Goal: Task Accomplishment & Management: Use online tool/utility

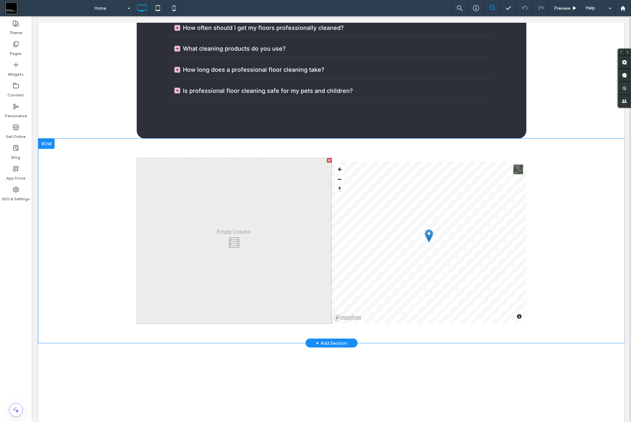
click at [430, 161] on span at bounding box center [428, 242] width 195 height 162
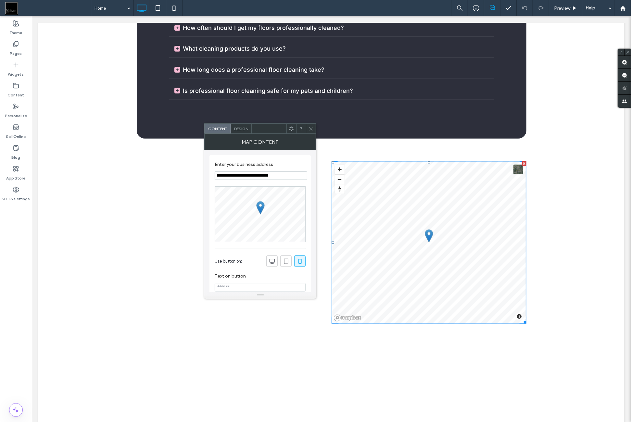
scroll to position [2111, 0]
drag, startPoint x: 163, startPoint y: 116, endPoint x: 242, endPoint y: 127, distance: 80.0
click at [243, 127] on span "Design" at bounding box center [241, 128] width 14 height 5
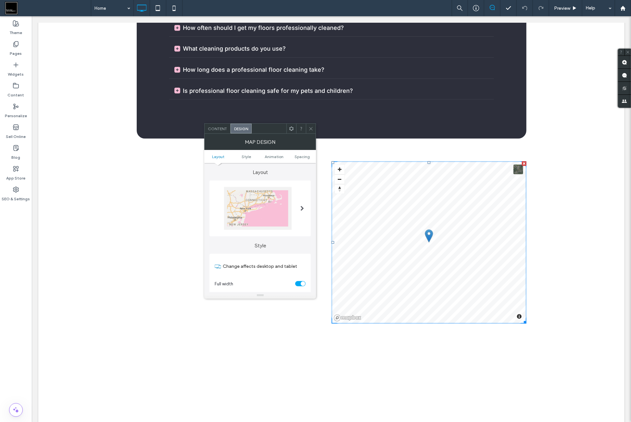
drag, startPoint x: 297, startPoint y: 159, endPoint x: 297, endPoint y: 208, distance: 48.1
click at [300, 158] on span "Spacing" at bounding box center [302, 156] width 15 height 5
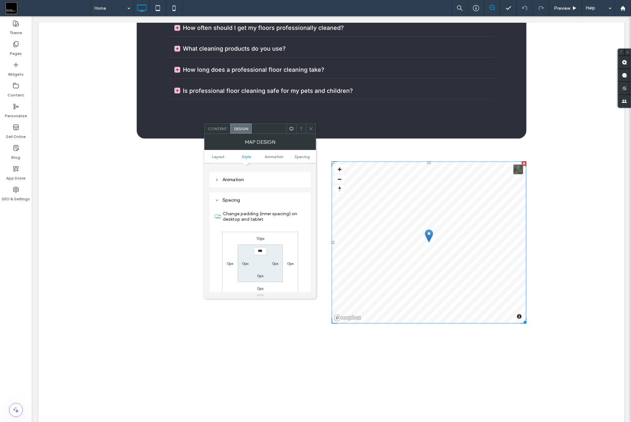
scroll to position [229, 0]
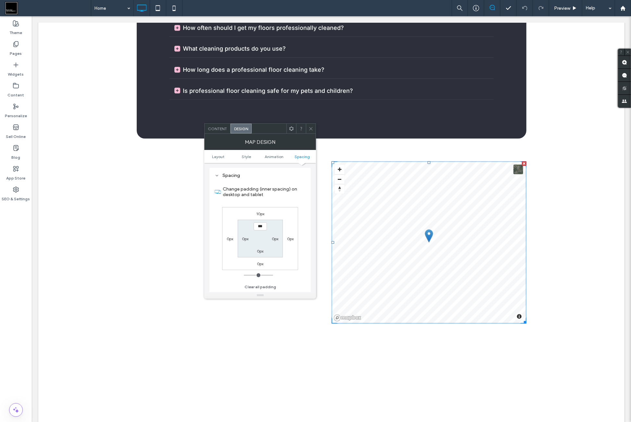
click at [262, 216] on div "10px" at bounding box center [260, 213] width 8 height 6
click at [259, 213] on label "10px" at bounding box center [260, 213] width 8 height 5
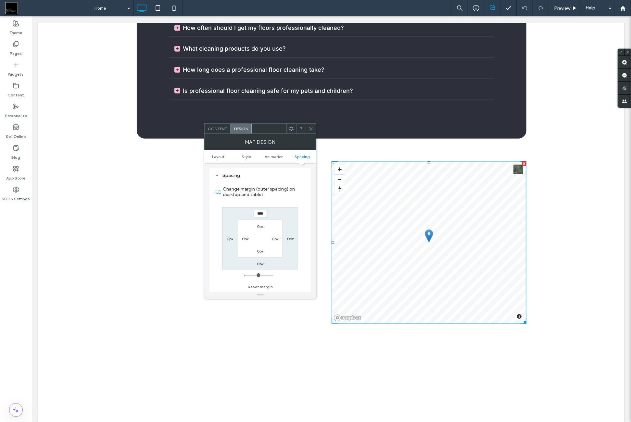
drag, startPoint x: 252, startPoint y: 286, endPoint x: 259, endPoint y: 278, distance: 11.1
click at [253, 286] on button "Reset margin" at bounding box center [260, 287] width 25 height 8
type input "*"
type input "***"
click at [314, 127] on div at bounding box center [311, 129] width 10 height 10
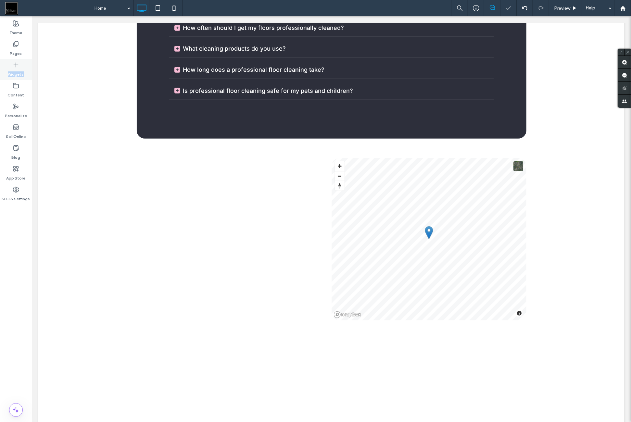
click at [20, 66] on div "Widgets" at bounding box center [16, 69] width 32 height 21
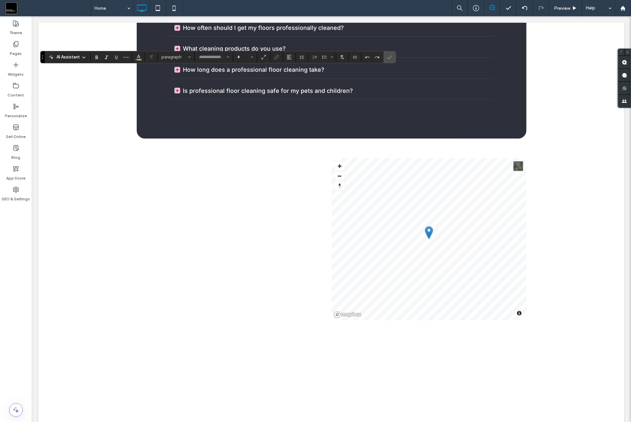
type input "*****"
type input "**"
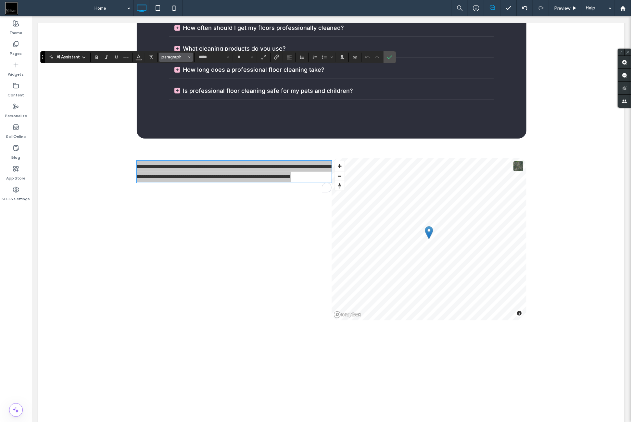
click at [178, 55] on span "paragraph" at bounding box center [173, 57] width 25 height 5
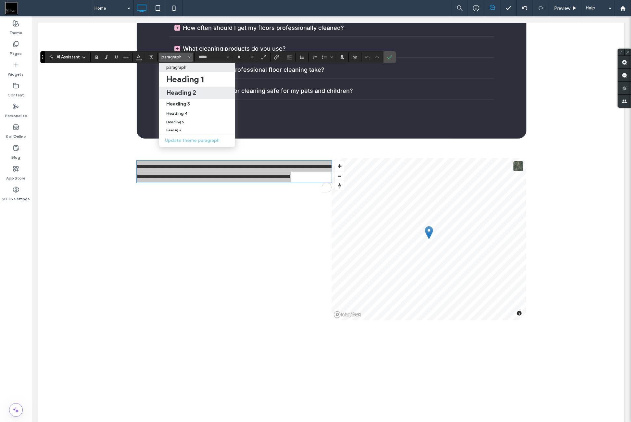
drag, startPoint x: 183, startPoint y: 92, endPoint x: 146, endPoint y: 83, distance: 38.1
click at [183, 92] on h2 "Heading 2" at bounding box center [181, 93] width 30 height 8
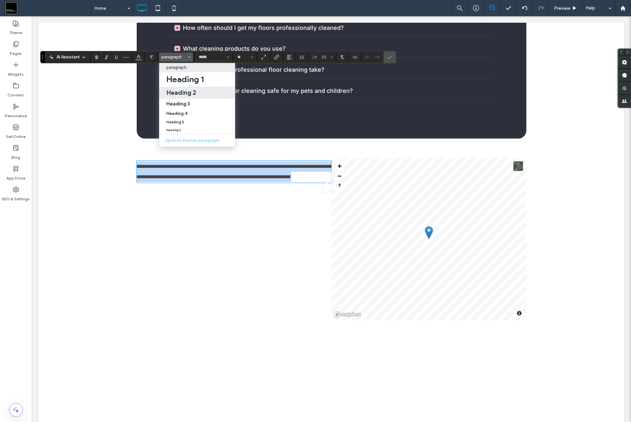
type input "**********"
type input "**"
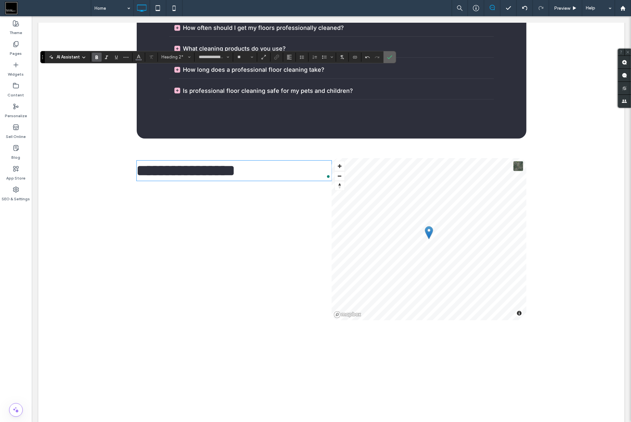
click at [385, 57] on label "Confirm" at bounding box center [390, 57] width 10 height 12
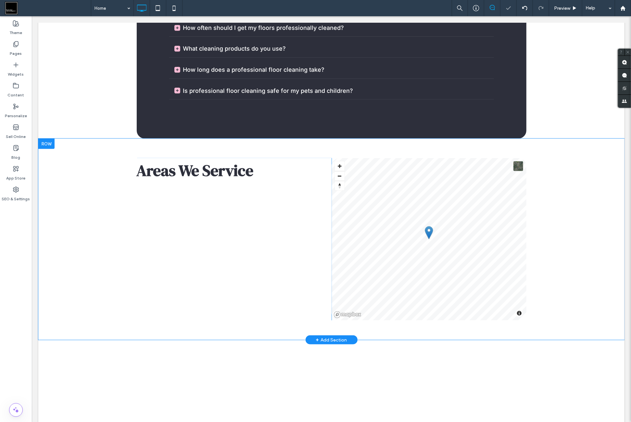
click at [291, 158] on div "Click To Paste Areas We Service" at bounding box center [233, 239] width 195 height 162
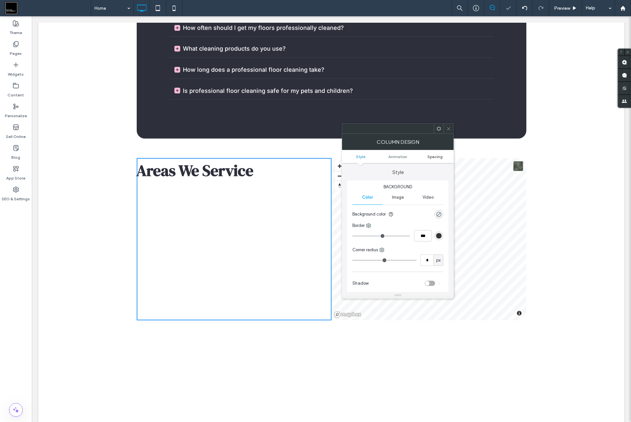
click at [437, 152] on ul "Style Animation Spacing" at bounding box center [398, 156] width 112 height 13
click at [436, 155] on span "Spacing" at bounding box center [435, 156] width 15 height 5
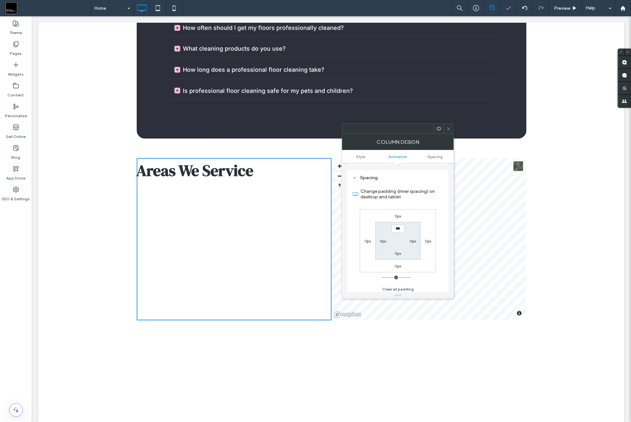
scroll to position [152, 0]
type input "**"
type input "****"
click at [430, 213] on div "0px 0px 0px 0px 0px **** 0px 0px" at bounding box center [398, 239] width 76 height 63
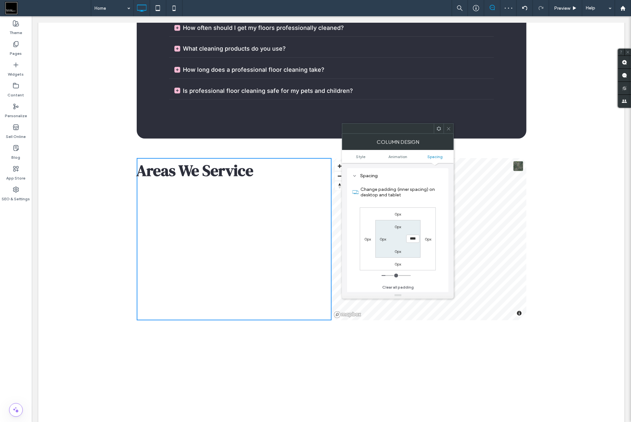
click at [451, 130] on icon at bounding box center [448, 128] width 5 height 5
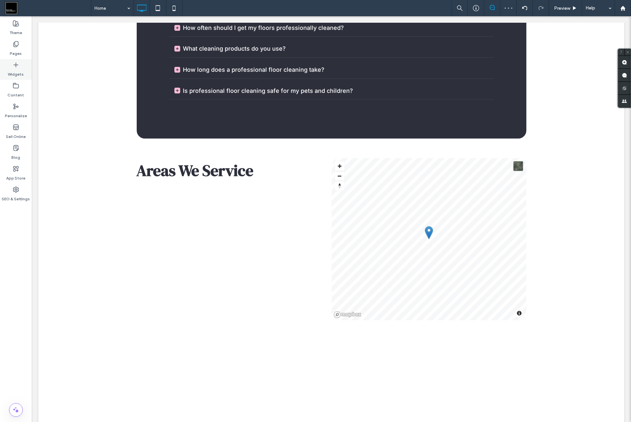
click at [17, 70] on label "Widgets" at bounding box center [16, 72] width 16 height 9
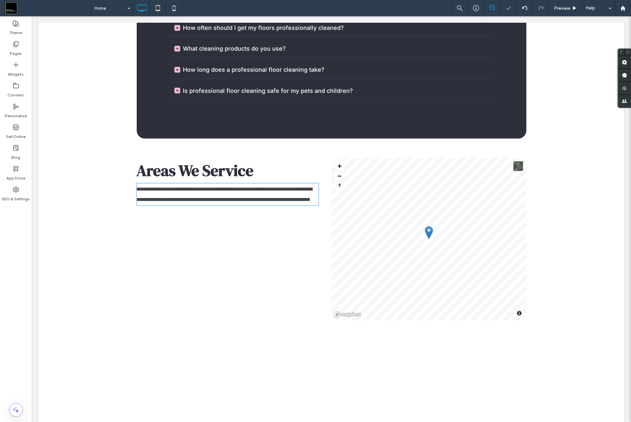
type input "*****"
type input "**"
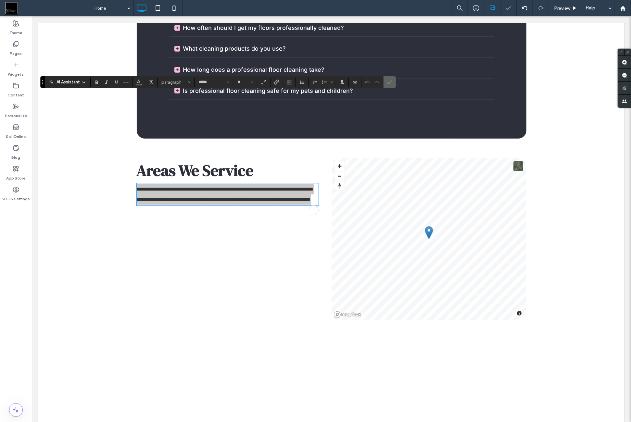
click at [388, 83] on icon "Confirm" at bounding box center [389, 82] width 5 height 5
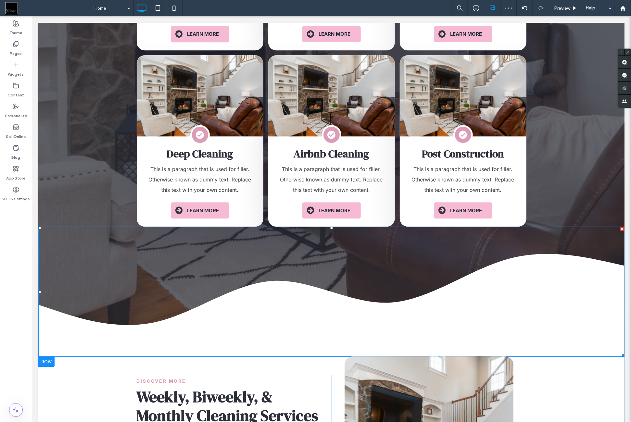
scroll to position [1407, 0]
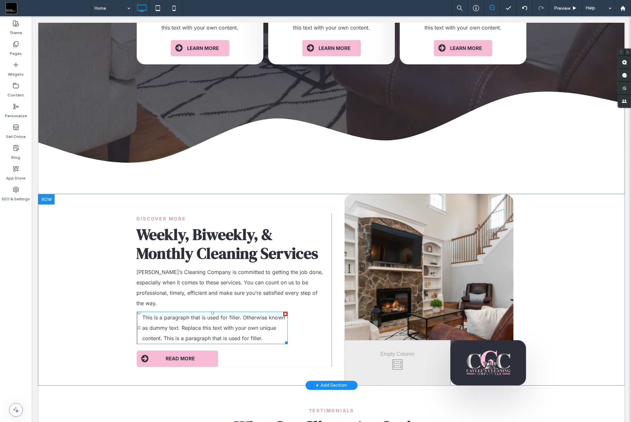
click at [222, 314] on span "This is a paragraph that is used for filler. Otherwise known as dummy text. Rep…" at bounding box center [213, 327] width 143 height 27
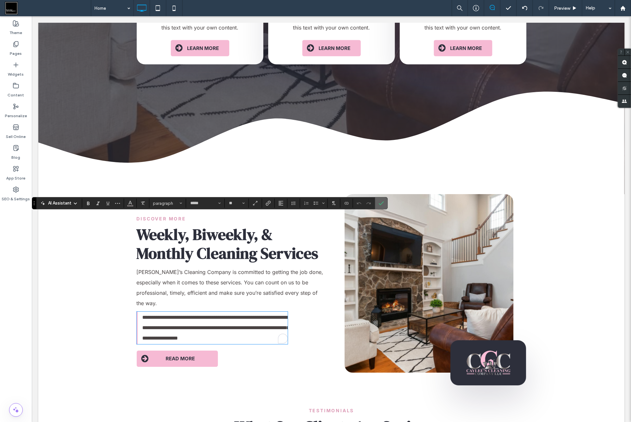
click at [379, 205] on use "Confirm" at bounding box center [381, 204] width 5 height 4
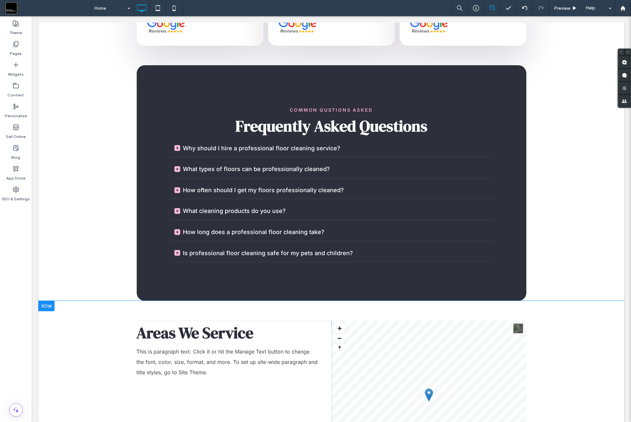
scroll to position [2057, 0]
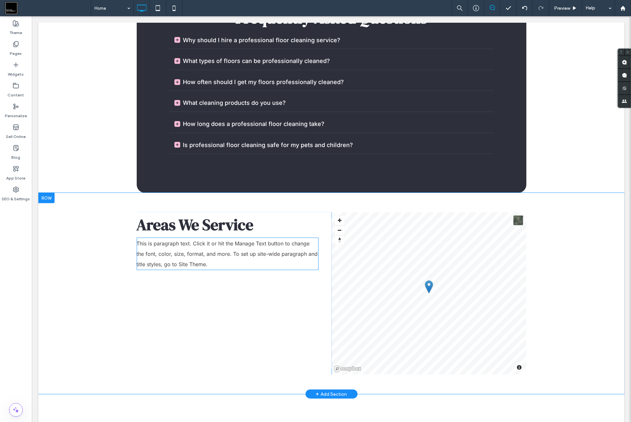
click at [237, 238] on p "This is paragraph text. Click it or hit the Manage Text button to change the fo…" at bounding box center [227, 253] width 182 height 31
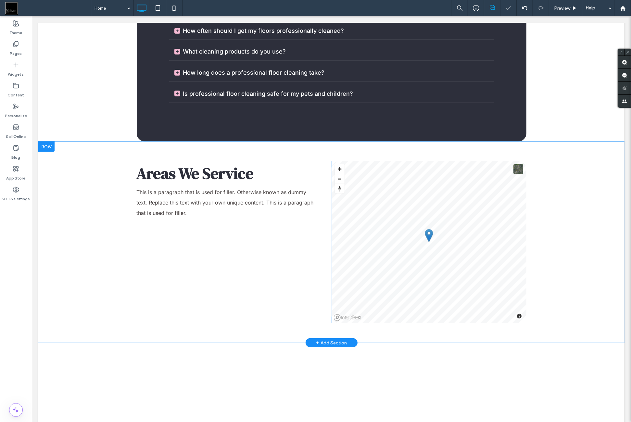
scroll to position [2111, 0]
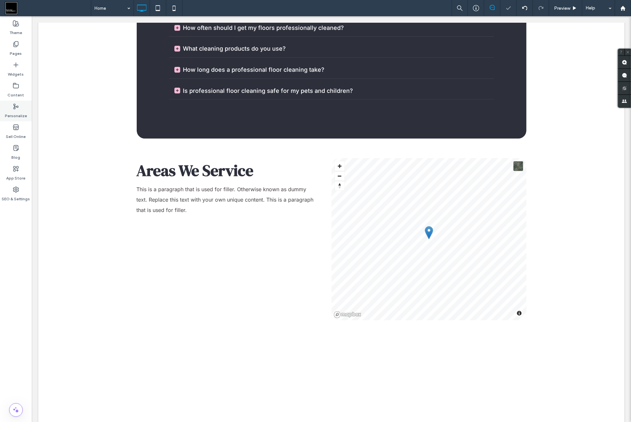
drag, startPoint x: 21, startPoint y: 68, endPoint x: 23, endPoint y: 108, distance: 39.4
click at [19, 66] on div "Widgets" at bounding box center [16, 69] width 32 height 21
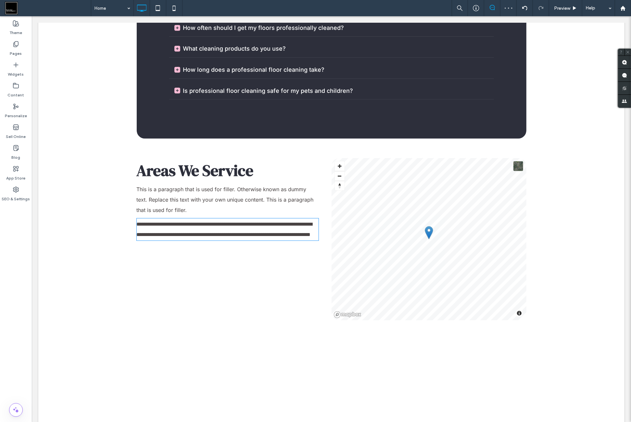
type input "*****"
type input "**"
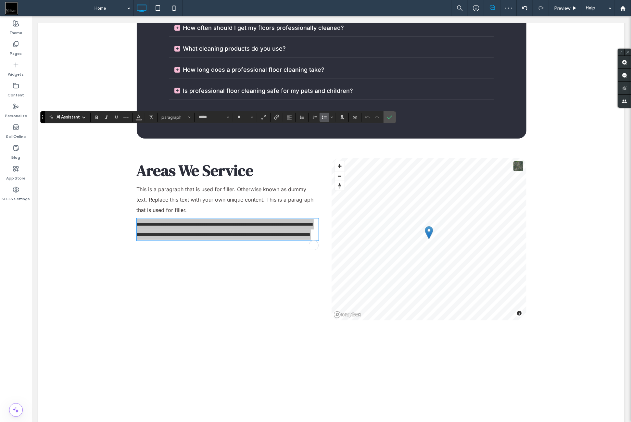
click at [324, 120] on span "Bulleted List" at bounding box center [324, 117] width 5 height 8
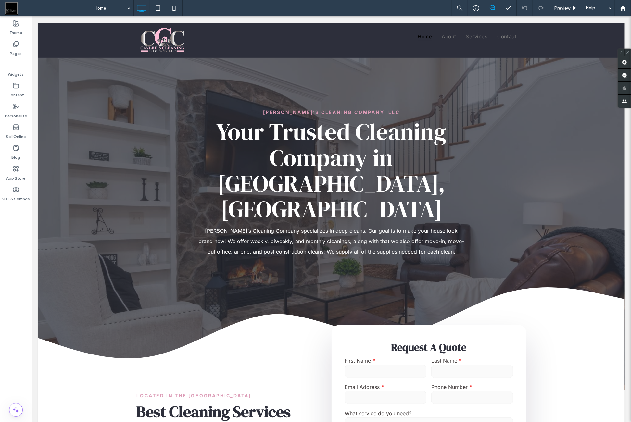
click at [15, 289] on div "Theme Pages Widgets Content Personalize Sell Online Blog App Store SEO & Settin…" at bounding box center [16, 219] width 32 height 406
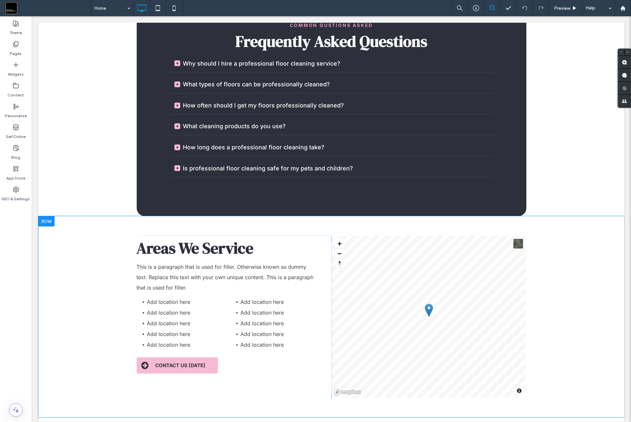
scroll to position [2111, 0]
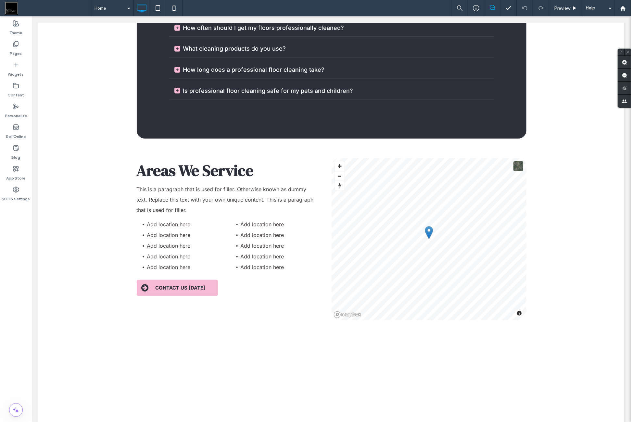
click at [9, 274] on div "Theme Pages Widgets Content Personalize Sell Online Blog App Store SEO & Settin…" at bounding box center [16, 219] width 32 height 406
drag, startPoint x: 18, startPoint y: 242, endPoint x: 23, endPoint y: 240, distance: 5.7
click at [18, 242] on div "Theme Pages Widgets Content Personalize Sell Online Blog App Store SEO & Settin…" at bounding box center [16, 219] width 32 height 406
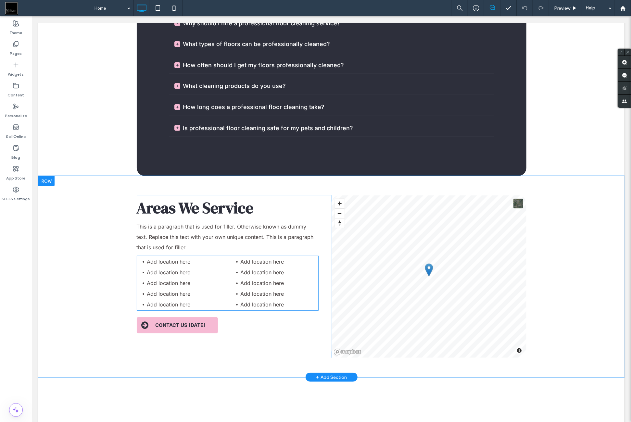
scroll to position [2057, 0]
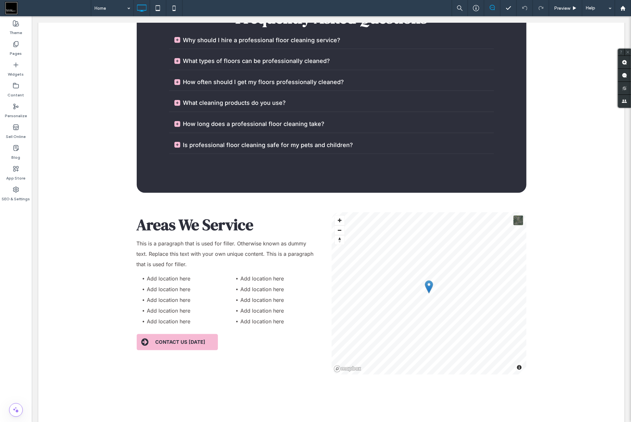
drag, startPoint x: 3, startPoint y: 261, endPoint x: 28, endPoint y: 258, distance: 24.9
click at [5, 262] on div "Theme Pages Widgets Content Personalize Sell Online Blog App Store SEO & Settin…" at bounding box center [16, 219] width 32 height 406
click at [233, 255] on div "Areas We Service This is a paragraph that is used for filler. Otherwise known a…" at bounding box center [233, 293] width 195 height 162
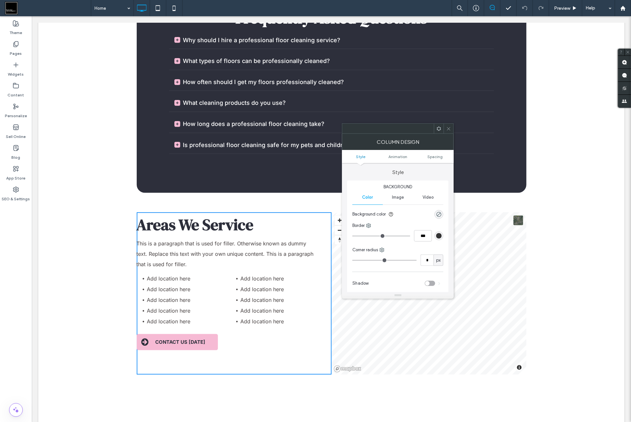
click at [446, 130] on div at bounding box center [449, 129] width 10 height 10
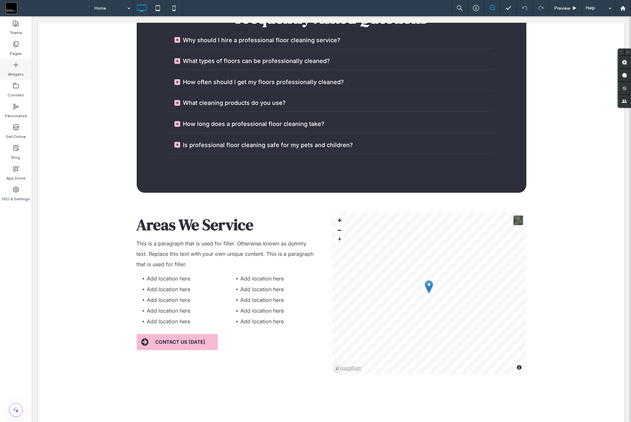
drag, startPoint x: 27, startPoint y: 73, endPoint x: 25, endPoint y: 102, distance: 28.3
click at [27, 73] on div "Widgets" at bounding box center [16, 69] width 32 height 21
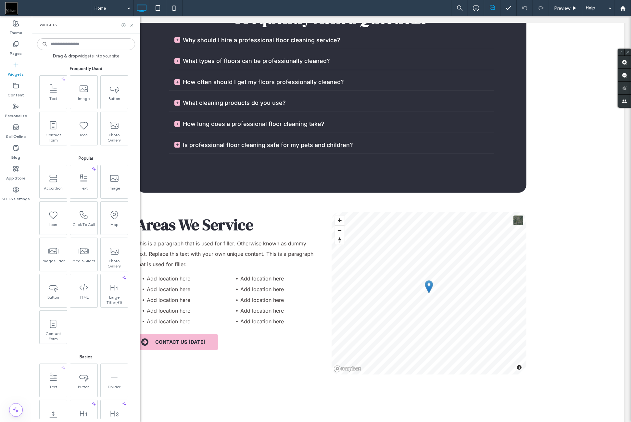
click at [95, 330] on div "Accordion Text Image Icon Click To Call Map Image Slider Media Slider Photo Gal…" at bounding box center [87, 254] width 98 height 179
click at [131, 25] on icon at bounding box center [131, 25] width 5 height 5
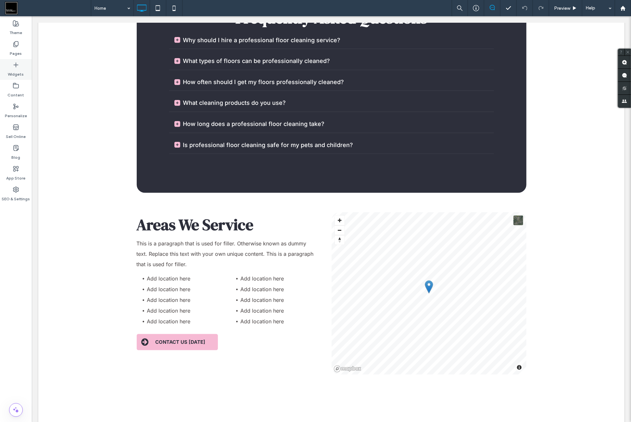
click at [18, 65] on use at bounding box center [16, 65] width 4 height 4
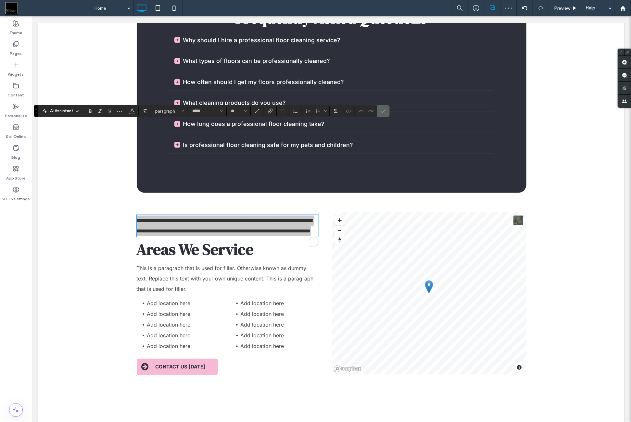
click at [381, 112] on use "Confirm" at bounding box center [383, 111] width 5 height 4
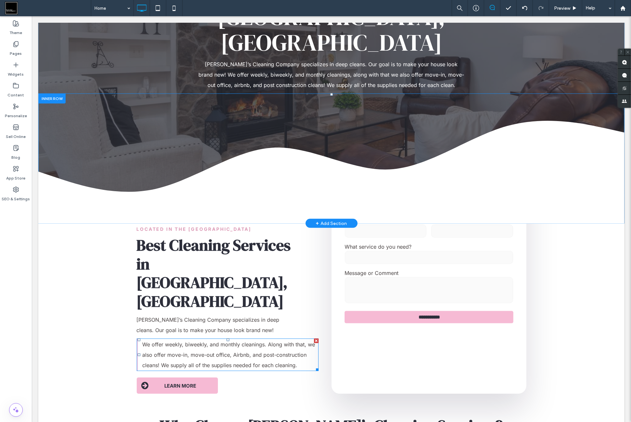
scroll to position [162, 0]
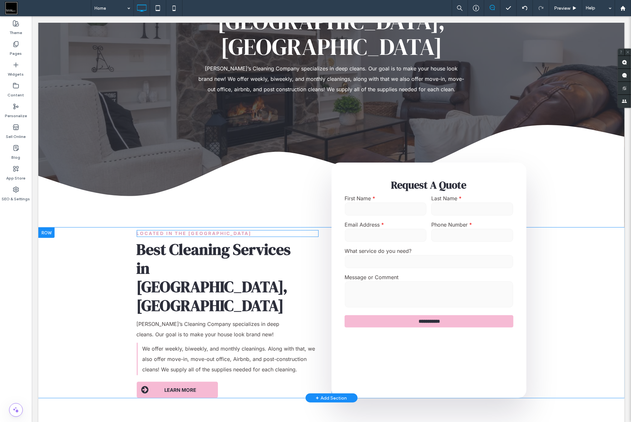
click at [242, 231] on h6 "Located in the [GEOGRAPHIC_DATA]" at bounding box center [227, 234] width 182 height 6
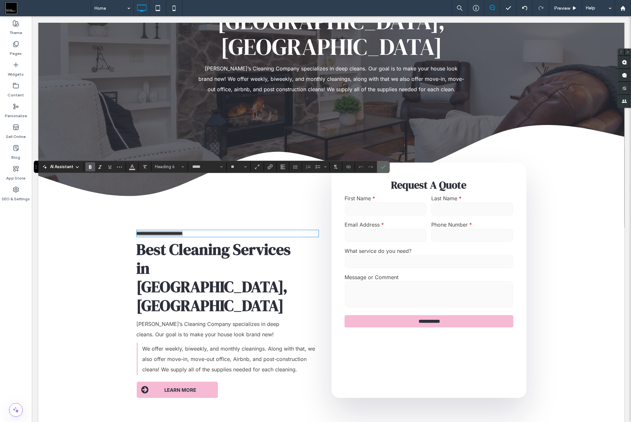
click at [381, 167] on use "Confirm" at bounding box center [383, 167] width 5 height 4
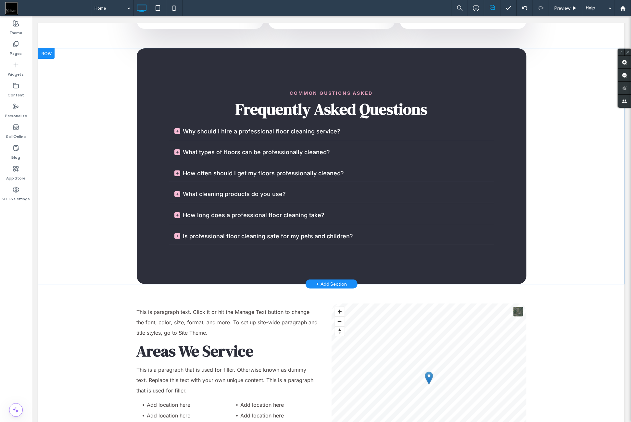
scroll to position [2057, 0]
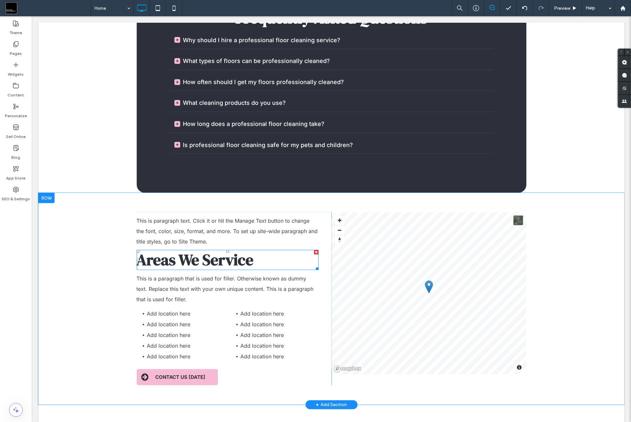
click at [241, 217] on span "This is paragraph text. Click it or hit the Manage Text button to change the fo…" at bounding box center [226, 230] width 181 height 27
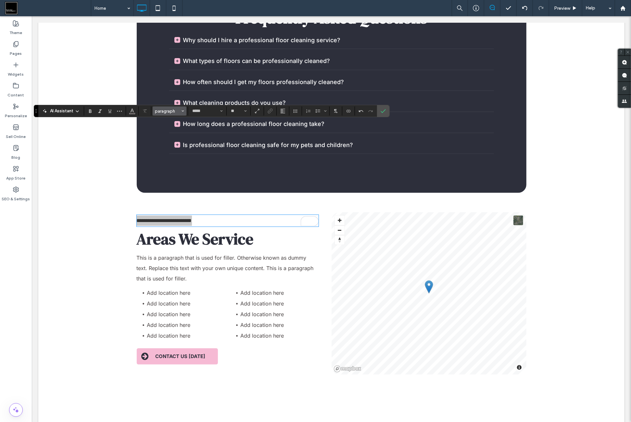
click at [162, 112] on span "paragraph" at bounding box center [167, 111] width 25 height 5
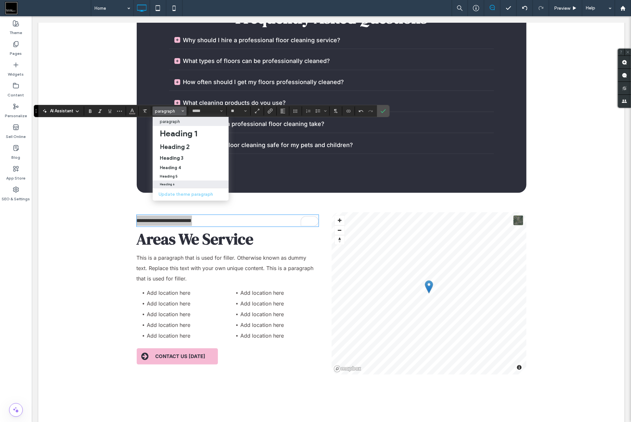
click at [177, 184] on div "Heading 6" at bounding box center [191, 184] width 62 height 3
type input "**"
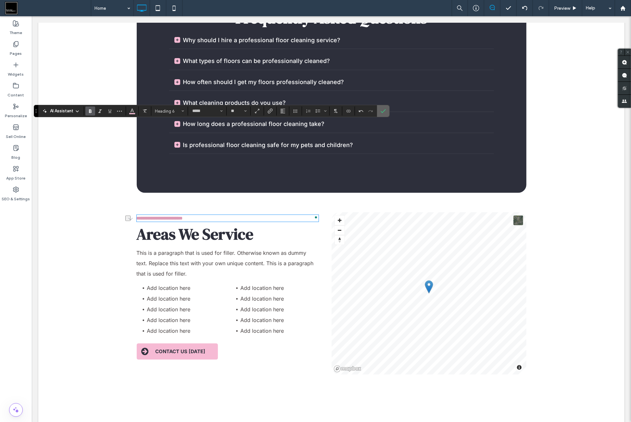
click at [381, 113] on icon "Confirm" at bounding box center [383, 110] width 5 height 5
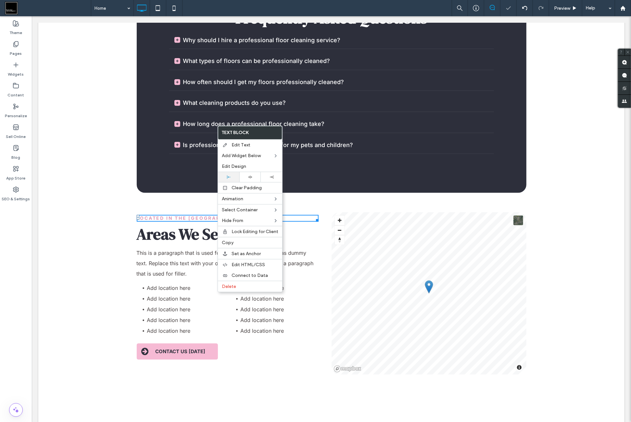
click at [232, 174] on div at bounding box center [228, 177] width 21 height 10
click at [295, 215] on h6 "Located in the [GEOGRAPHIC_DATA]" at bounding box center [227, 218] width 182 height 6
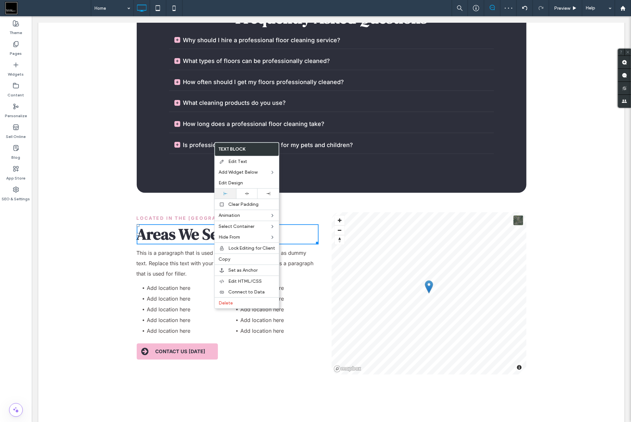
click at [233, 189] on div at bounding box center [225, 194] width 21 height 10
click at [295, 225] on h2 "Areas We Service" at bounding box center [227, 234] width 182 height 19
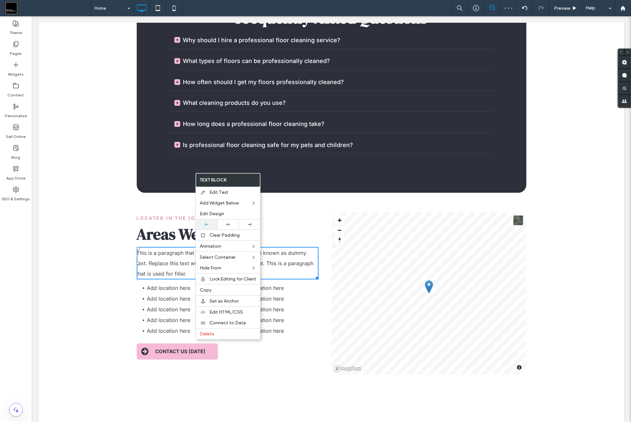
click at [213, 220] on div at bounding box center [206, 225] width 21 height 10
click at [281, 248] on p "This is a paragraph that is used for filler. Otherwise known as dummy text. Rep…" at bounding box center [227, 263] width 182 height 31
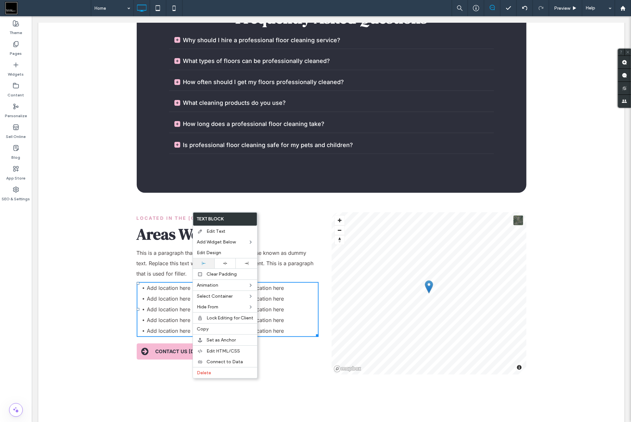
click at [210, 262] on div at bounding box center [203, 264] width 15 height 4
click at [285, 304] on li "Add location here" at bounding box center [279, 309] width 78 height 11
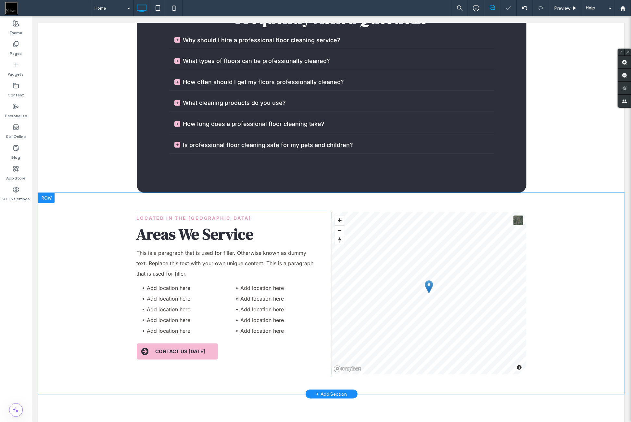
click at [247, 260] on div "Located in the Columbus Area Areas We Service This is a paragraph that is used …" at bounding box center [233, 293] width 195 height 162
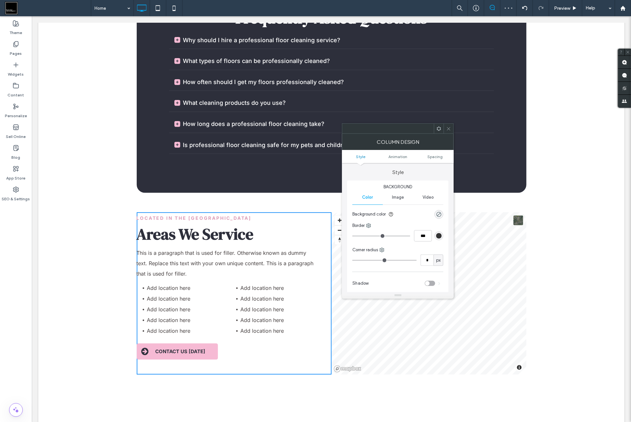
drag, startPoint x: 436, startPoint y: 124, endPoint x: 439, endPoint y: 131, distance: 7.7
click at [436, 124] on div at bounding box center [439, 129] width 10 height 10
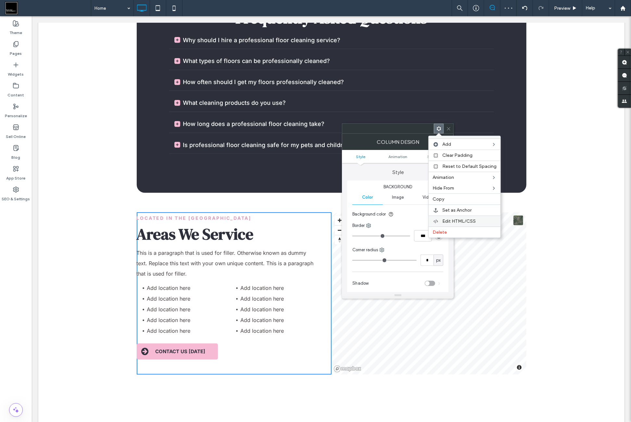
click at [455, 219] on span "Edit HTML/CSS" at bounding box center [458, 222] width 33 height 6
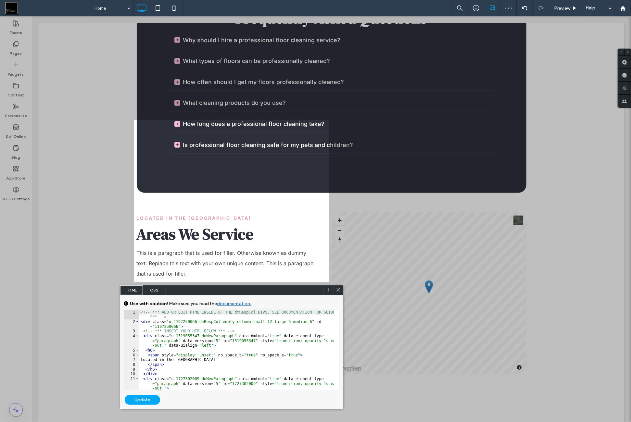
click at [164, 293] on span "CSS" at bounding box center [154, 291] width 23 height 10
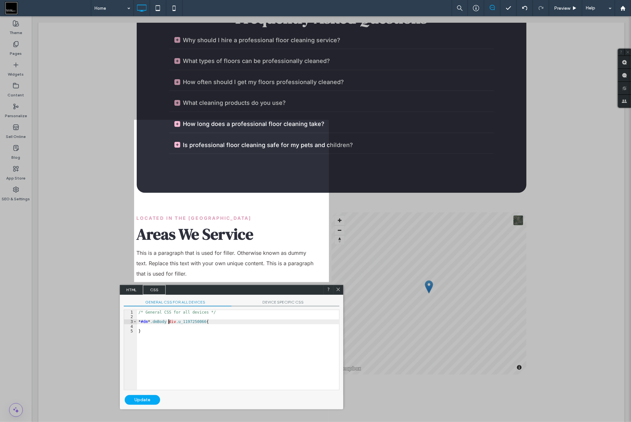
click at [169, 323] on div "/* General CSS for all devices */ * #dm * .dmBody div .u_1197250066 { }" at bounding box center [238, 354] width 202 height 89
drag, startPoint x: 170, startPoint y: 325, endPoint x: 172, endPoint y: 328, distance: 3.7
click at [170, 325] on div "/* General CSS for all devices */ * #dm * .dmBody div .u_1197250066 { }" at bounding box center [238, 354] width 202 height 89
drag, startPoint x: 146, startPoint y: 329, endPoint x: 170, endPoint y: 329, distance: 23.1
click at [170, 329] on div "/* General CSS for all devices */ * #dm * .dmBody div .u_1197250066 { MARGIN : …" at bounding box center [238, 354] width 202 height 89
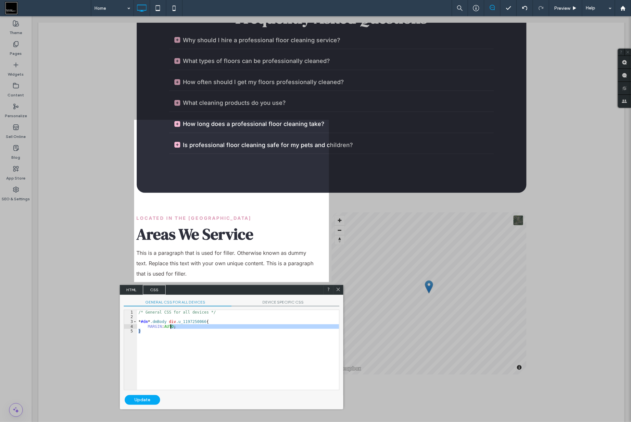
click at [160, 335] on div "/* General CSS for all devices */ * #dm * .dmBody div .u_1197250066 { MARGIN : …" at bounding box center [238, 350] width 202 height 80
drag, startPoint x: 148, startPoint y: 326, endPoint x: 185, endPoint y: 327, distance: 37.7
click at [185, 327] on div "/* General CSS for all devices */ * #dm * .dmBody div .u_1197250066 { MARGIN : …" at bounding box center [238, 354] width 202 height 89
type textarea "**"
drag, startPoint x: 140, startPoint y: 399, endPoint x: 149, endPoint y: 394, distance: 10.5
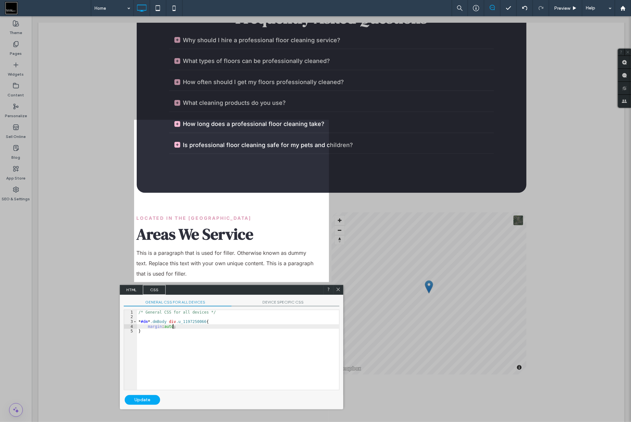
click at [141, 399] on div "Update" at bounding box center [142, 400] width 35 height 10
click at [277, 303] on span "DEVICE SPECIFIC CSS" at bounding box center [286, 303] width 108 height 7
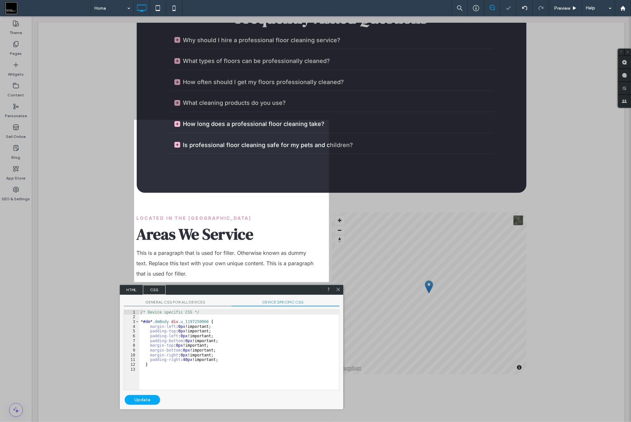
click at [230, 331] on div "/* Device specific CSS */ * #dm * .dmBody div .u_1197250066 { margin-left : 0 p…" at bounding box center [239, 354] width 200 height 89
drag, startPoint x: 170, startPoint y: 326, endPoint x: 223, endPoint y: 328, distance: 53.3
click at [223, 328] on div "/* Device specific CSS */ * #dm * .dmBody div .u_1197250066 { margin-left : 0 p…" at bounding box center [239, 354] width 200 height 89
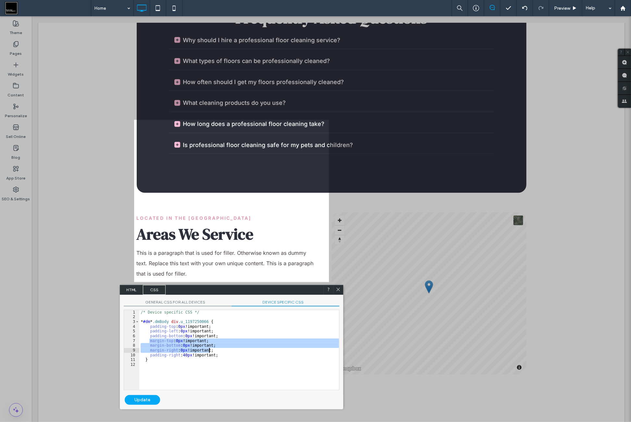
drag, startPoint x: 149, startPoint y: 342, endPoint x: 214, endPoint y: 350, distance: 65.4
click at [214, 350] on div "/* Device specific CSS */ * #dm * .dmBody div .u_1197250066 { padding-top : 0 p…" at bounding box center [239, 354] width 200 height 89
drag, startPoint x: 154, startPoint y: 397, endPoint x: 203, endPoint y: 371, distance: 55.4
click at [154, 398] on div "Update" at bounding box center [142, 400] width 35 height 10
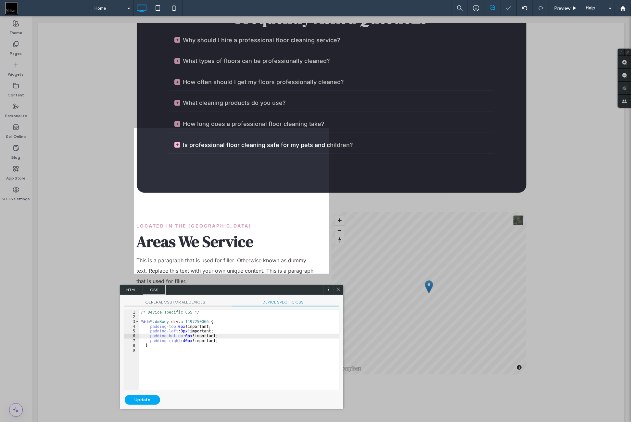
click at [338, 290] on use at bounding box center [338, 289] width 3 height 3
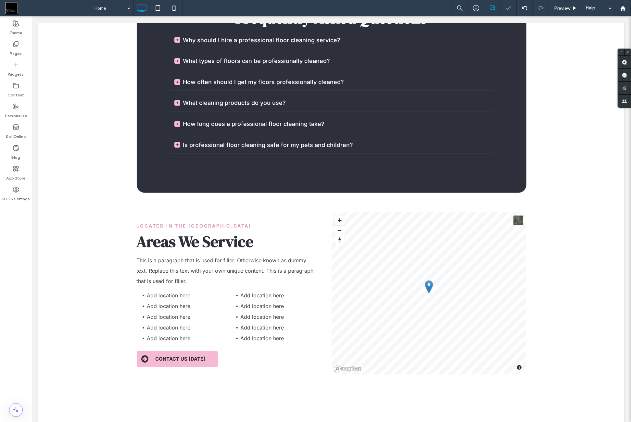
click at [5, 345] on div "Theme Pages Widgets Content Personalize Sell Online Blog App Store SEO & Settin…" at bounding box center [16, 219] width 32 height 406
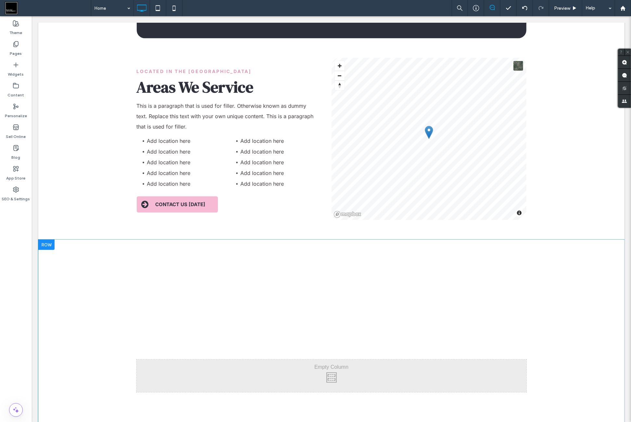
scroll to position [2219, 0]
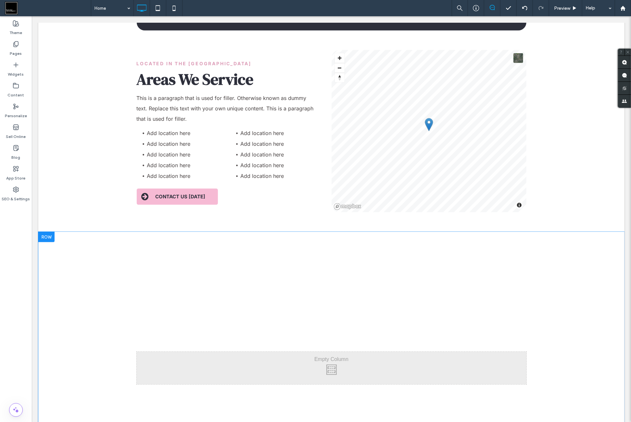
click at [48, 232] on div at bounding box center [46, 237] width 16 height 10
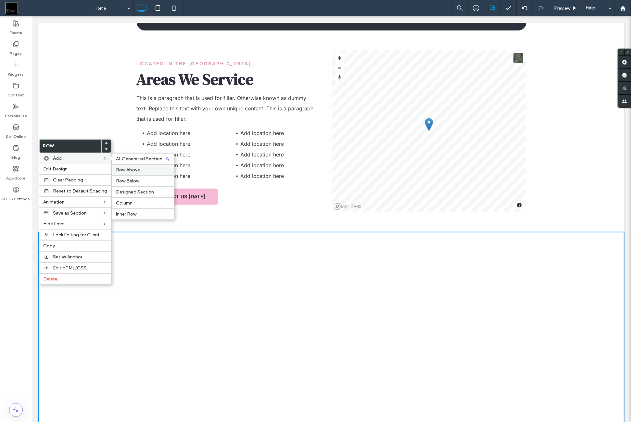
drag, startPoint x: 132, startPoint y: 166, endPoint x: 103, endPoint y: 150, distance: 33.0
click at [132, 166] on div "Row Above" at bounding box center [143, 169] width 62 height 11
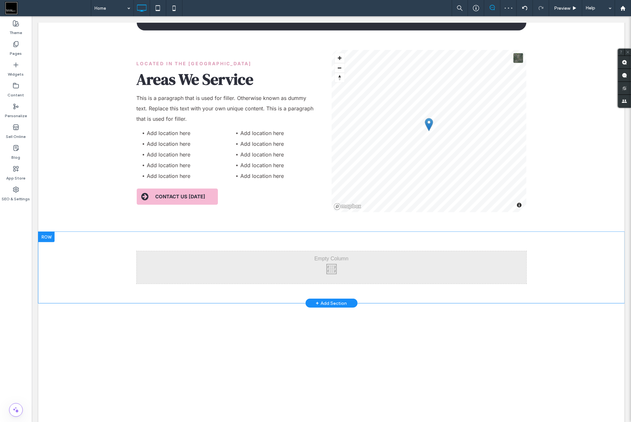
click at [50, 232] on div at bounding box center [46, 237] width 16 height 10
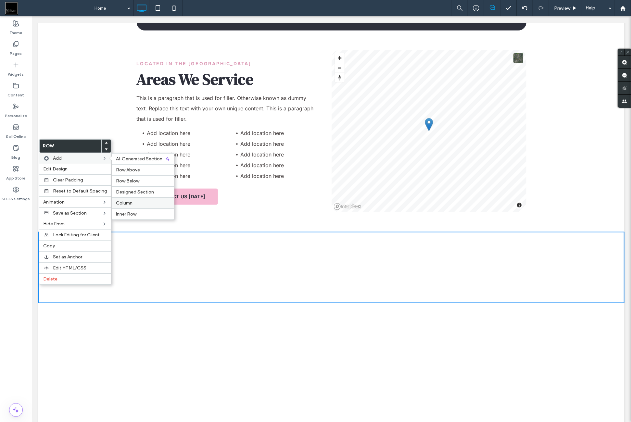
click at [136, 204] on label "Column" at bounding box center [143, 203] width 54 height 6
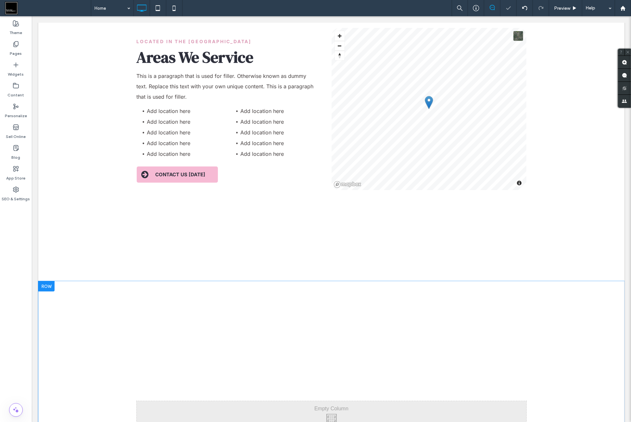
scroll to position [2274, 0]
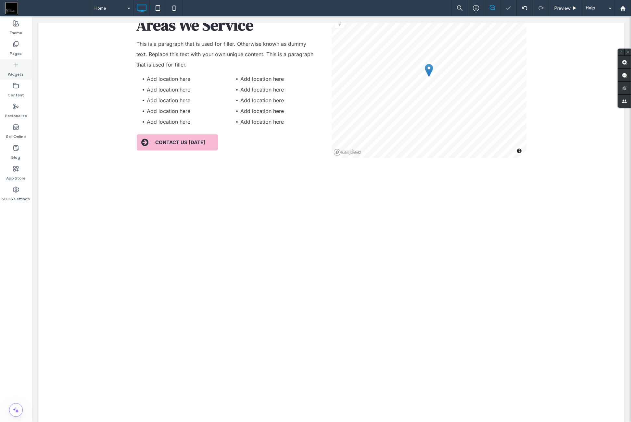
click at [16, 74] on label "Widgets" at bounding box center [16, 72] width 16 height 9
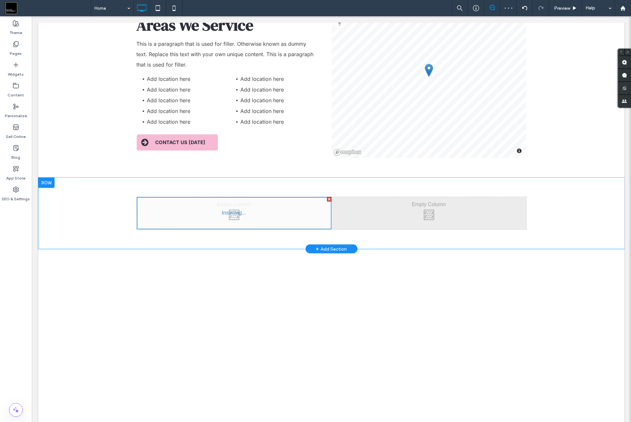
type input "*****"
type input "**"
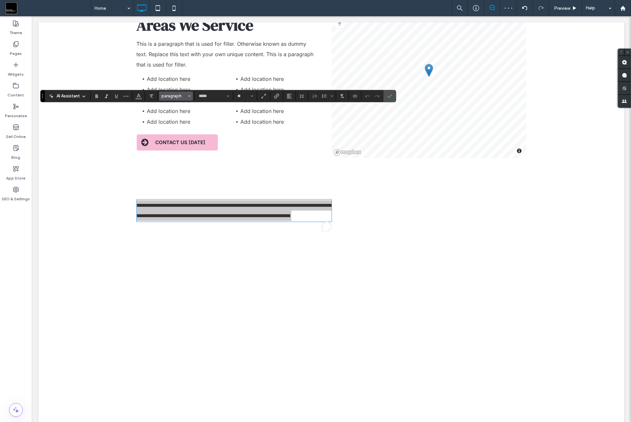
click at [166, 95] on span "paragraph" at bounding box center [173, 96] width 25 height 5
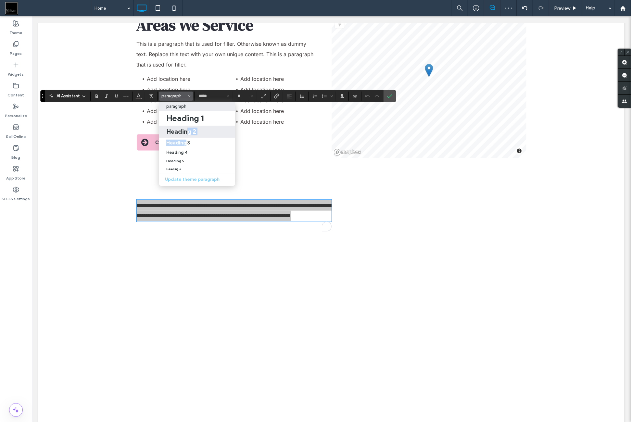
drag, startPoint x: 185, startPoint y: 140, endPoint x: 187, endPoint y: 133, distance: 7.2
click at [187, 133] on section "paragraph Heading 1 Heading 2 Heading 3 Heading 4 Heading 5 Heading 6 Update th…" at bounding box center [197, 144] width 76 height 84
click at [191, 130] on h2 "Heading 2" at bounding box center [181, 132] width 30 height 8
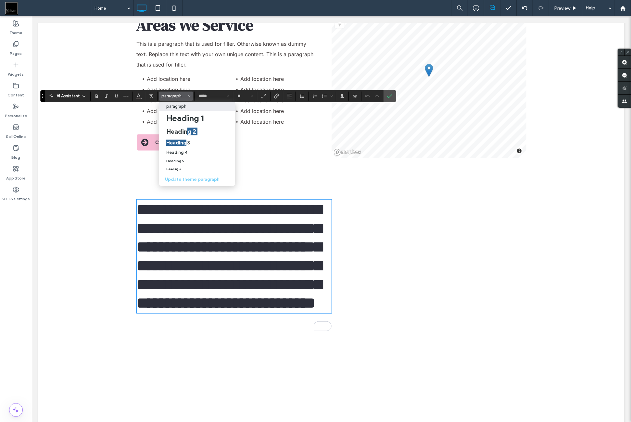
type input "**********"
type input "**"
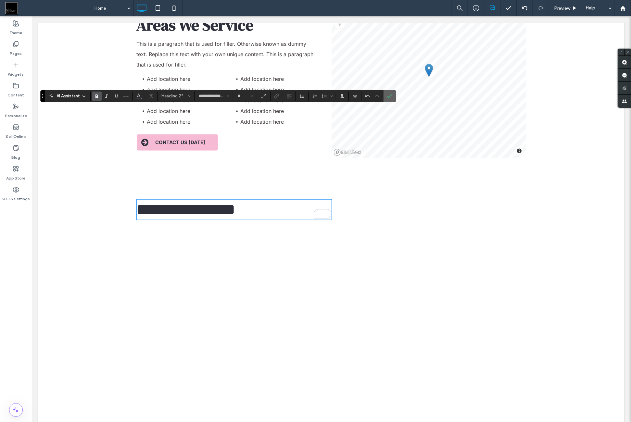
click at [389, 97] on icon "Confirm" at bounding box center [389, 96] width 5 height 5
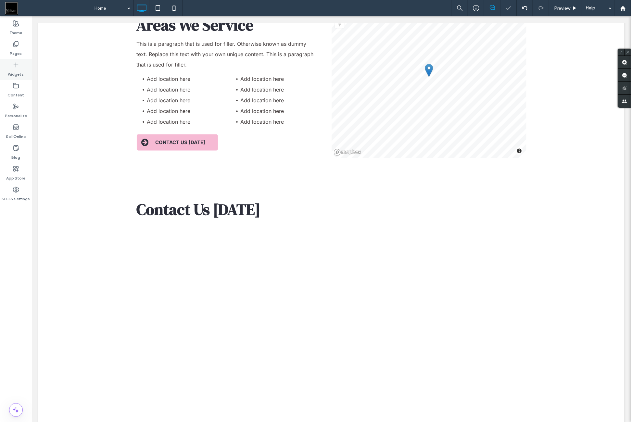
click at [15, 76] on label "Widgets" at bounding box center [16, 72] width 16 height 9
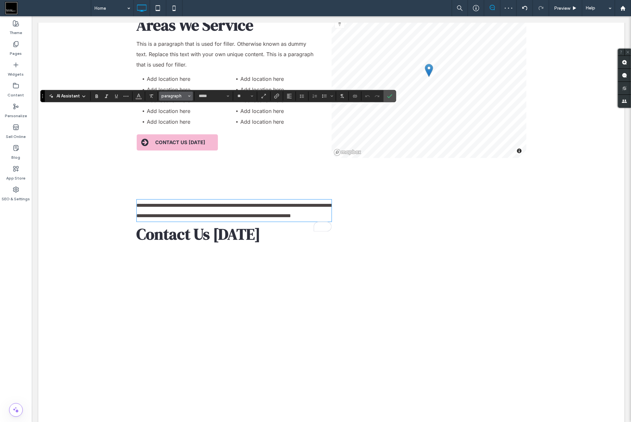
click at [178, 96] on span "paragraph" at bounding box center [173, 96] width 25 height 5
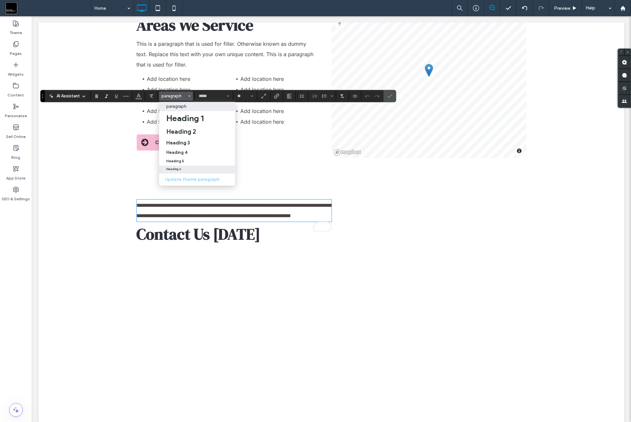
drag, startPoint x: 182, startPoint y: 169, endPoint x: 148, endPoint y: 154, distance: 37.0
click at [182, 169] on div "Heading 6" at bounding box center [197, 169] width 62 height 3
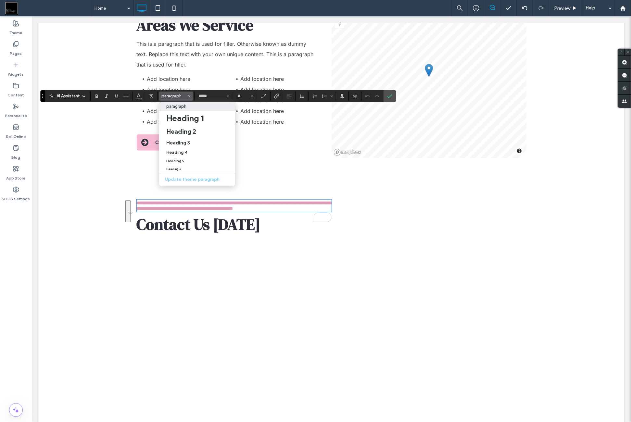
type input "**"
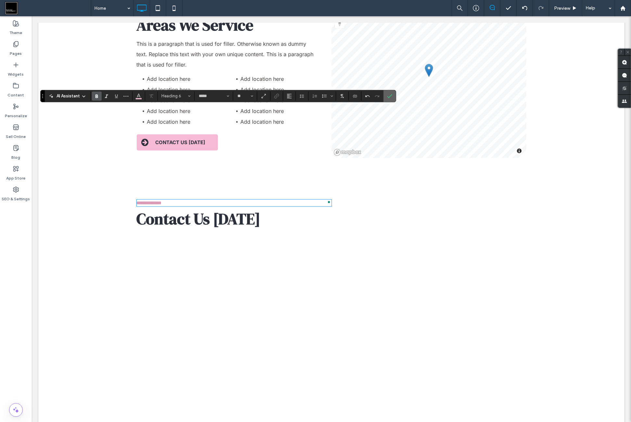
click at [388, 98] on icon "Confirm" at bounding box center [389, 96] width 5 height 5
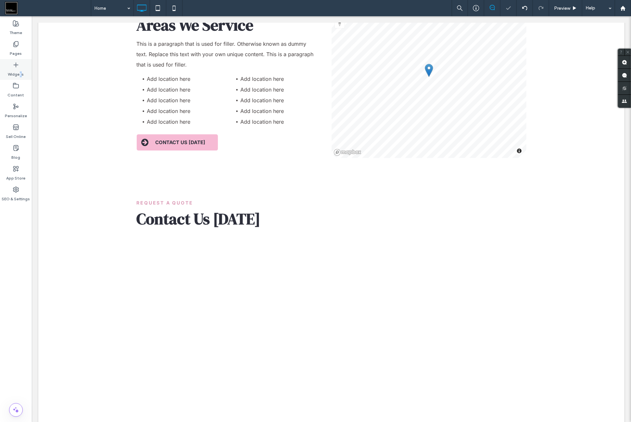
click at [20, 71] on label "Widgets" at bounding box center [16, 72] width 16 height 9
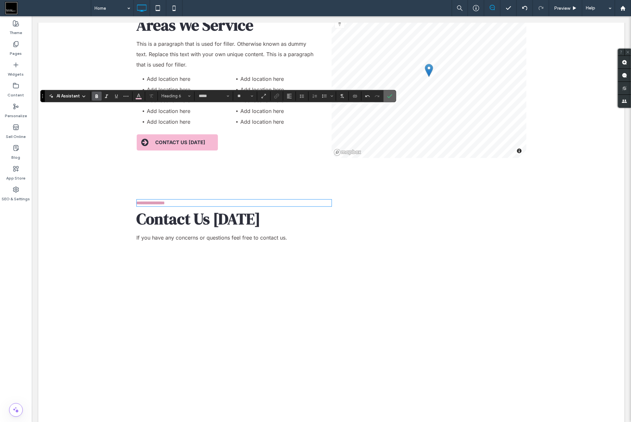
click at [388, 97] on use "Confirm" at bounding box center [390, 96] width 5 height 4
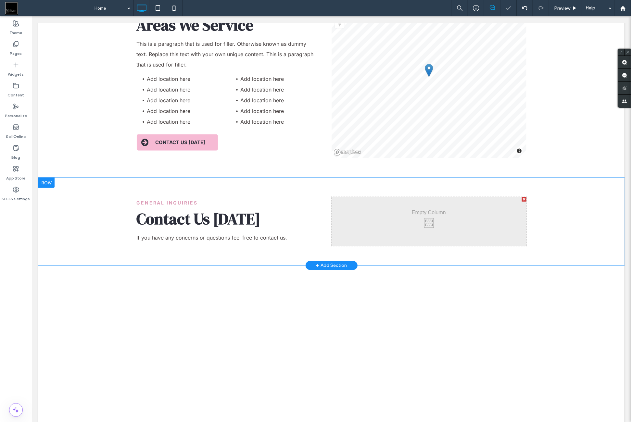
click at [351, 197] on div "Click To Paste Click To Paste" at bounding box center [428, 221] width 195 height 49
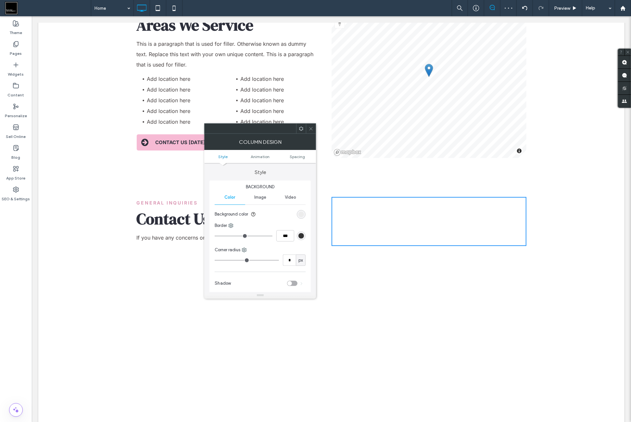
click at [315, 210] on h2 "Contact Us Today" at bounding box center [233, 219] width 195 height 19
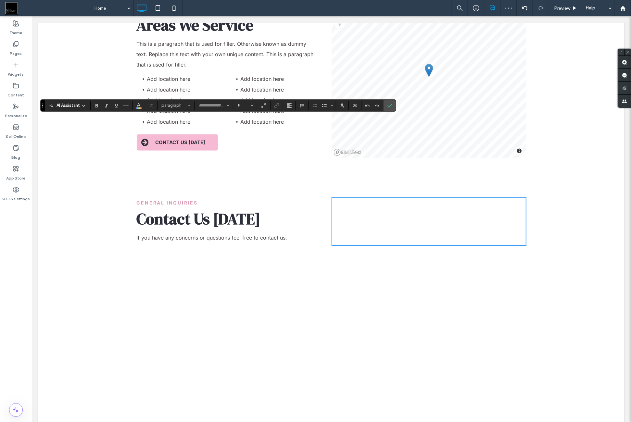
type input "**********"
type input "**"
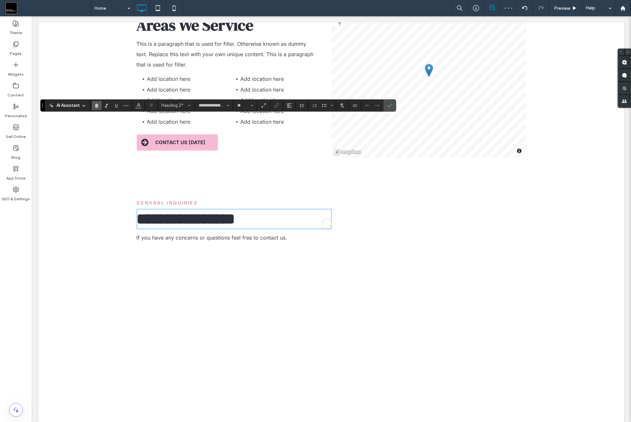
drag, startPoint x: 344, startPoint y: 146, endPoint x: 367, endPoint y: 114, distance: 39.7
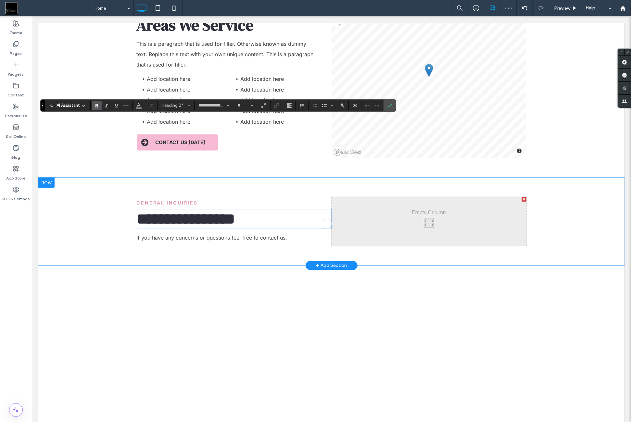
click at [313, 210] on h2 "**********" at bounding box center [233, 219] width 195 height 19
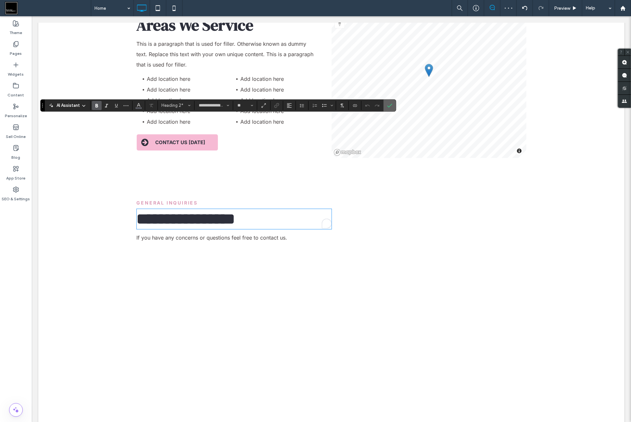
click at [389, 104] on icon "Confirm" at bounding box center [389, 105] width 5 height 5
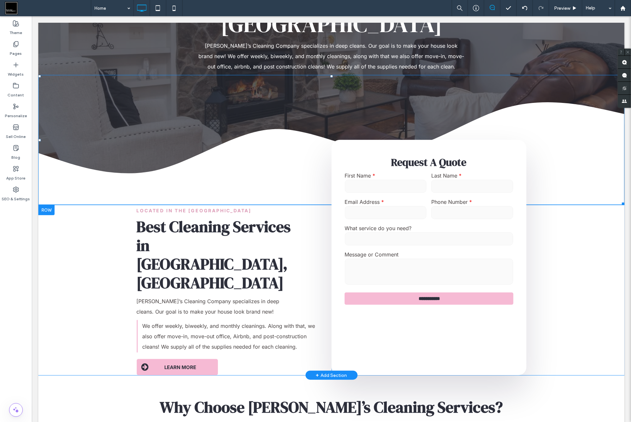
scroll to position [216, 0]
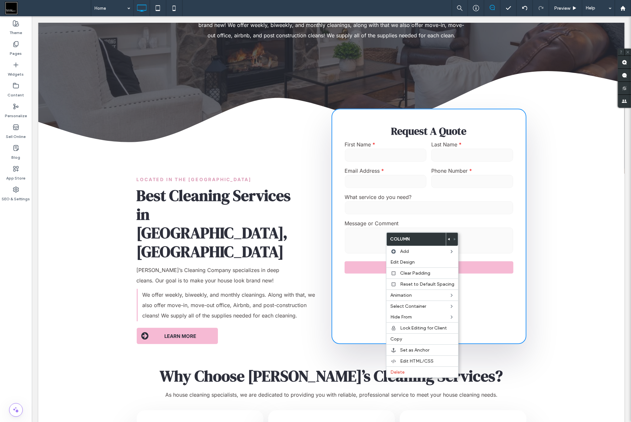
click at [361, 239] on div "**********" at bounding box center [428, 225] width 195 height 235
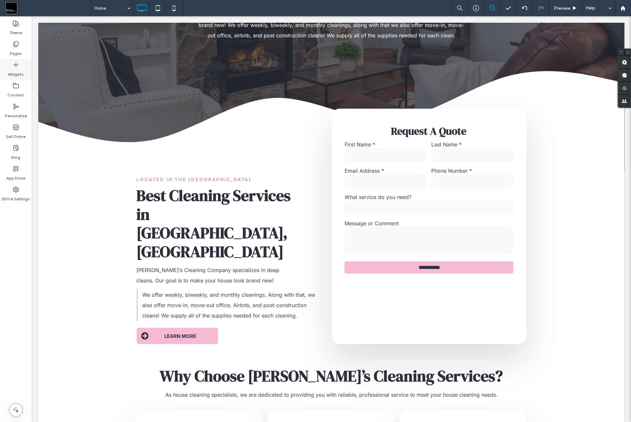
click at [27, 68] on div "Widgets" at bounding box center [16, 69] width 32 height 21
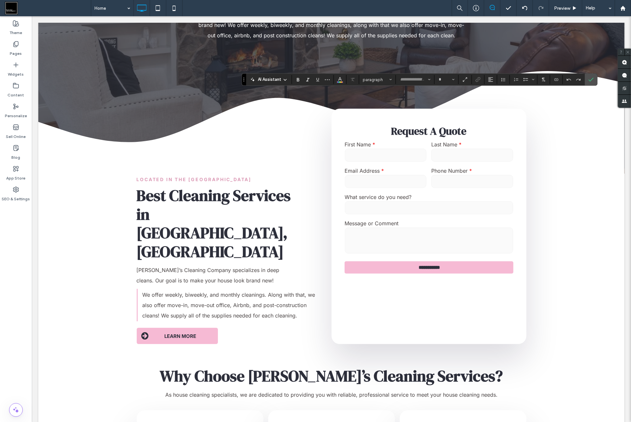
type input "*****"
type input "**"
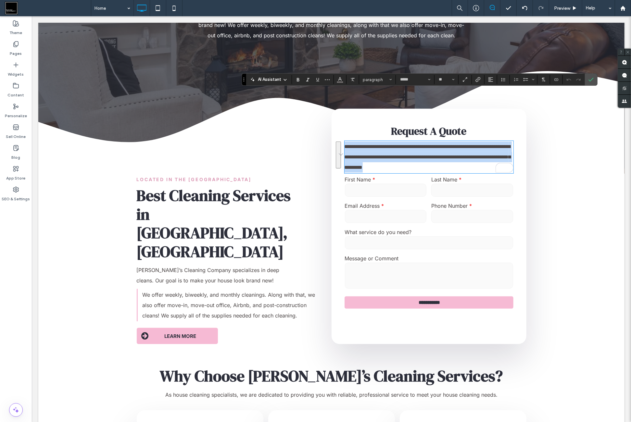
click at [418, 144] on span "**********" at bounding box center [427, 157] width 166 height 26
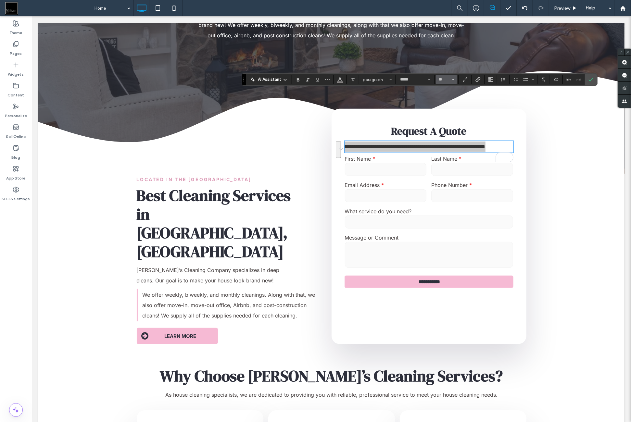
click at [452, 80] on icon "Size" at bounding box center [453, 79] width 3 height 3
click at [453, 136] on label "14" at bounding box center [446, 135] width 21 height 9
type input "**"
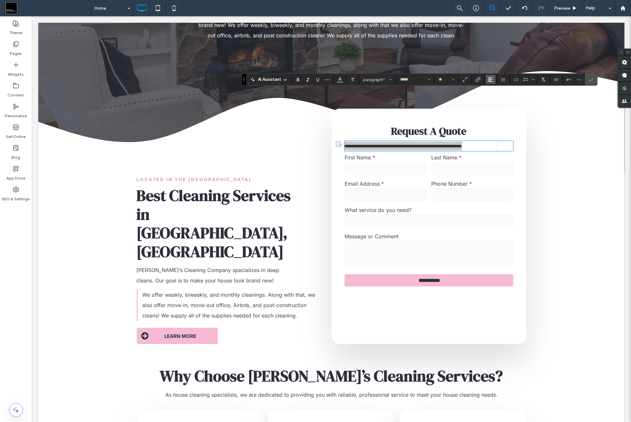
click at [494, 80] on button "Alignment" at bounding box center [491, 79] width 10 height 9
click at [502, 102] on label "ui.textEditor.alignment.center" at bounding box center [497, 99] width 23 height 9
click at [589, 81] on use "Confirm" at bounding box center [591, 80] width 5 height 4
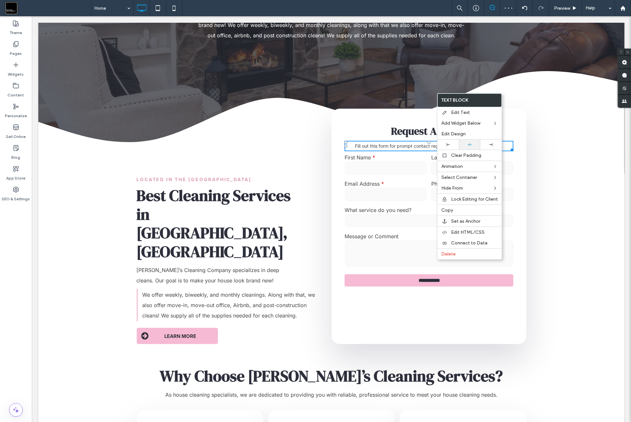
click at [476, 141] on div at bounding box center [469, 145] width 21 height 10
click at [445, 124] on span "Request A Quote" at bounding box center [428, 131] width 75 height 14
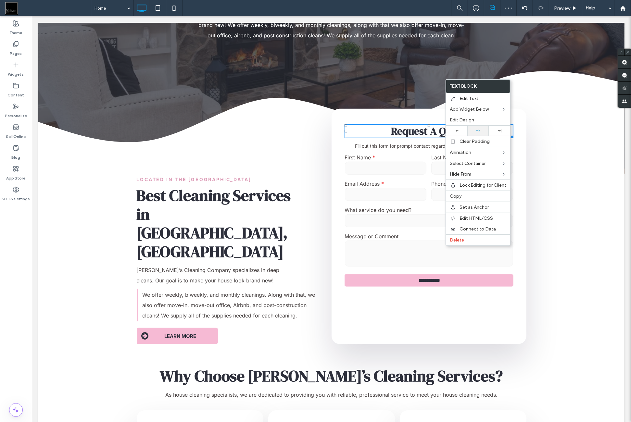
click at [484, 128] on div at bounding box center [477, 131] width 21 height 10
drag, startPoint x: 515, startPoint y: 90, endPoint x: 500, endPoint y: 105, distance: 22.0
click at [484, 125] on h3 "Request A Quote" at bounding box center [428, 131] width 169 height 12
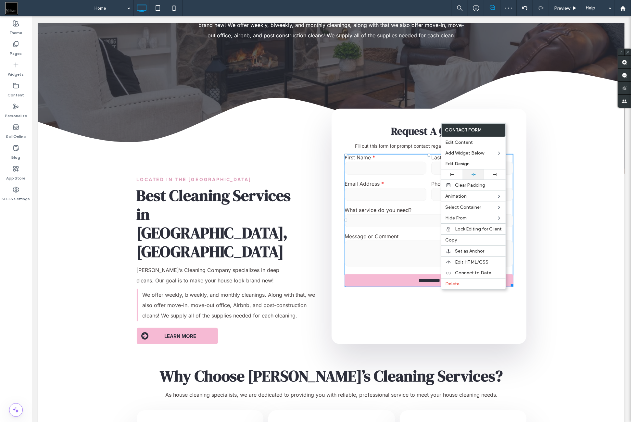
click at [479, 172] on div at bounding box center [473, 174] width 15 height 4
drag, startPoint x: 466, startPoint y: 164, endPoint x: 436, endPoint y: 151, distance: 32.6
click at [434, 178] on div "Phone Number" at bounding box center [472, 191] width 87 height 26
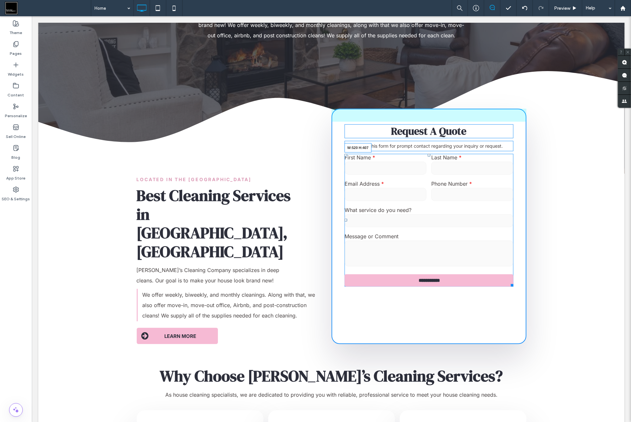
drag, startPoint x: 509, startPoint y: 229, endPoint x: 584, endPoint y: 217, distance: 75.8
click at [584, 217] on div "**********" at bounding box center [331, 258] width 586 height 171
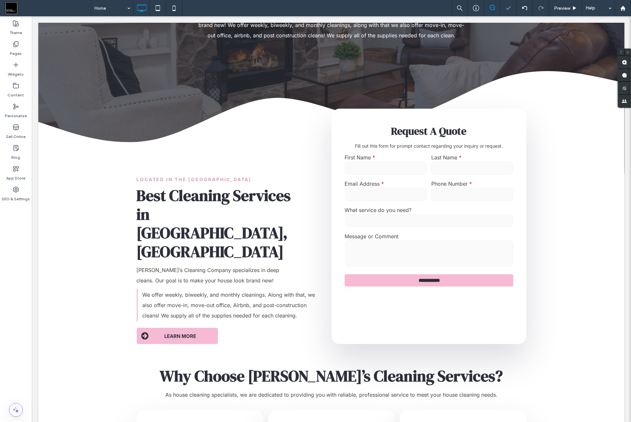
click at [183, 9] on div "Home Preview Help" at bounding box center [361, 8] width 540 height 16
click at [175, 13] on icon at bounding box center [174, 8] width 13 height 13
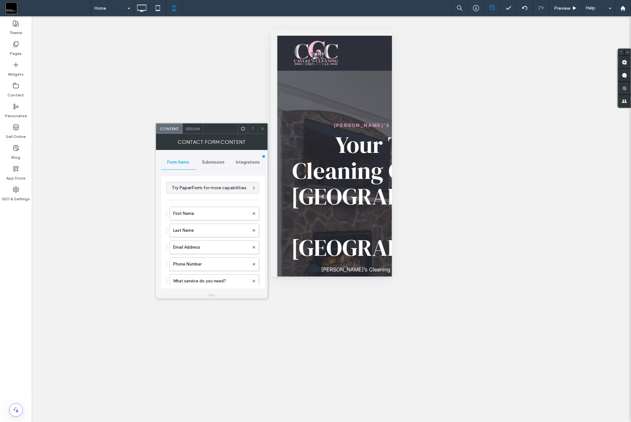
click at [264, 128] on icon at bounding box center [262, 128] width 5 height 5
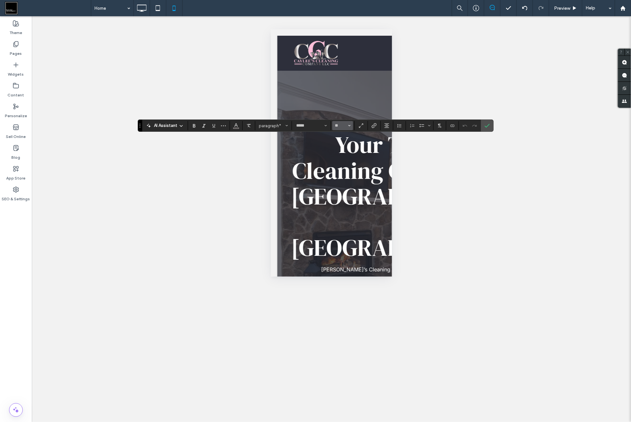
click at [347, 123] on button "**" at bounding box center [342, 125] width 21 height 9
click at [348, 173] on label "12" at bounding box center [342, 172] width 21 height 9
type input "**"
click at [490, 128] on label "Confirm" at bounding box center [487, 126] width 10 height 12
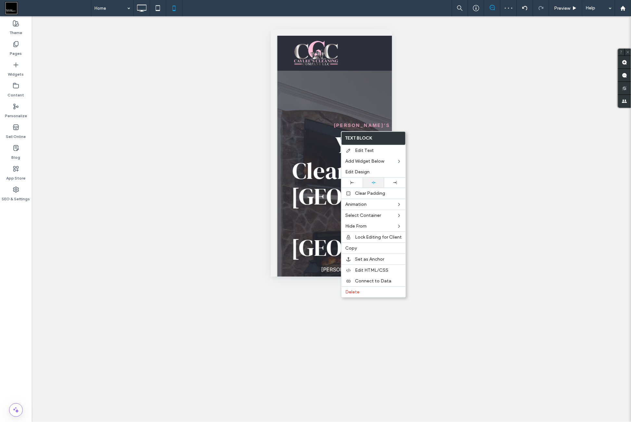
click at [380, 178] on div at bounding box center [373, 183] width 21 height 10
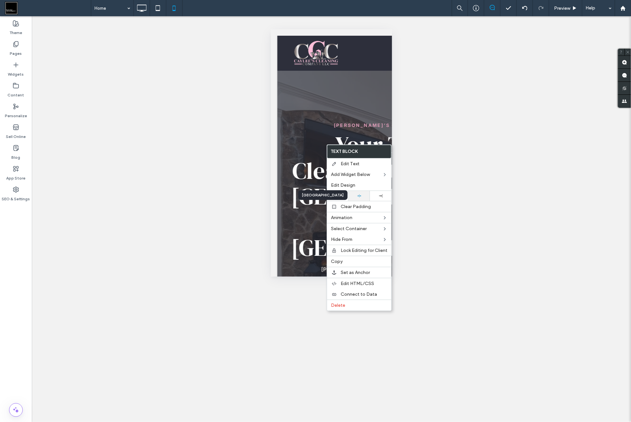
click at [359, 195] on icon at bounding box center [359, 196] width 4 height 4
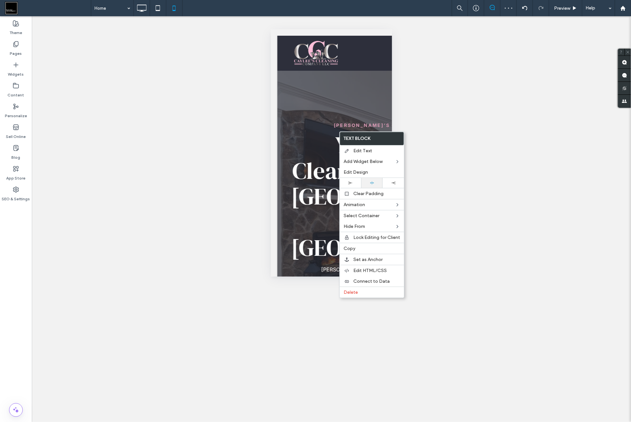
click at [378, 179] on div at bounding box center [371, 183] width 21 height 10
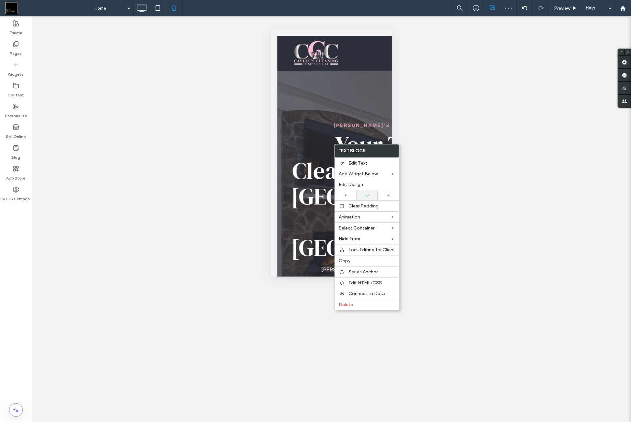
click at [373, 192] on div at bounding box center [366, 195] width 21 height 10
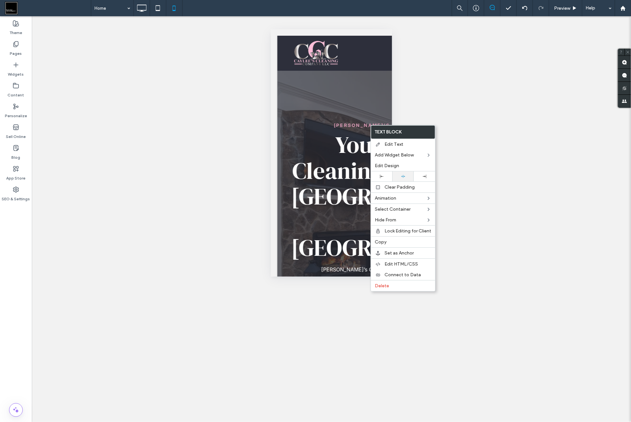
click at [409, 172] on div at bounding box center [402, 177] width 21 height 10
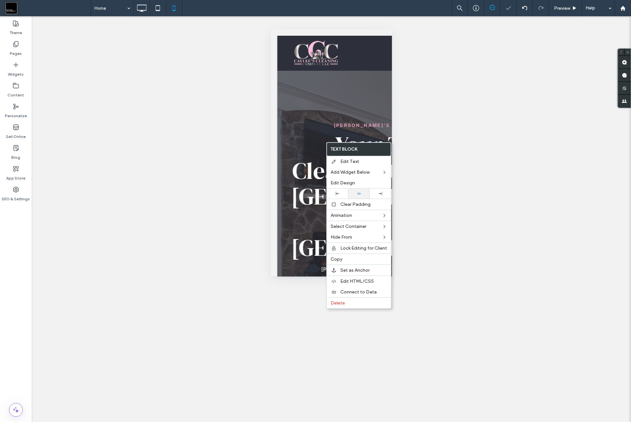
click at [365, 192] on div at bounding box center [358, 194] width 15 height 4
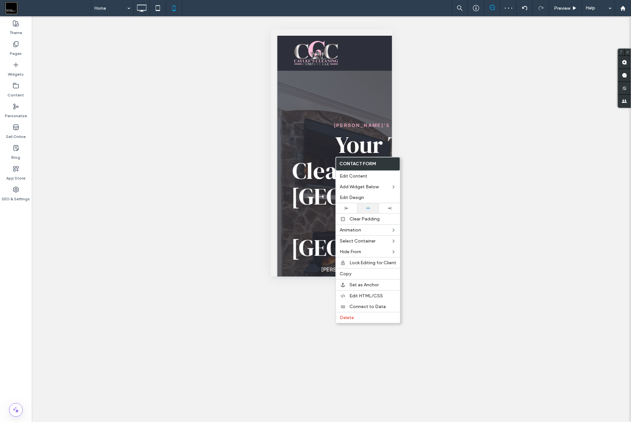
click at [366, 206] on icon at bounding box center [368, 208] width 4 height 4
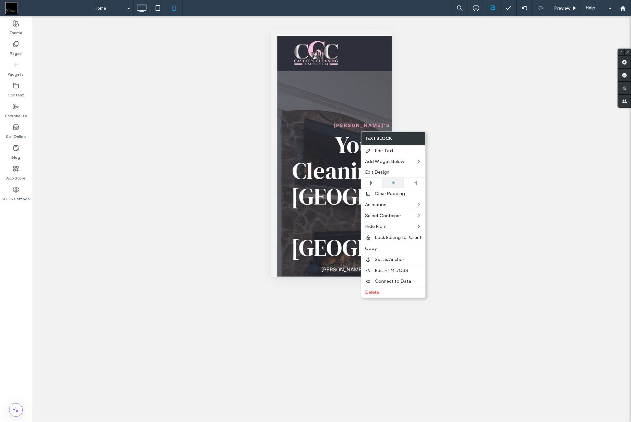
click at [400, 181] on div at bounding box center [393, 183] width 15 height 4
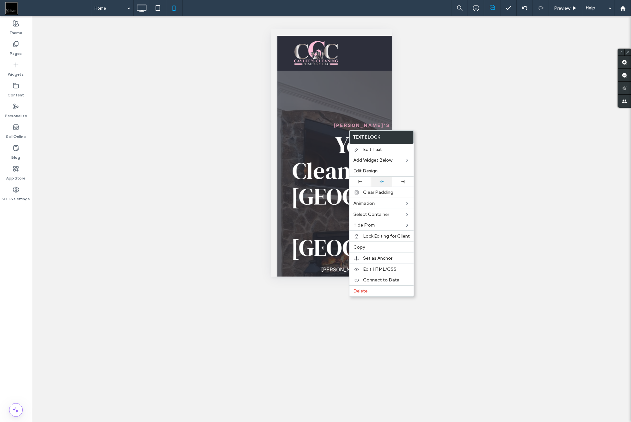
click at [390, 178] on div at bounding box center [381, 182] width 21 height 10
click at [381, 181] on icon at bounding box center [382, 182] width 4 height 4
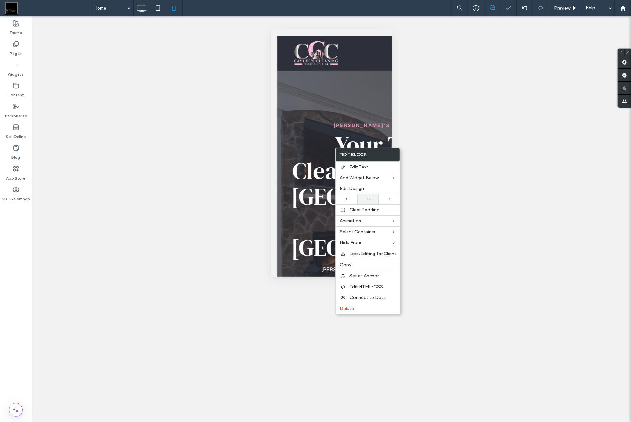
click at [374, 197] on div at bounding box center [368, 199] width 15 height 4
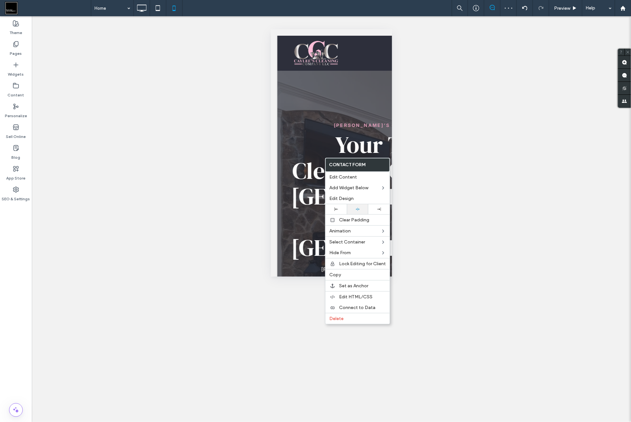
click at [364, 206] on div at bounding box center [357, 209] width 21 height 10
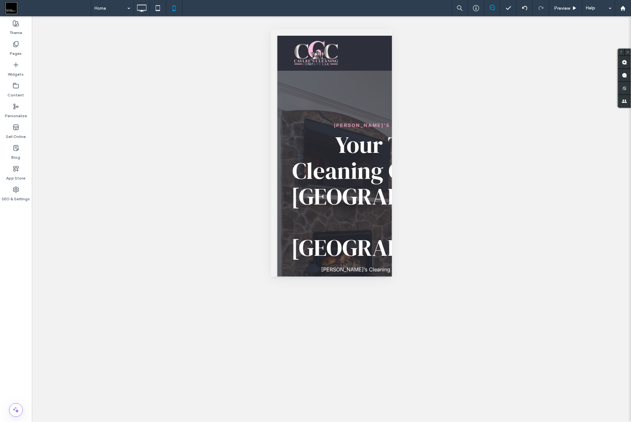
click at [196, 55] on div "Unhide? Yes" at bounding box center [331, 219] width 599 height 406
drag, startPoint x: 147, startPoint y: 17, endPoint x: 144, endPoint y: 14, distance: 3.7
click at [144, 14] on div "Home Preview Help Site Comments Team & Clients Automate new comments Instantly …" at bounding box center [315, 211] width 631 height 422
click at [144, 14] on icon at bounding box center [141, 8] width 13 height 13
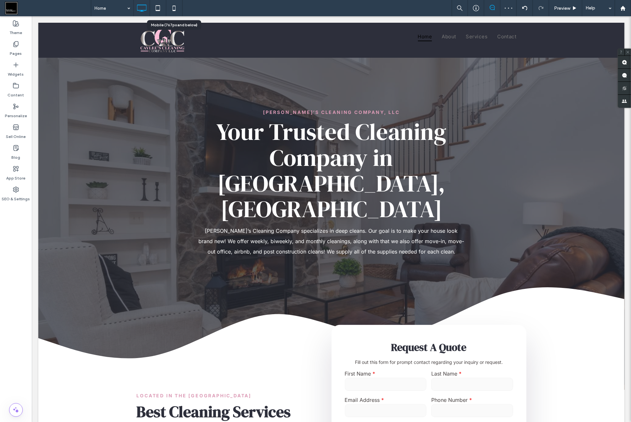
drag, startPoint x: 176, startPoint y: 7, endPoint x: 200, endPoint y: 58, distance: 56.4
click at [177, 7] on icon at bounding box center [174, 8] width 13 height 13
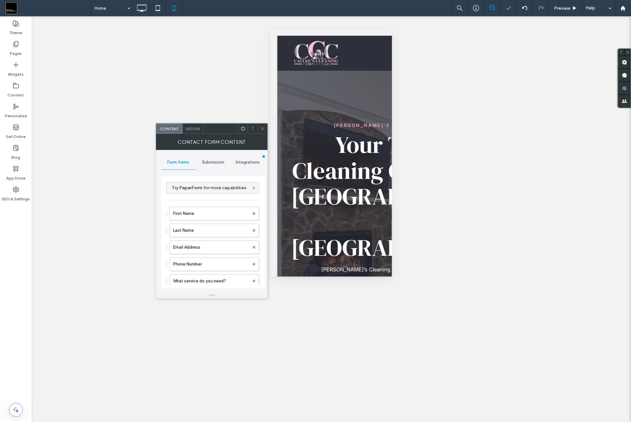
click at [194, 132] on div "Design" at bounding box center [193, 129] width 21 height 10
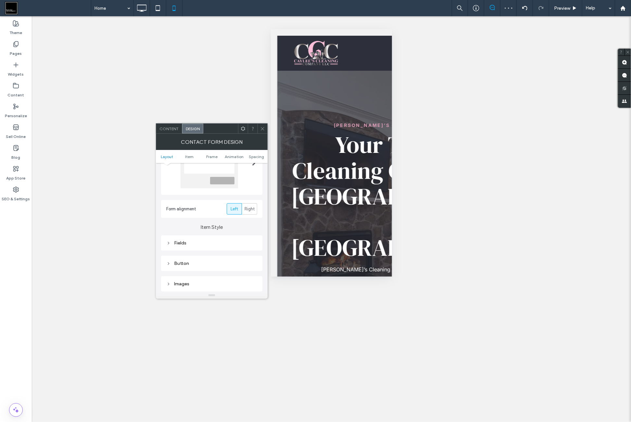
scroll to position [108, 0]
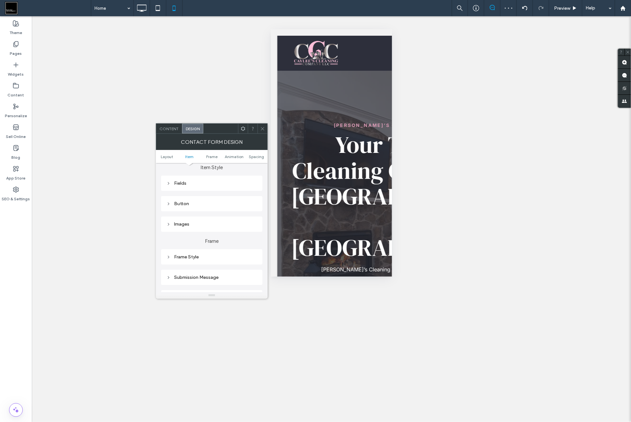
click at [220, 187] on div "Fields" at bounding box center [211, 183] width 91 height 9
click at [239, 198] on div "Field Text" at bounding box center [234, 195] width 45 height 14
click at [252, 211] on span at bounding box center [253, 211] width 2 height 3
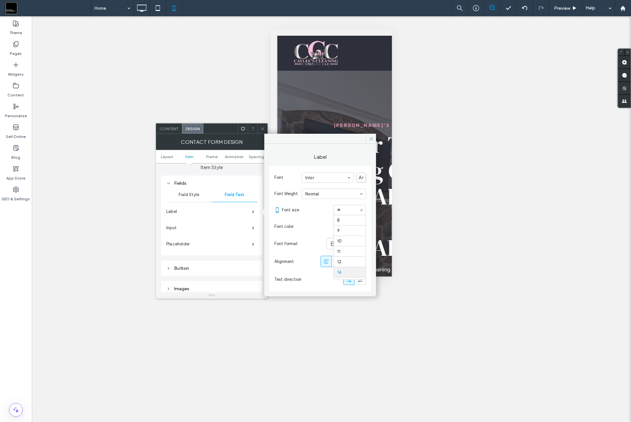
scroll to position [53, 0]
drag, startPoint x: 347, startPoint y: 220, endPoint x: 349, endPoint y: 228, distance: 8.0
click at [363, 226] on div "rgb(73, 67, 67)" at bounding box center [362, 227] width 6 height 6
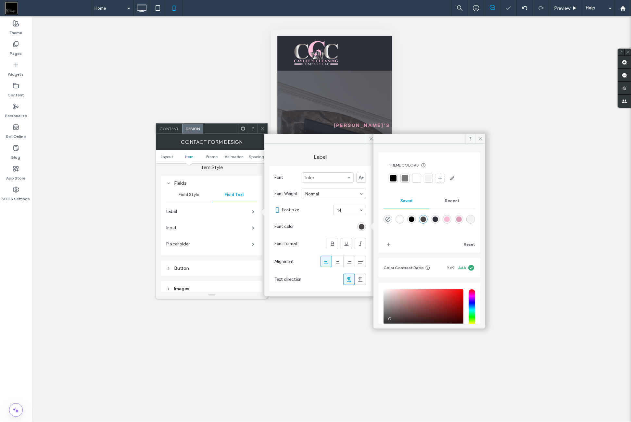
click at [261, 130] on icon at bounding box center [262, 128] width 5 height 5
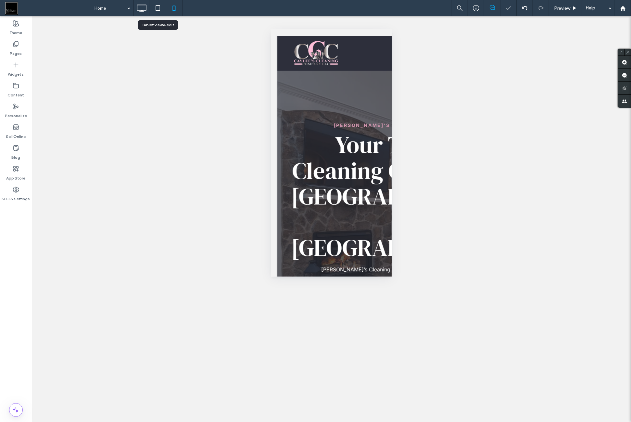
drag, startPoint x: 140, startPoint y: 6, endPoint x: 165, endPoint y: 27, distance: 31.8
click at [142, 7] on icon at bounding box center [141, 8] width 13 height 13
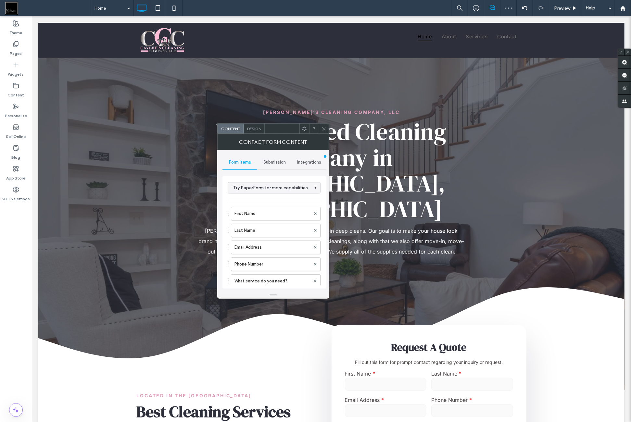
click at [255, 128] on span "Design" at bounding box center [254, 128] width 14 height 5
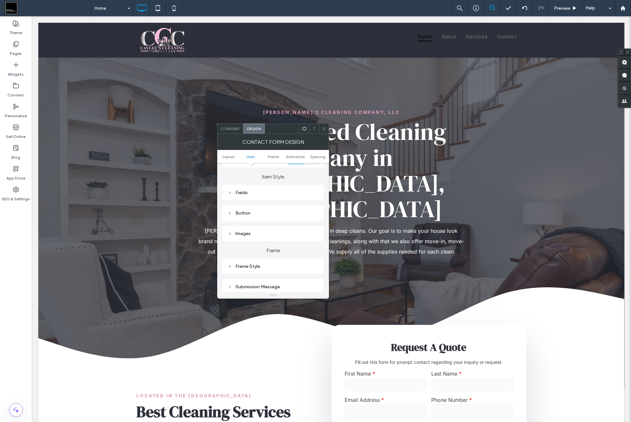
scroll to position [108, 0]
drag, startPoint x: 275, startPoint y: 183, endPoint x: 277, endPoint y: 207, distance: 24.4
click at [275, 183] on div "Fields" at bounding box center [273, 184] width 91 height 6
click at [303, 206] on section "Background color" at bounding box center [273, 212] width 91 height 16
click at [301, 201] on div "Field Text" at bounding box center [295, 195] width 45 height 14
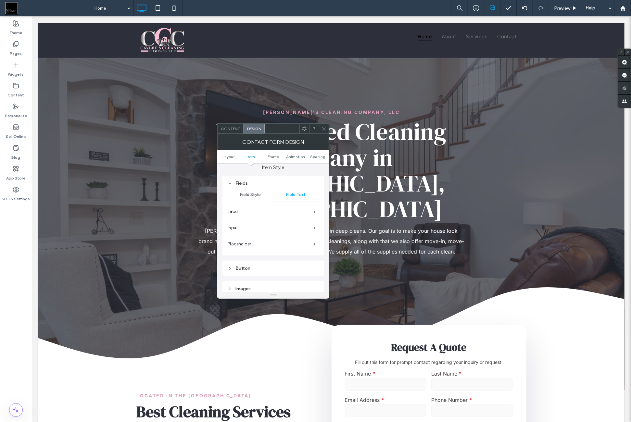
drag, startPoint x: 303, startPoint y: 211, endPoint x: 305, endPoint y: 219, distance: 8.5
click at [303, 211] on label "Label" at bounding box center [271, 211] width 86 height 13
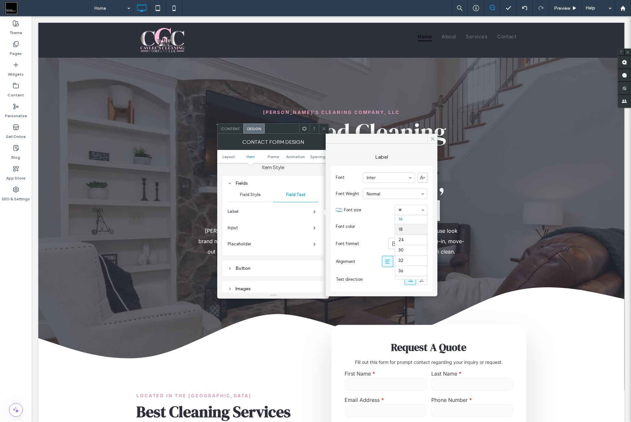
scroll to position [9, 0]
click at [390, 198] on div "Font Weight Normal" at bounding box center [382, 194] width 92 height 16
click at [385, 221] on section "Font color" at bounding box center [382, 227] width 92 height 16
click at [422, 245] on use at bounding box center [421, 244] width 3 height 4
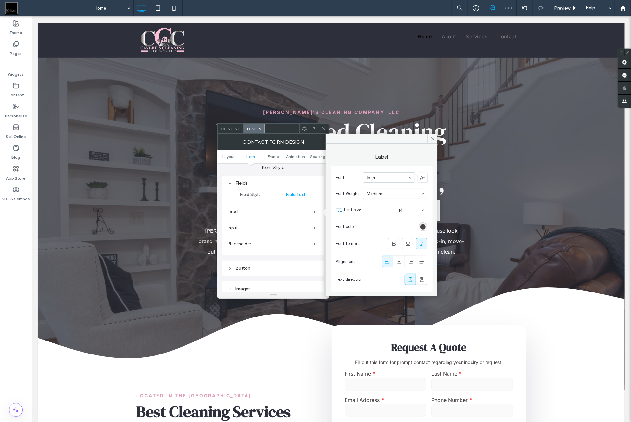
click at [422, 245] on use at bounding box center [421, 244] width 3 height 4
click at [431, 141] on icon at bounding box center [432, 138] width 5 height 5
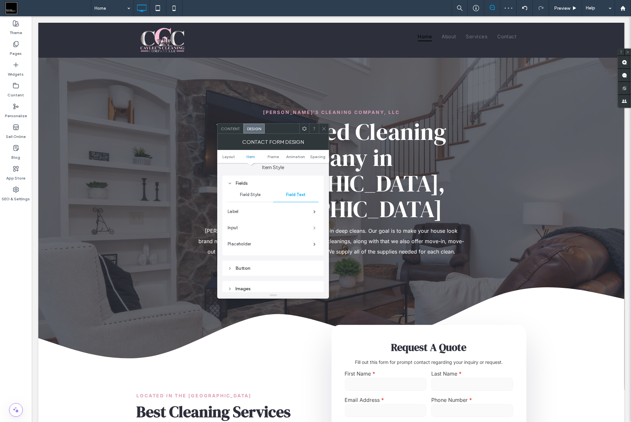
click at [316, 226] on span at bounding box center [314, 227] width 2 height 3
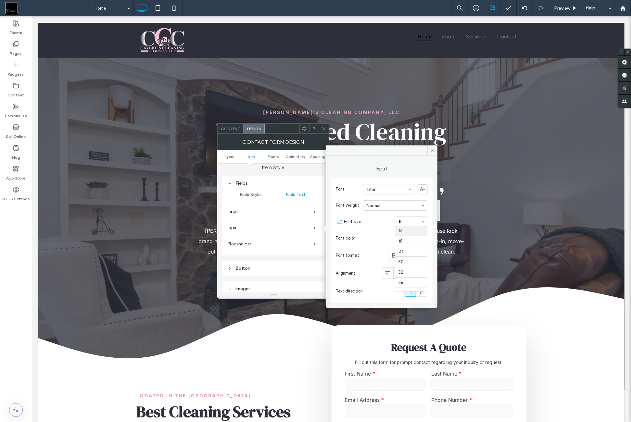
scroll to position [0, 0]
type input "**"
click at [423, 237] on div "rgb(0, 0, 0)" at bounding box center [423, 239] width 6 height 6
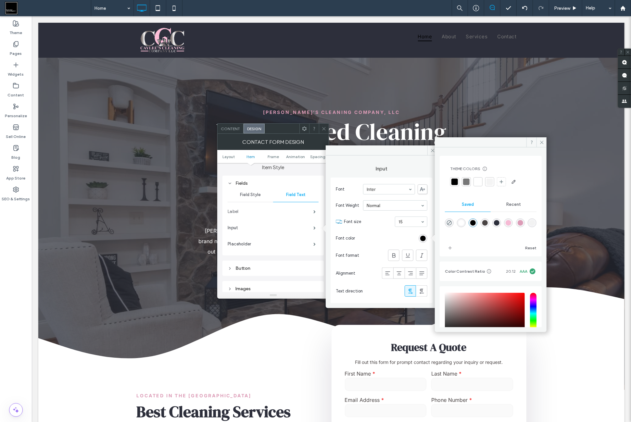
drag, startPoint x: 298, startPoint y: 213, endPoint x: 321, endPoint y: 217, distance: 23.0
click at [299, 213] on label "Label" at bounding box center [271, 211] width 86 height 13
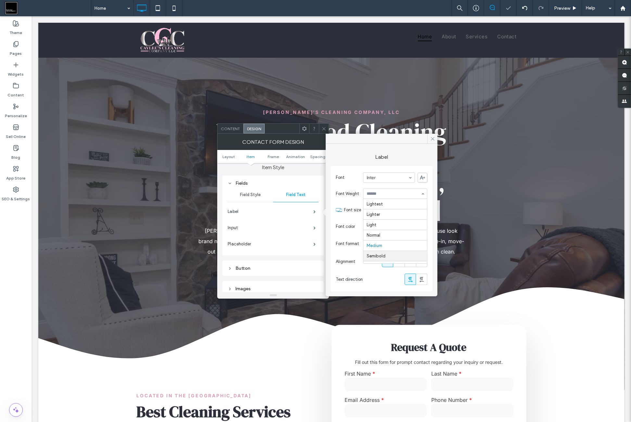
scroll to position [31, 0]
click at [427, 225] on div "rgb(73, 67, 67)" at bounding box center [423, 227] width 9 height 9
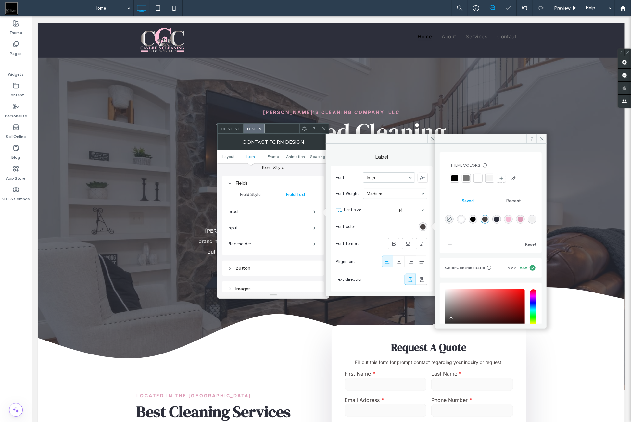
click at [488, 219] on div "rgba(73,67,67,1)" at bounding box center [485, 220] width 6 height 6
click at [539, 141] on span at bounding box center [542, 139] width 10 height 10
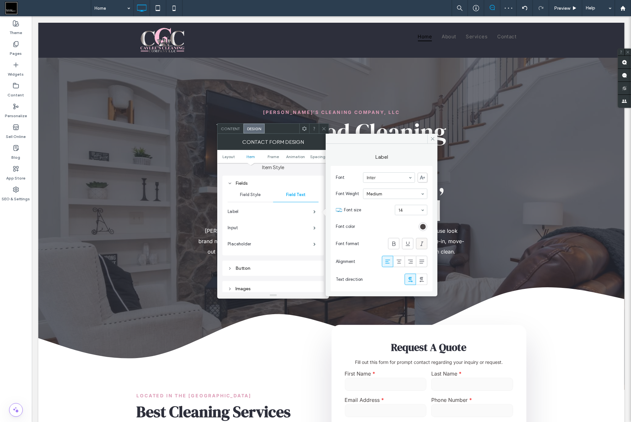
drag, startPoint x: 427, startPoint y: 245, endPoint x: 424, endPoint y: 244, distance: 4.1
click at [425, 244] on div "Font Inter Font Weight Medium Font size 14 Font color Font format Alignment Tex…" at bounding box center [382, 229] width 102 height 126
click at [424, 244] on icon at bounding box center [422, 244] width 6 height 6
click at [422, 245] on use at bounding box center [421, 244] width 3 height 4
click at [432, 143] on span at bounding box center [432, 139] width 10 height 10
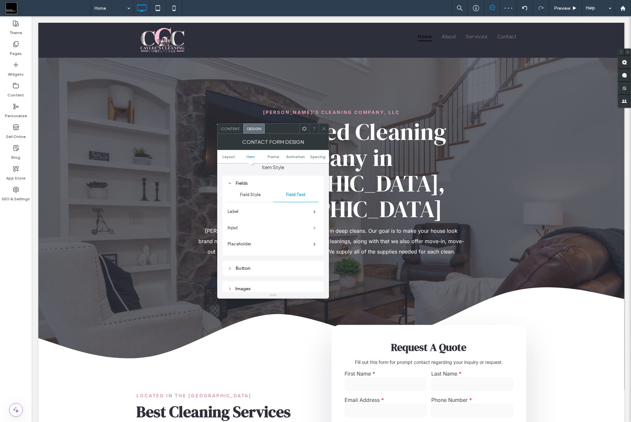
click at [315, 226] on span at bounding box center [314, 227] width 2 height 3
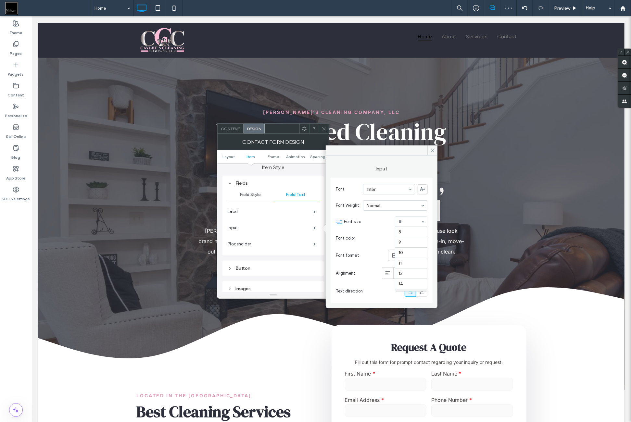
drag, startPoint x: 413, startPoint y: 224, endPoint x: 409, endPoint y: 244, distance: 19.9
drag, startPoint x: 408, startPoint y: 230, endPoint x: 417, endPoint y: 244, distance: 16.3
click at [424, 238] on div "rgb(0, 0, 0)" at bounding box center [423, 239] width 6 height 6
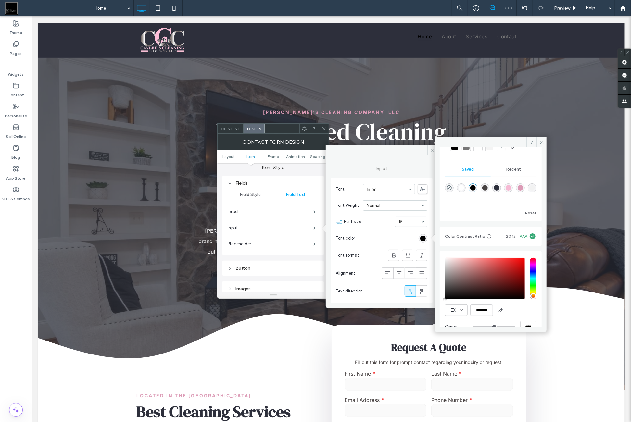
scroll to position [48, 0]
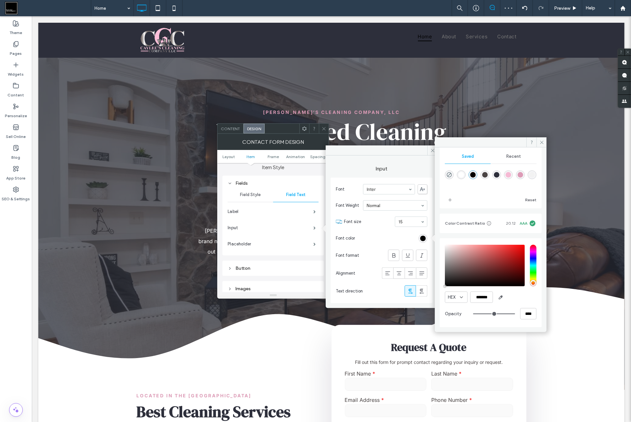
click at [488, 173] on div "rgba(73,67,67,1)" at bounding box center [485, 175] width 6 height 6
type input "*******"
click at [508, 192] on div "Reset" at bounding box center [491, 186] width 92 height 38
click at [543, 140] on icon at bounding box center [542, 142] width 5 height 5
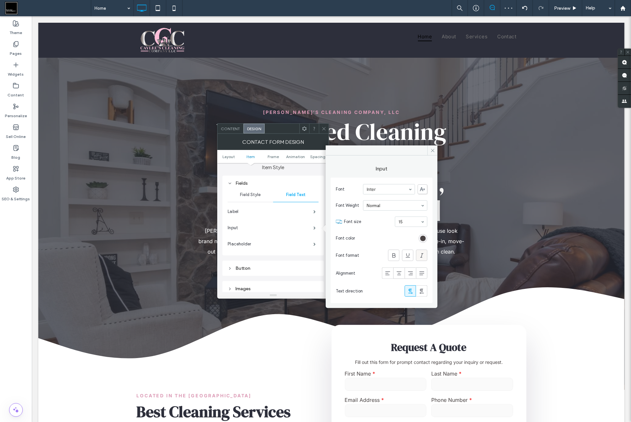
click at [423, 252] on icon at bounding box center [422, 255] width 6 height 6
click at [422, 256] on icon at bounding box center [422, 255] width 6 height 6
click at [435, 148] on span at bounding box center [432, 151] width 10 height 10
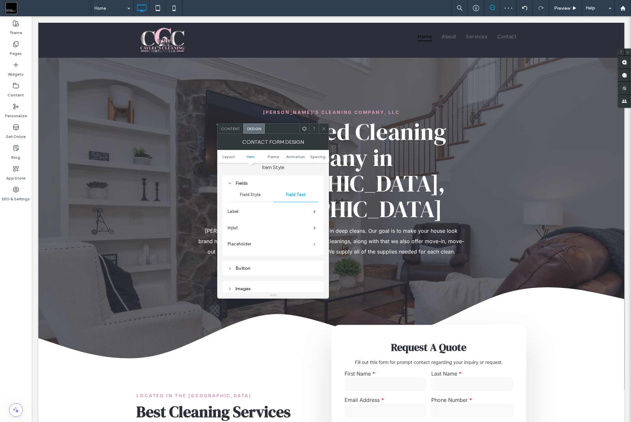
click at [314, 245] on span at bounding box center [314, 244] width 2 height 3
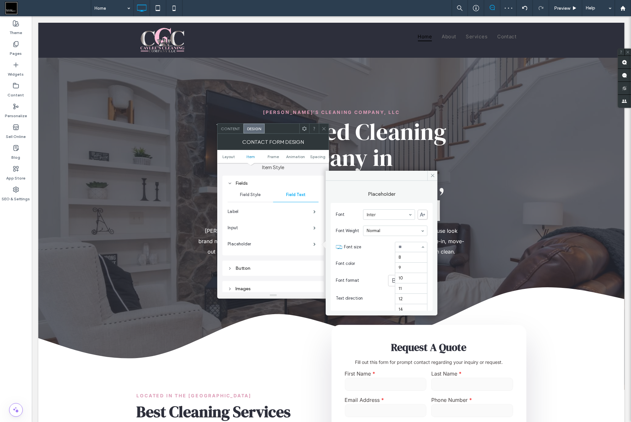
scroll to position [64, 0]
click at [424, 264] on div "rgb(73, 67, 67)" at bounding box center [423, 264] width 6 height 6
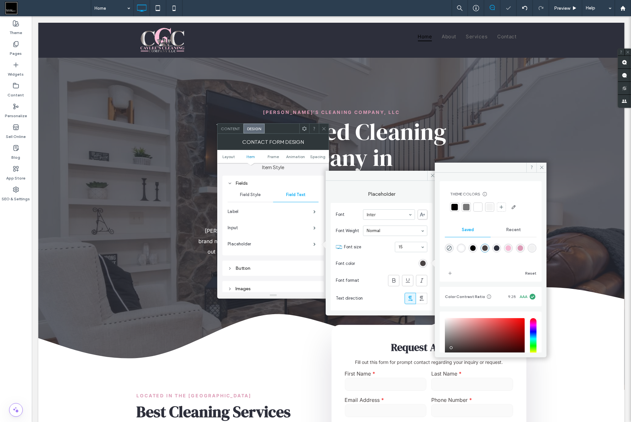
click at [488, 247] on div "rgba(73,67,67,1)" at bounding box center [485, 249] width 6 height 6
click at [494, 266] on div "Reset" at bounding box center [491, 260] width 92 height 38
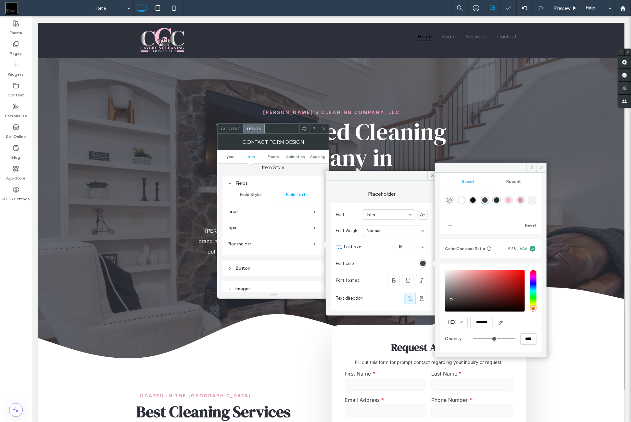
click at [541, 170] on icon at bounding box center [542, 167] width 5 height 5
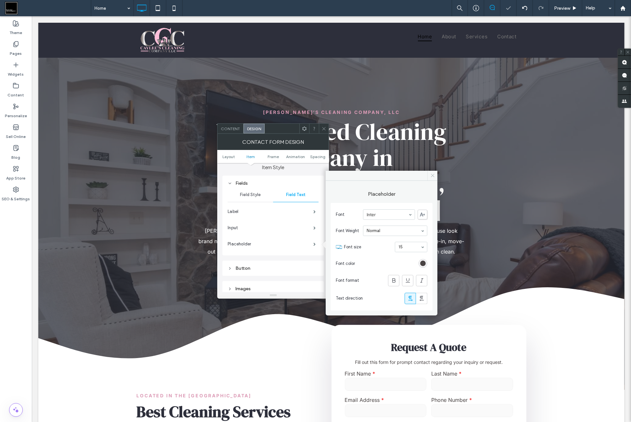
click at [432, 176] on icon at bounding box center [432, 175] width 5 height 5
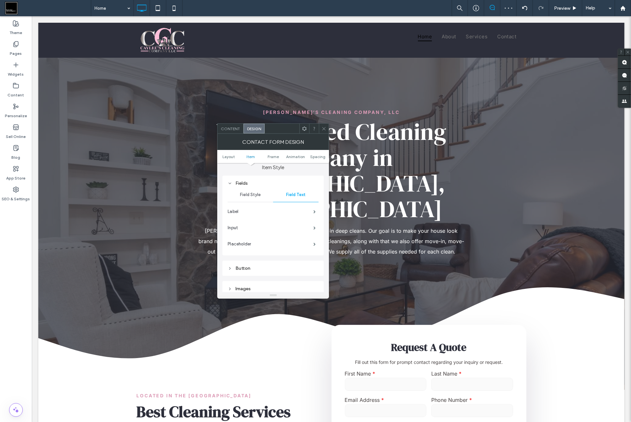
click at [304, 131] on icon at bounding box center [304, 128] width 5 height 5
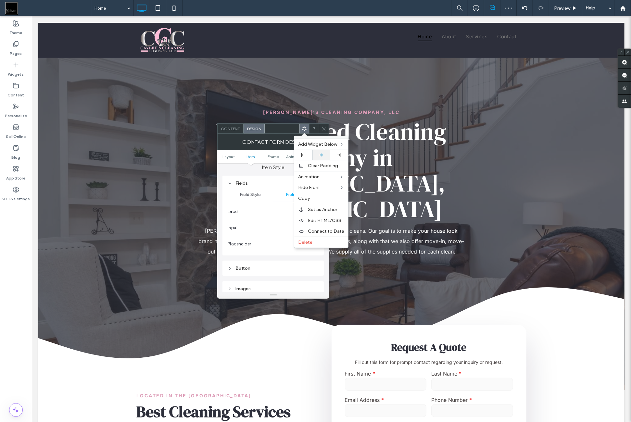
click at [316, 154] on div at bounding box center [321, 155] width 11 height 4
click at [324, 129] on use at bounding box center [324, 128] width 3 height 3
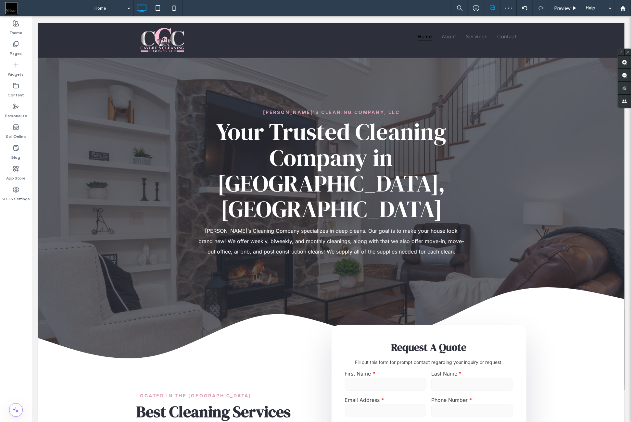
click at [9, 266] on div "Theme Pages Widgets Content Personalize Sell Online Blog App Store SEO & Settin…" at bounding box center [16, 219] width 32 height 406
drag, startPoint x: 187, startPoint y: 7, endPoint x: 181, endPoint y: 11, distance: 7.3
click at [187, 7] on div "Home Preview Help" at bounding box center [361, 8] width 540 height 16
drag, startPoint x: 181, startPoint y: 11, endPoint x: 188, endPoint y: 34, distance: 24.0
click at [181, 11] on div at bounding box center [174, 8] width 16 height 13
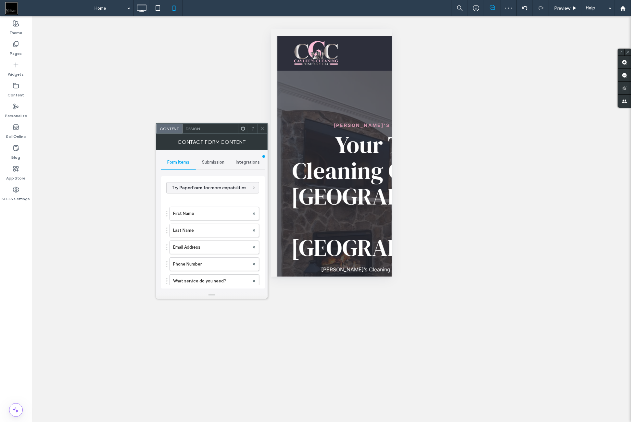
click at [196, 130] on span "Design" at bounding box center [193, 128] width 14 height 5
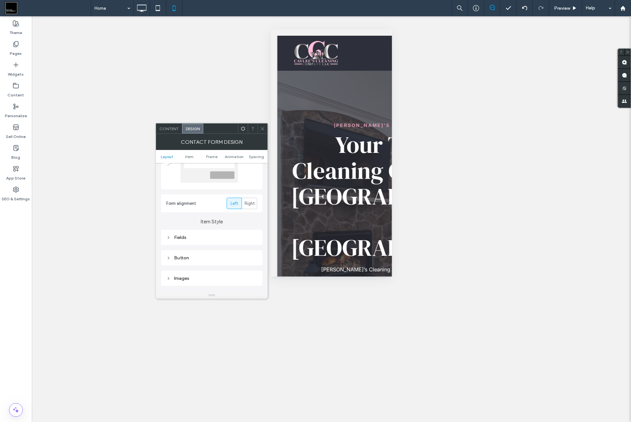
drag, startPoint x: 212, startPoint y: 235, endPoint x: 235, endPoint y: 234, distance: 23.1
click at [212, 237] on div "Fields" at bounding box center [211, 238] width 91 height 6
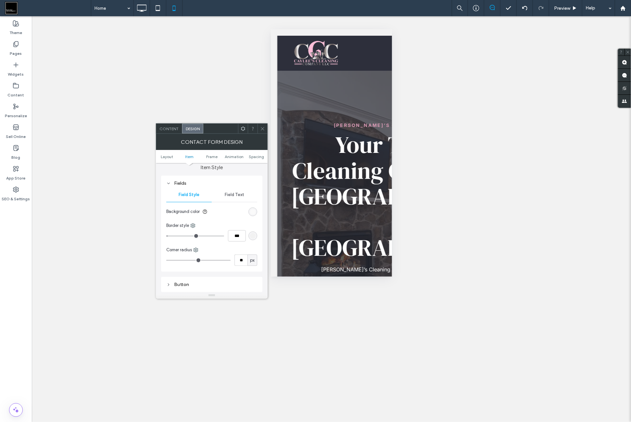
drag, startPoint x: 240, startPoint y: 198, endPoint x: 240, endPoint y: 203, distance: 4.6
click at [240, 198] on div "Field Text" at bounding box center [234, 195] width 45 height 14
click at [252, 211] on span at bounding box center [253, 211] width 2 height 3
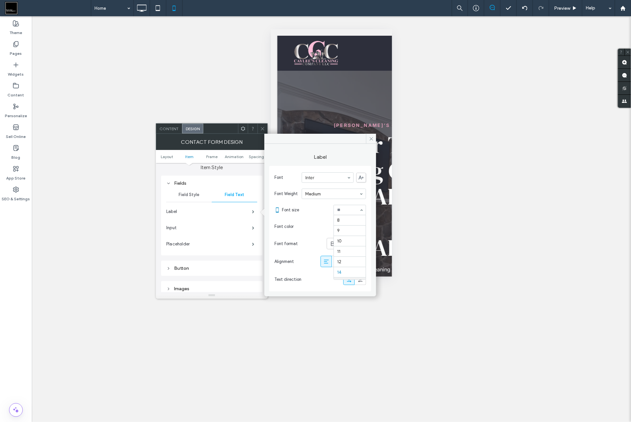
scroll to position [53, 0]
click at [253, 226] on span at bounding box center [253, 227] width 2 height 3
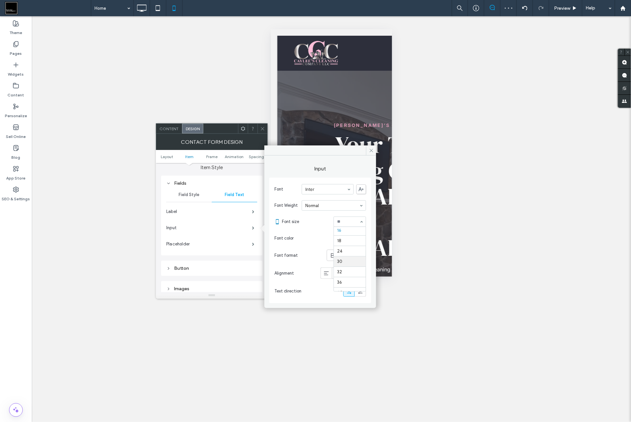
scroll to position [20, 0]
click at [348, 239] on section "Font color" at bounding box center [320, 238] width 92 height 16
click at [369, 153] on span at bounding box center [371, 151] width 10 height 10
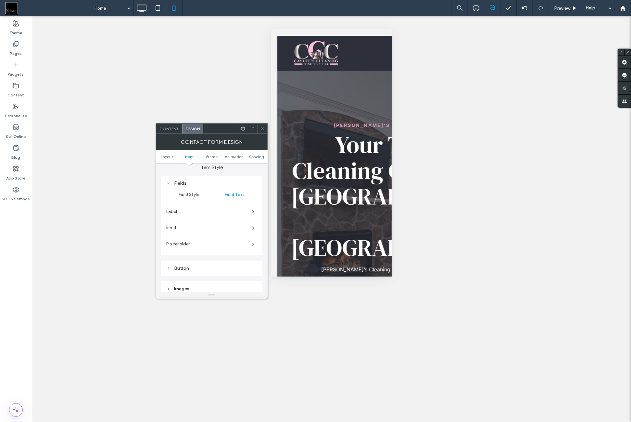
click at [254, 243] on span at bounding box center [253, 244] width 2 height 3
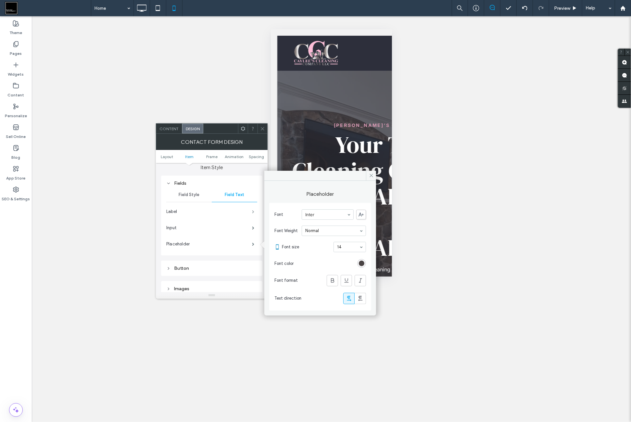
click at [254, 210] on span at bounding box center [253, 211] width 2 height 3
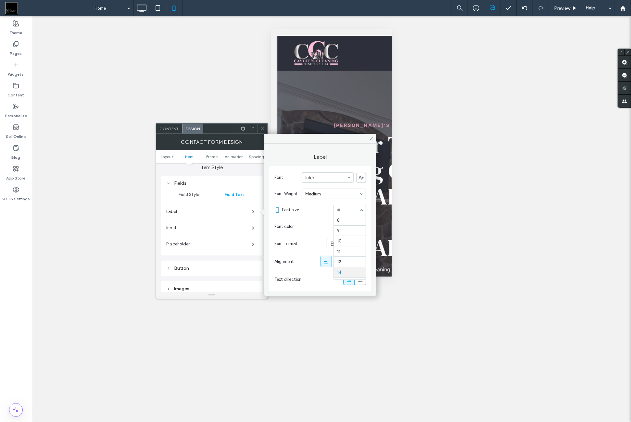
drag, startPoint x: 348, startPoint y: 209, endPoint x: 346, endPoint y: 225, distance: 16.0
click at [254, 226] on span at bounding box center [253, 227] width 2 height 3
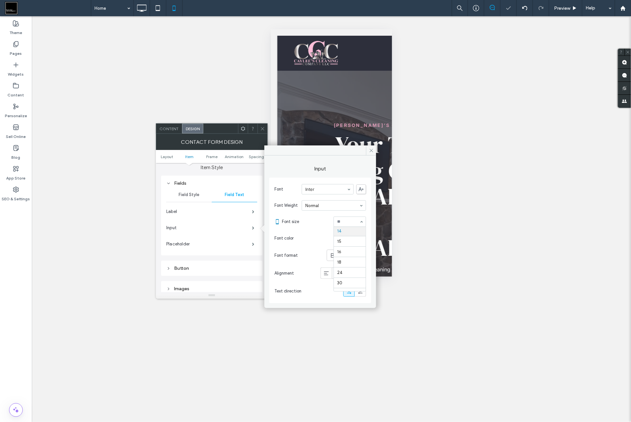
drag, startPoint x: 347, startPoint y: 231, endPoint x: 330, endPoint y: 238, distance: 18.6
click at [254, 243] on span at bounding box center [253, 244] width 2 height 3
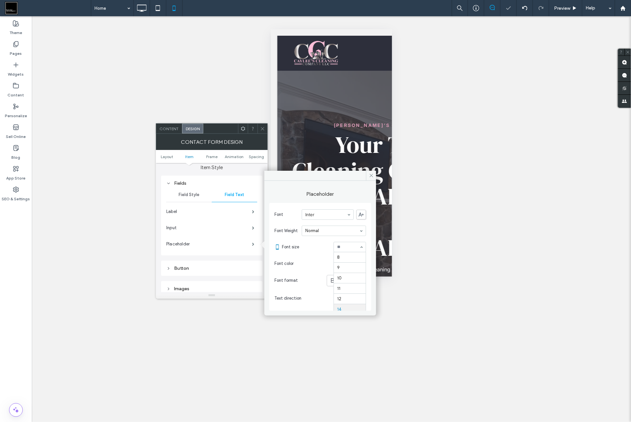
scroll to position [0, 0]
click at [371, 176] on icon at bounding box center [371, 175] width 5 height 5
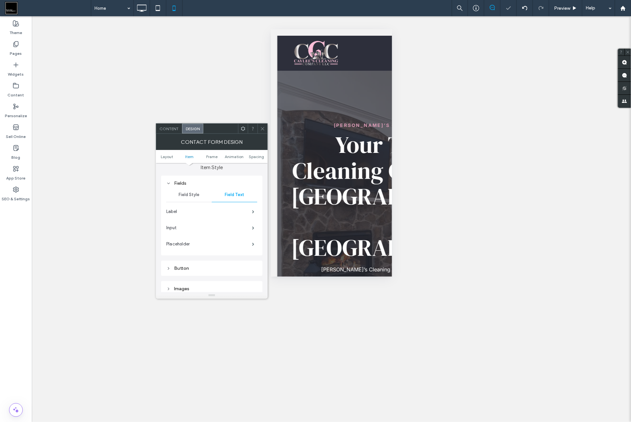
click at [242, 130] on icon at bounding box center [243, 128] width 5 height 5
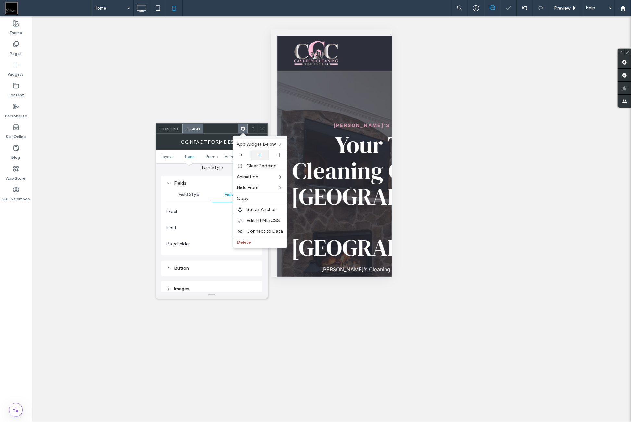
click at [259, 153] on icon at bounding box center [260, 155] width 4 height 4
drag, startPoint x: 262, startPoint y: 129, endPoint x: 271, endPoint y: 134, distance: 9.2
click at [262, 130] on icon at bounding box center [262, 128] width 5 height 5
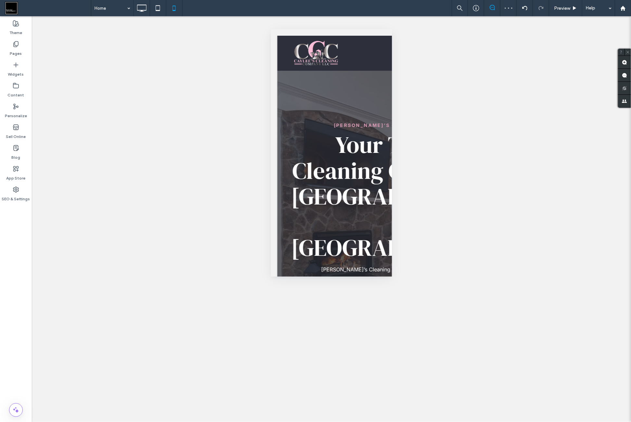
click at [176, 74] on div "Unhide? Yes Unhide? Yes Unhide? Yes Unhide? Yes Unhide? Yes" at bounding box center [331, 219] width 599 height 406
drag, startPoint x: 143, startPoint y: 16, endPoint x: 148, endPoint y: 18, distance: 5.4
click at [143, 15] on div at bounding box center [142, 8] width 16 height 16
click at [147, 12] on icon at bounding box center [141, 8] width 13 height 13
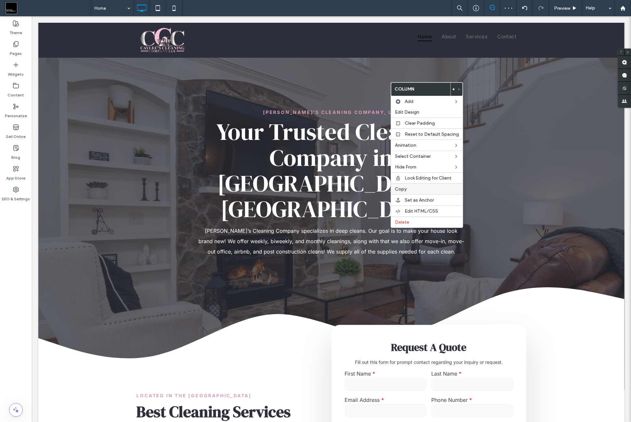
click at [411, 191] on div "Copy" at bounding box center [427, 189] width 72 height 11
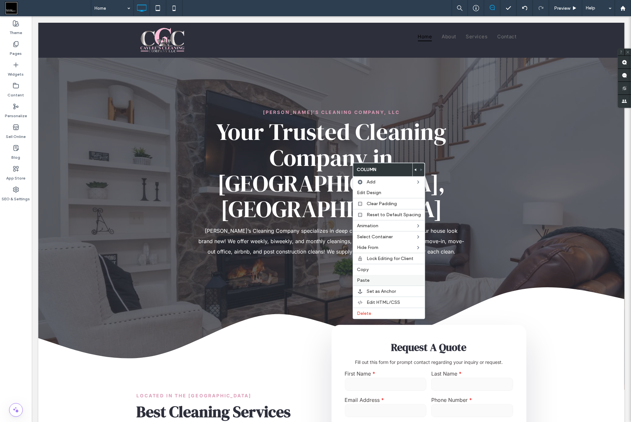
click at [377, 278] on label "Paste" at bounding box center [389, 281] width 64 height 6
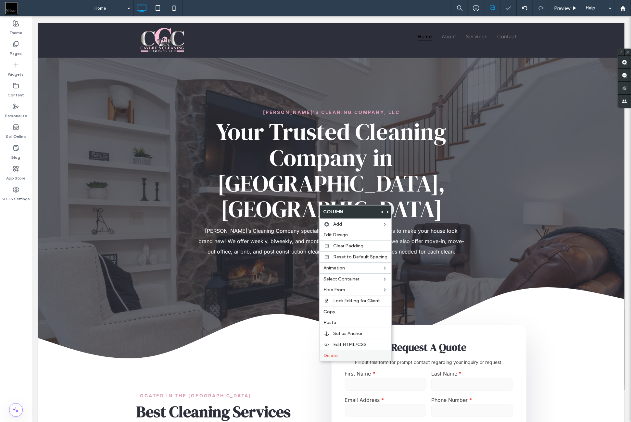
drag, startPoint x: 337, startPoint y: 356, endPoint x: 340, endPoint y: 351, distance: 5.8
click at [337, 355] on label "Delete" at bounding box center [356, 356] width 64 height 6
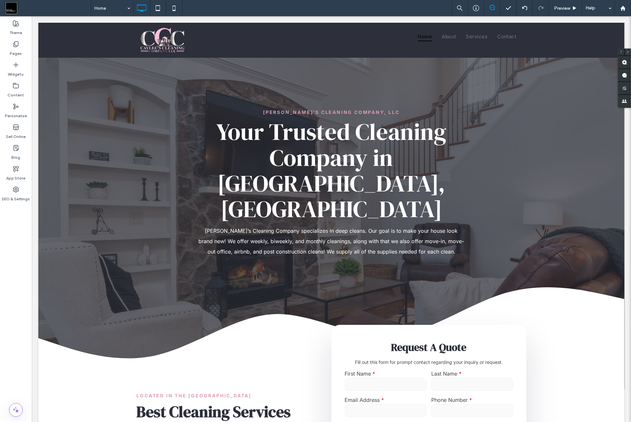
click at [25, 247] on div "Theme Pages Widgets Content Personalize Sell Online Blog App Store SEO & Settin…" at bounding box center [16, 219] width 32 height 406
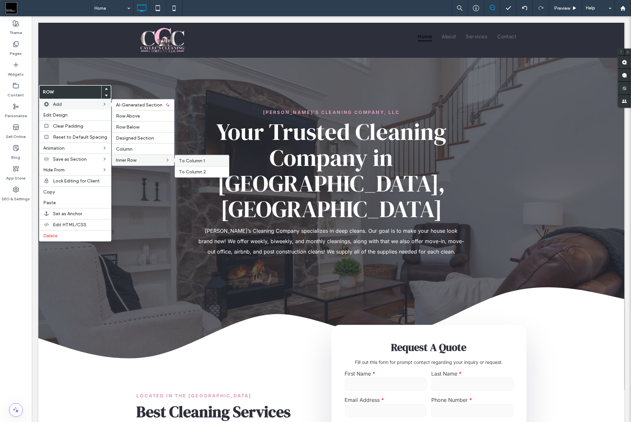
click at [195, 158] on span "To Column 1" at bounding box center [192, 161] width 26 height 6
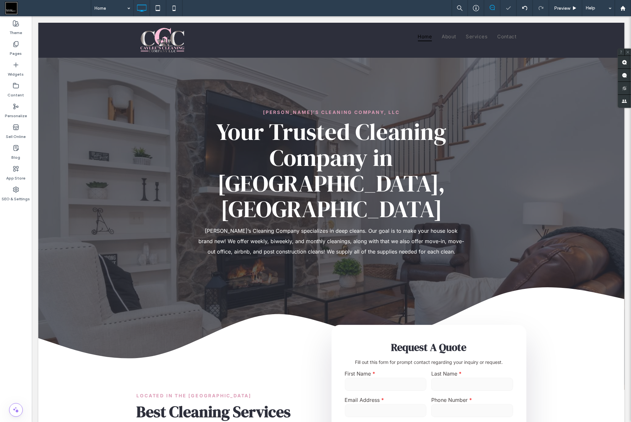
click at [19, 237] on div "Theme Pages Widgets Content Personalize Sell Online Blog App Store SEO & Settin…" at bounding box center [16, 219] width 32 height 406
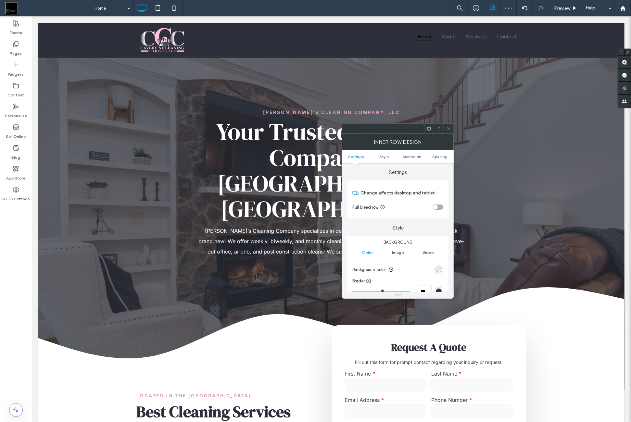
click at [439, 268] on icon "rgba(0, 0, 0, 0)" at bounding box center [439, 270] width 6 height 6
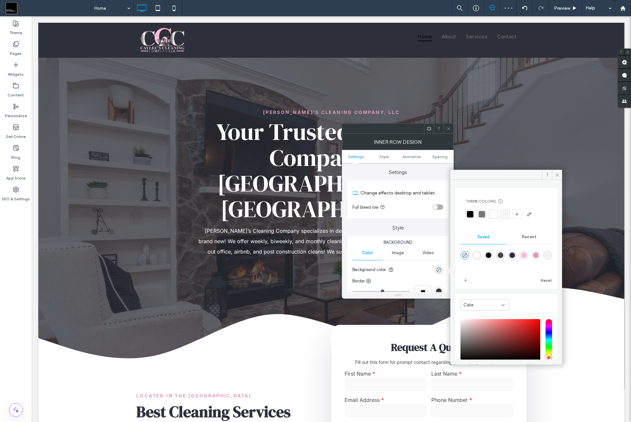
click at [478, 255] on div "rgba(255,255,255,1)" at bounding box center [477, 256] width 6 height 6
type input "*******"
type input "***"
type input "****"
click at [465, 256] on icon "rgba(0,0,0,0)" at bounding box center [465, 256] width 6 height 6
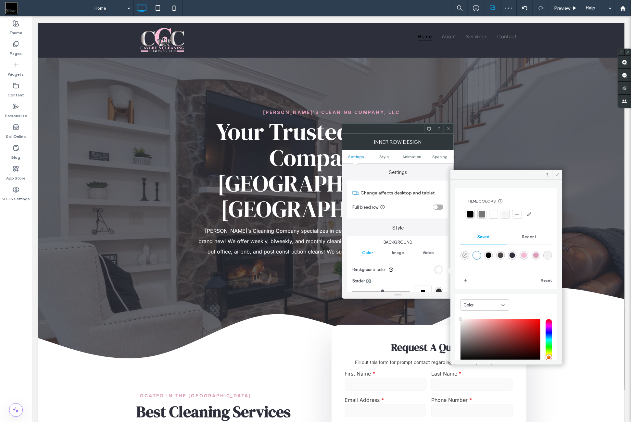
type input "*******"
type input "*"
type input "**"
click at [451, 131] on div at bounding box center [449, 129] width 10 height 10
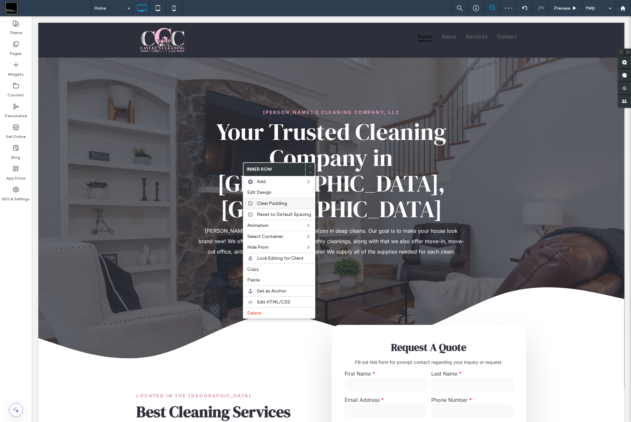
click at [275, 205] on span "Clear Padding" at bounding box center [272, 204] width 30 height 6
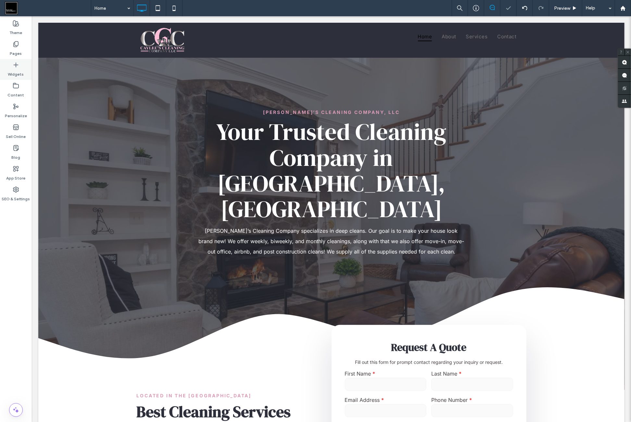
click at [28, 72] on div "Widgets" at bounding box center [16, 69] width 32 height 21
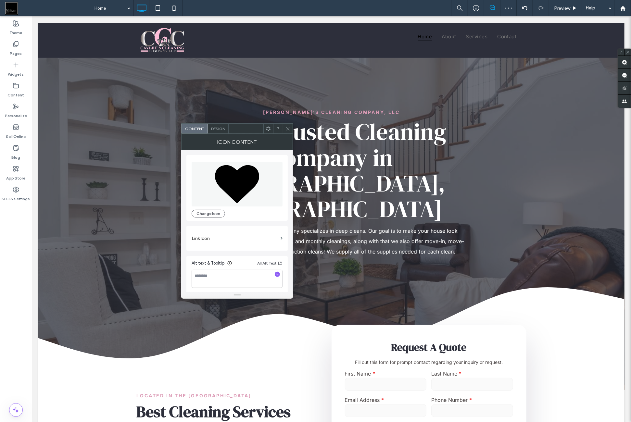
click at [236, 184] on icon at bounding box center [237, 184] width 44 height 38
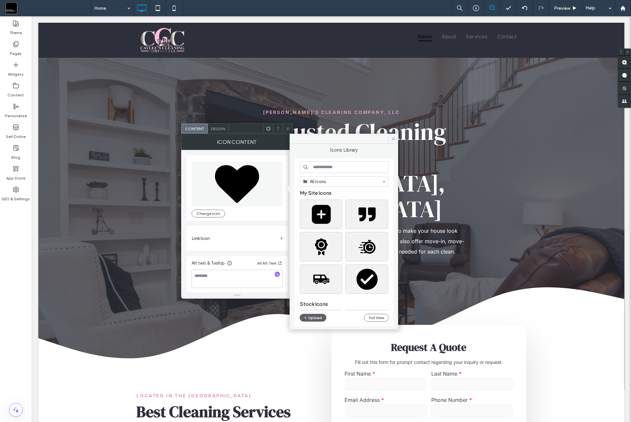
click at [338, 170] on input at bounding box center [344, 167] width 89 height 12
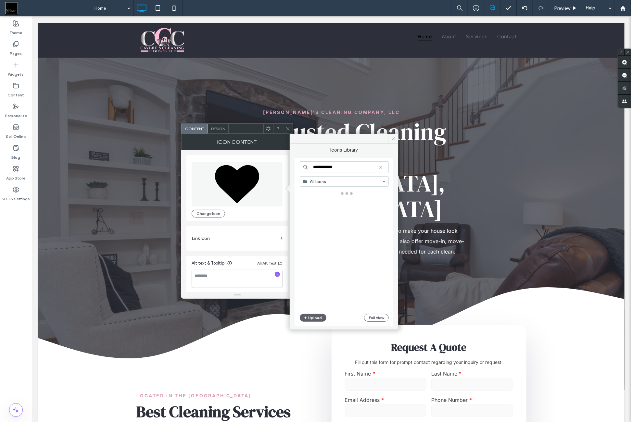
type input "**********"
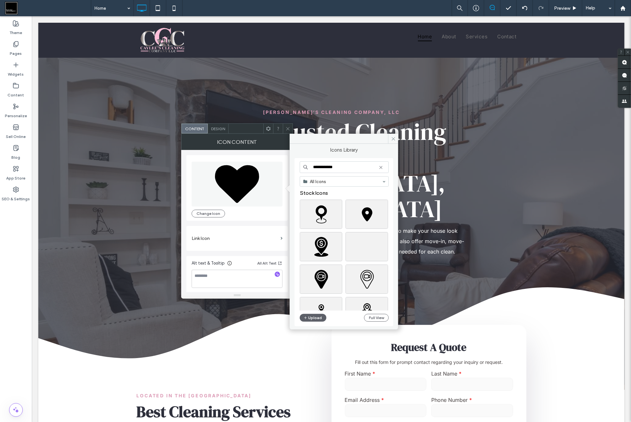
click at [344, 228] on div at bounding box center [347, 216] width 94 height 32
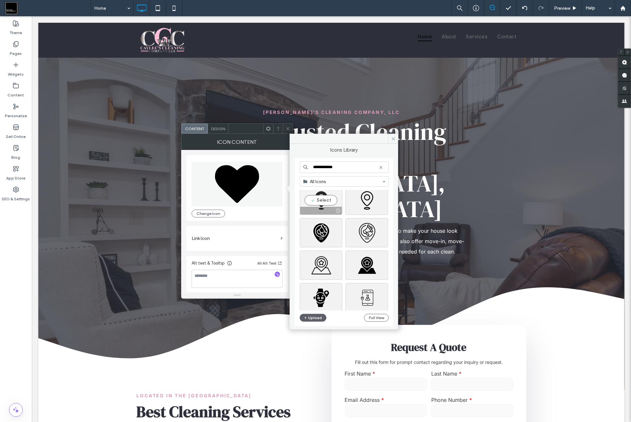
click at [324, 204] on div "Select" at bounding box center [321, 200] width 43 height 29
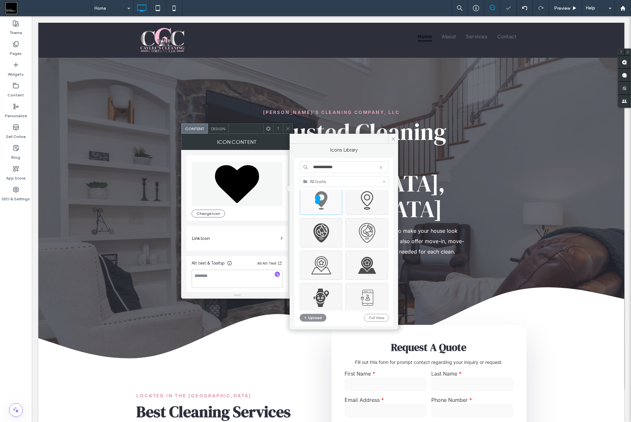
click at [217, 128] on span "Design" at bounding box center [218, 128] width 14 height 5
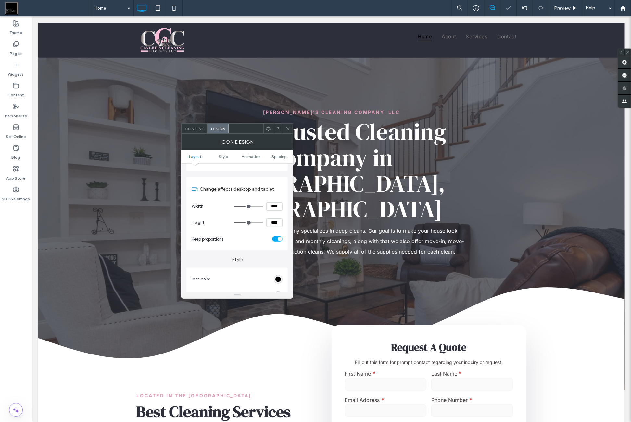
scroll to position [54, 0]
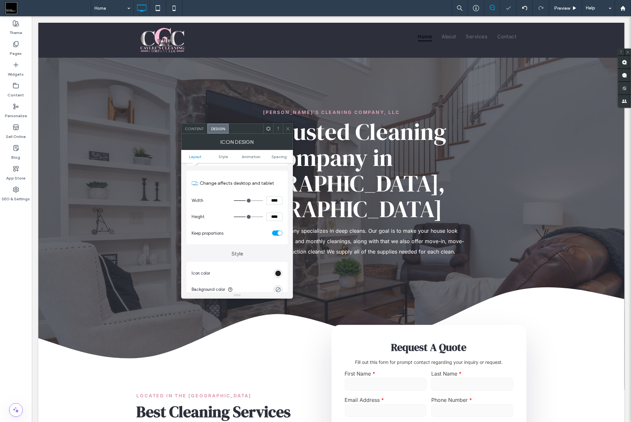
click at [280, 274] on div "rgb(0, 0, 0)" at bounding box center [278, 274] width 6 height 6
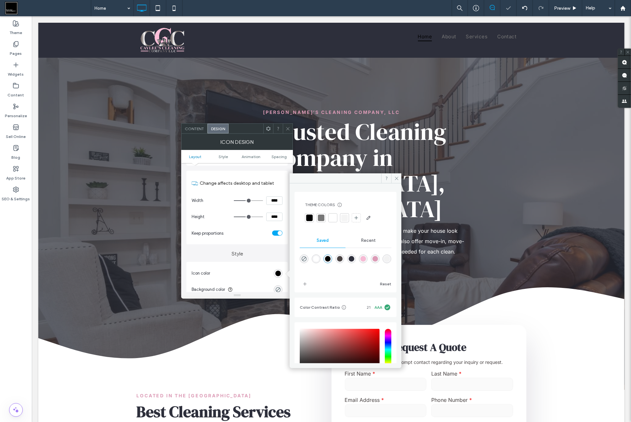
click at [378, 259] on div "rgba(220,155,182,1)" at bounding box center [376, 259] width 6 height 6
type input "*******"
drag, startPoint x: 268, startPoint y: 127, endPoint x: 270, endPoint y: 133, distance: 6.0
click at [268, 127] on icon at bounding box center [268, 128] width 5 height 5
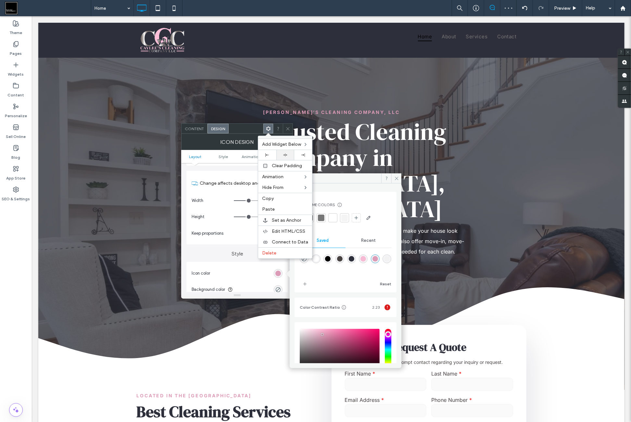
click at [280, 153] on div at bounding box center [285, 155] width 11 height 4
click at [290, 153] on div at bounding box center [285, 155] width 11 height 4
click at [288, 131] on icon at bounding box center [288, 128] width 5 height 5
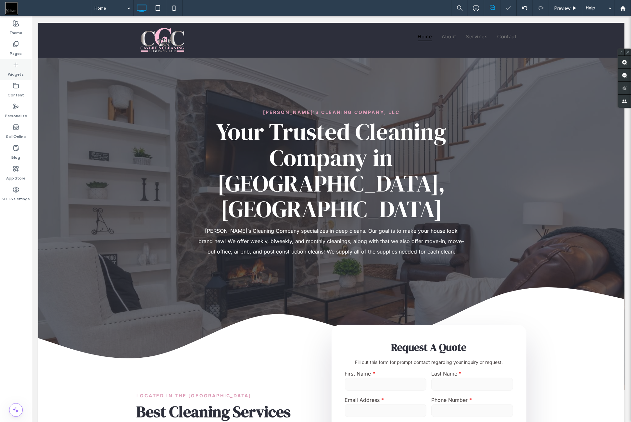
click at [18, 72] on div "Home Preview Help Site Comments Team & Clients Automate new comments Instantly …" at bounding box center [315, 211] width 631 height 422
click at [25, 71] on div "Widgets" at bounding box center [16, 69] width 32 height 21
type input "*****"
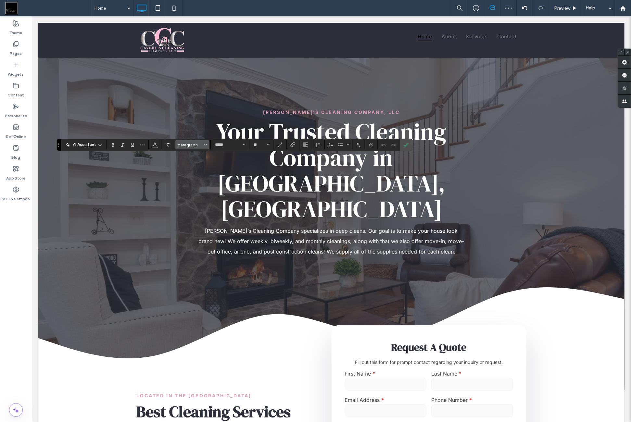
click at [188, 144] on span "paragraph" at bounding box center [190, 145] width 25 height 5
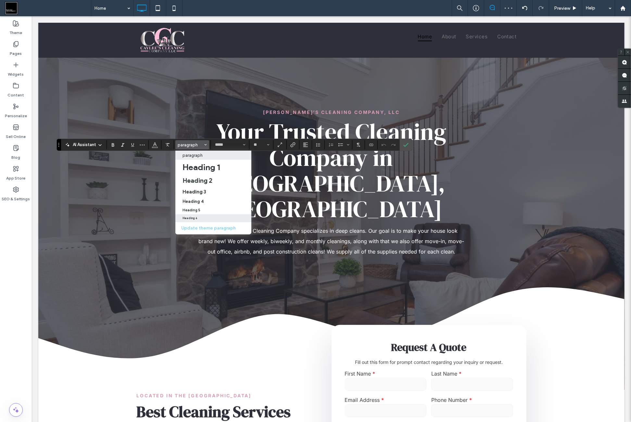
click at [201, 221] on label "Heading 6" at bounding box center [213, 217] width 76 height 7
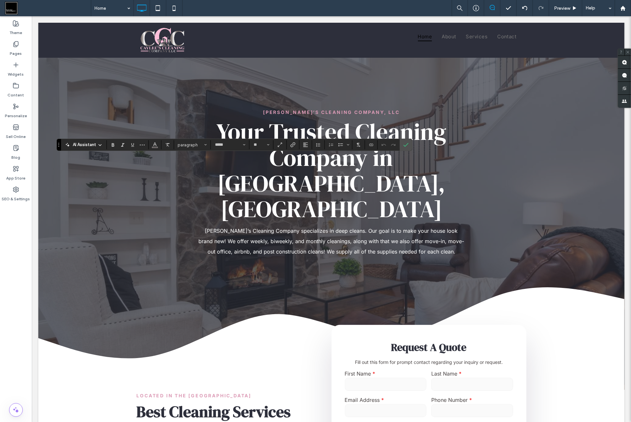
type input "**"
click at [401, 146] on label "Confirm" at bounding box center [406, 145] width 10 height 12
type input "*****"
type input "**"
click at [186, 145] on span "Heading 6" at bounding box center [190, 145] width 25 height 5
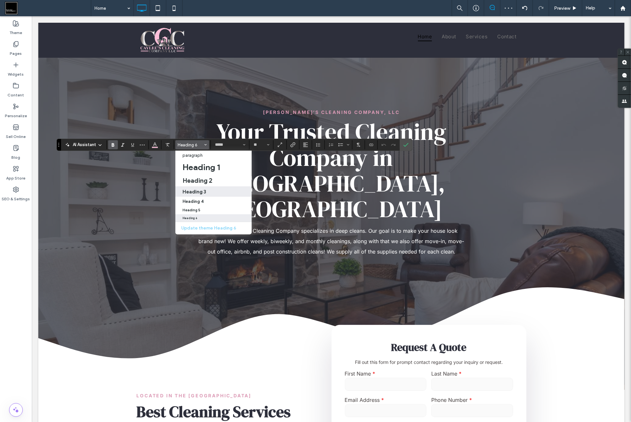
click at [210, 190] on div "Heading 3" at bounding box center [214, 192] width 62 height 6
type input "**********"
type input "**"
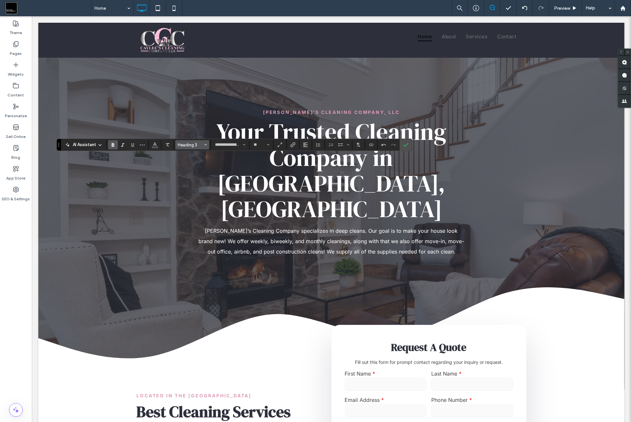
click at [186, 143] on span "Heading 3" at bounding box center [190, 145] width 25 height 5
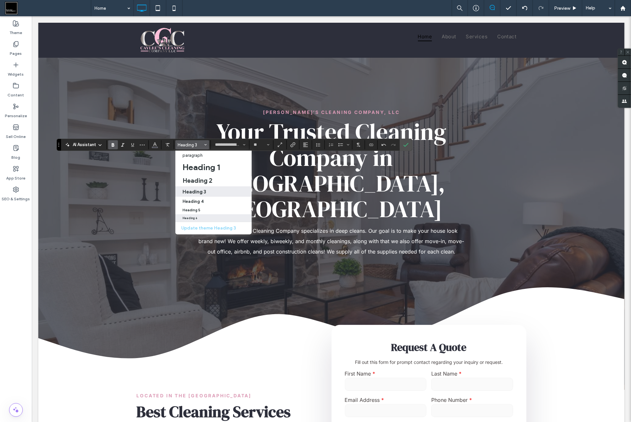
click at [191, 218] on h6 "Heading 6" at bounding box center [190, 218] width 15 height 3
type input "*****"
type input "**"
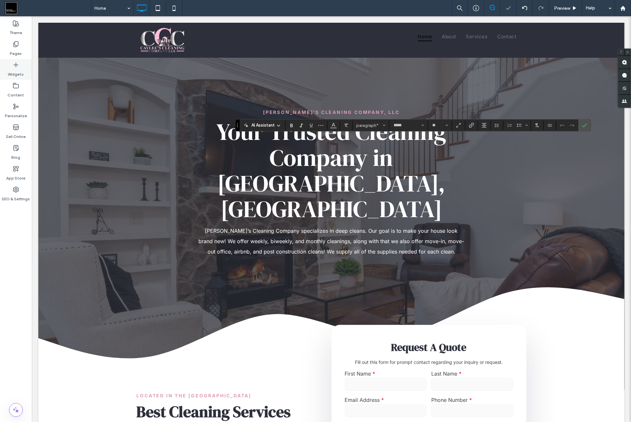
click at [24, 69] on div "Widgets" at bounding box center [16, 69] width 32 height 21
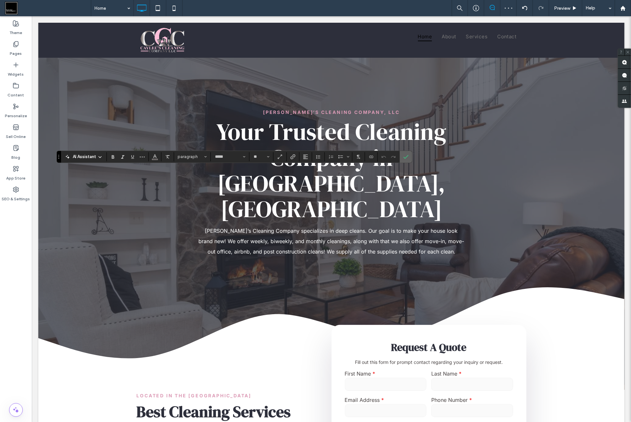
click at [401, 156] on label "Confirm" at bounding box center [406, 157] width 10 height 12
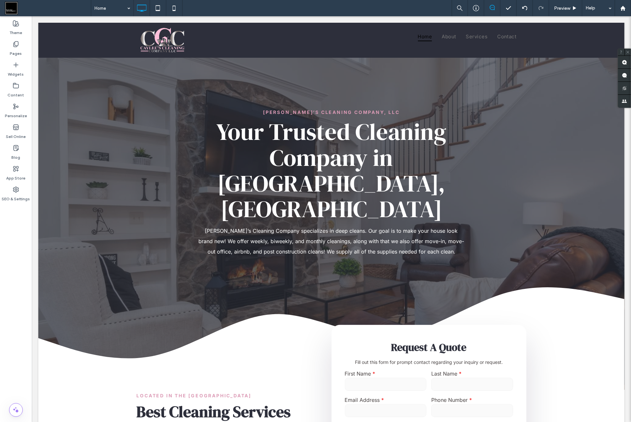
type input "**********"
type input "**"
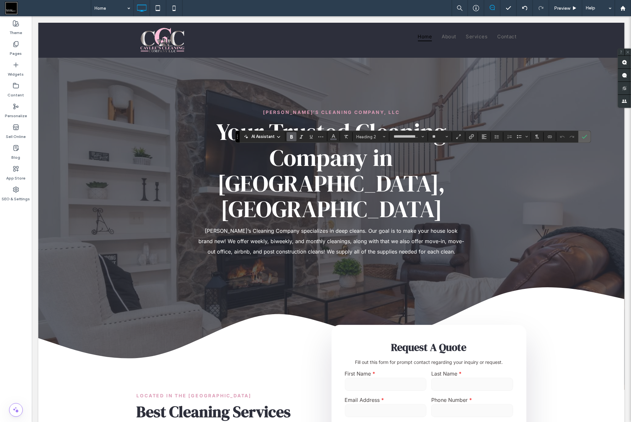
click at [582, 138] on use "Confirm" at bounding box center [584, 137] width 5 height 4
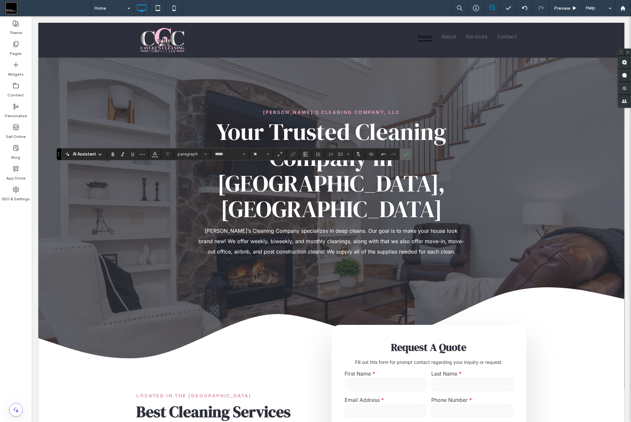
click at [407, 154] on label "Confirm" at bounding box center [406, 154] width 10 height 12
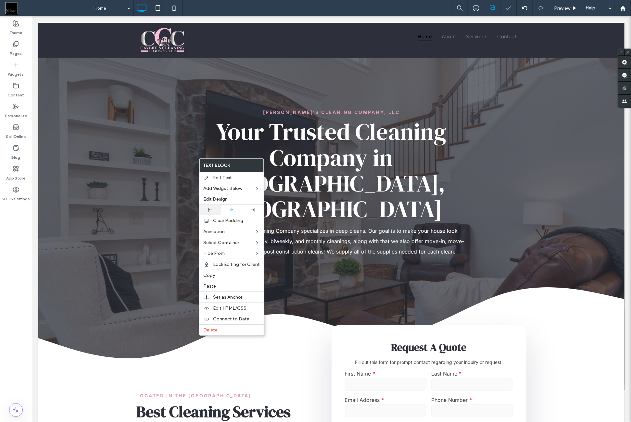
click at [212, 208] on div at bounding box center [210, 210] width 15 height 4
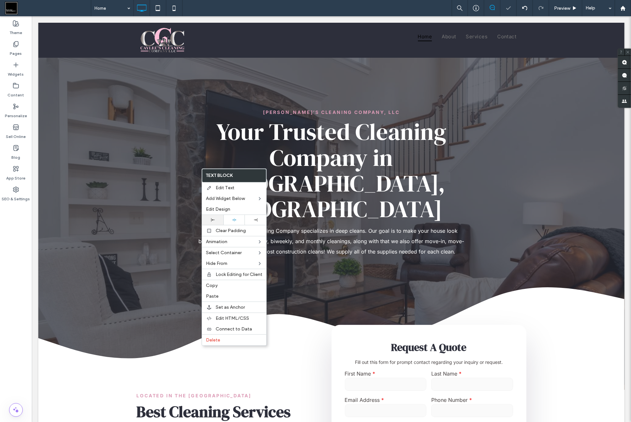
click at [218, 218] on div at bounding box center [212, 220] width 15 height 4
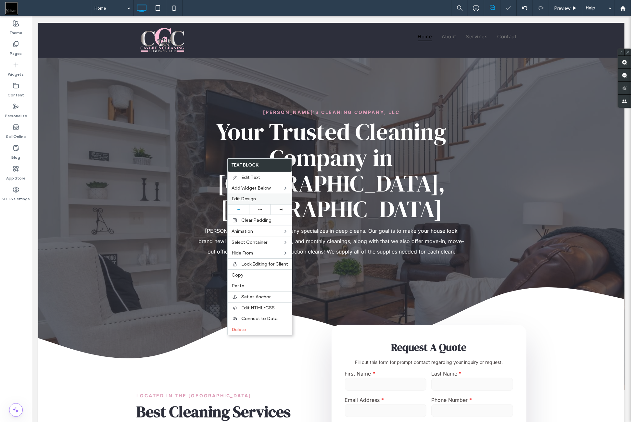
click at [249, 198] on span "Edit Design" at bounding box center [244, 199] width 24 height 6
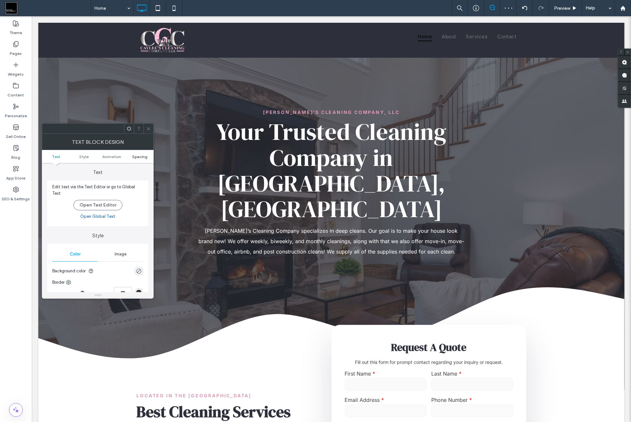
click at [136, 157] on span "Spacing" at bounding box center [139, 156] width 15 height 5
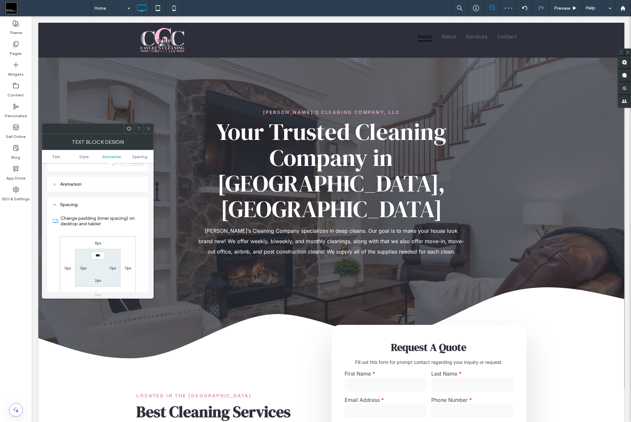
scroll to position [183, 0]
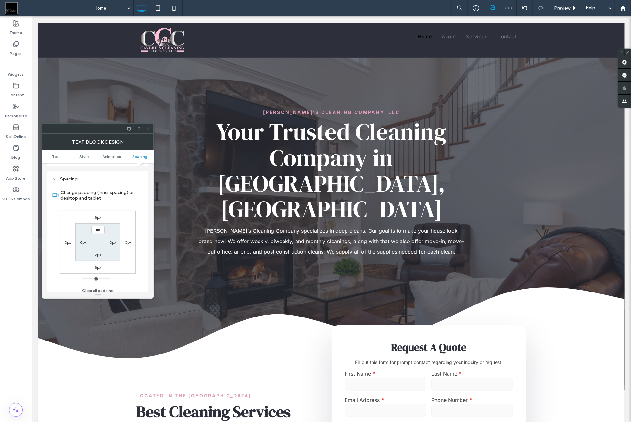
drag, startPoint x: 98, startPoint y: 213, endPoint x: 97, endPoint y: 252, distance: 39.6
click at [98, 215] on label "8px" at bounding box center [98, 217] width 6 height 5
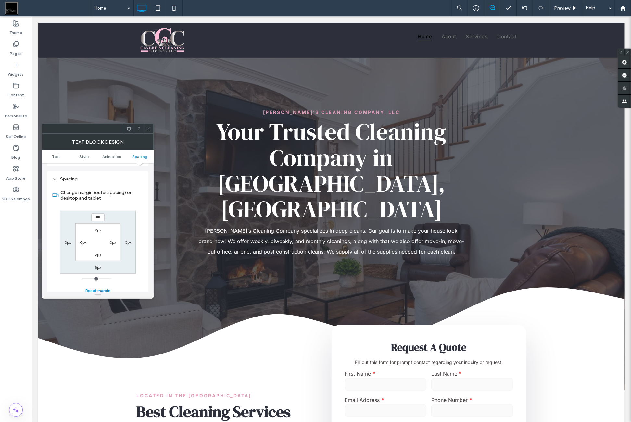
click at [94, 287] on button "Reset margin" at bounding box center [97, 291] width 25 height 8
type input "*"
type input "***"
drag, startPoint x: 148, startPoint y: 129, endPoint x: 153, endPoint y: 134, distance: 6.9
click at [148, 130] on icon at bounding box center [148, 128] width 5 height 5
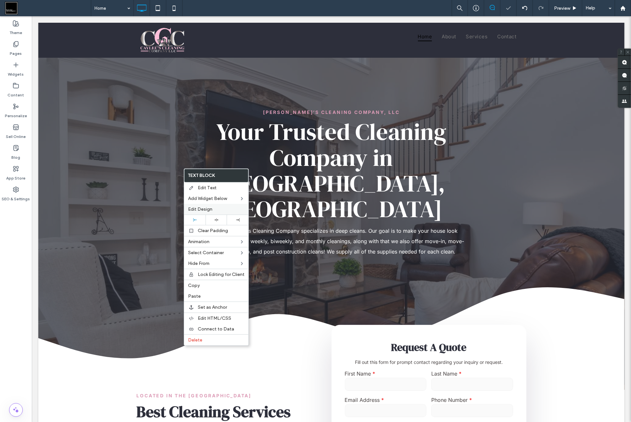
drag, startPoint x: 203, startPoint y: 210, endPoint x: 191, endPoint y: 210, distance: 12.7
click at [203, 210] on span "Edit Design" at bounding box center [200, 210] width 24 height 6
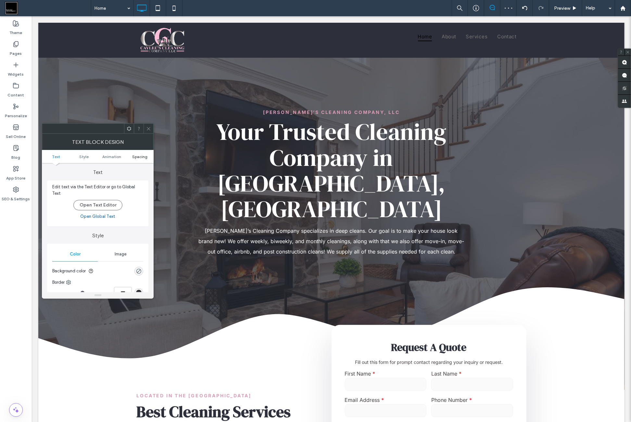
click at [142, 157] on span "Spacing" at bounding box center [139, 156] width 15 height 5
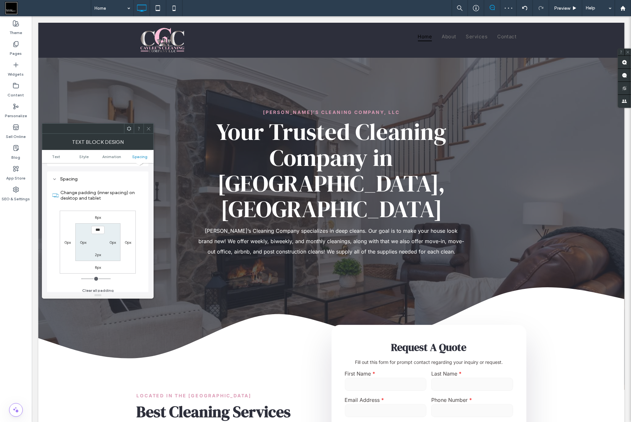
drag, startPoint x: 98, startPoint y: 215, endPoint x: 95, endPoint y: 249, distance: 33.6
click at [98, 216] on label "8px" at bounding box center [98, 217] width 6 height 5
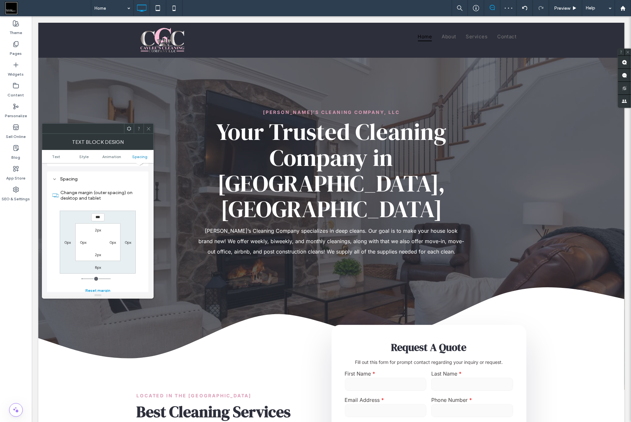
click at [96, 287] on button "Reset margin" at bounding box center [97, 291] width 25 height 8
type input "*"
type input "***"
click at [148, 131] on span at bounding box center [148, 129] width 5 height 10
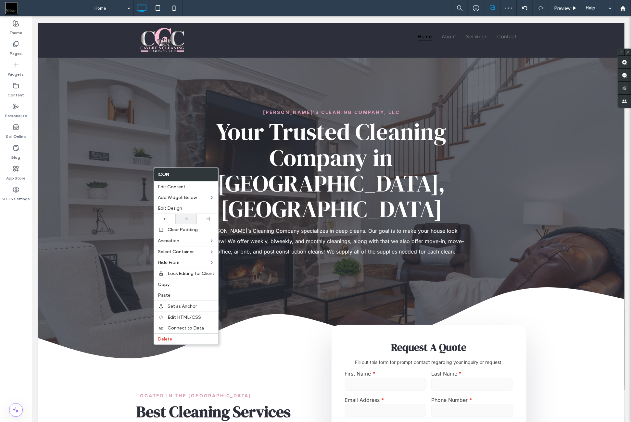
click at [191, 216] on div at bounding box center [185, 219] width 21 height 10
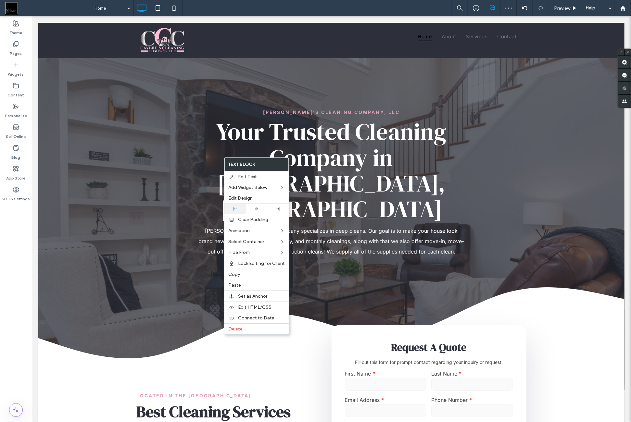
click at [236, 211] on div at bounding box center [234, 209] width 21 height 10
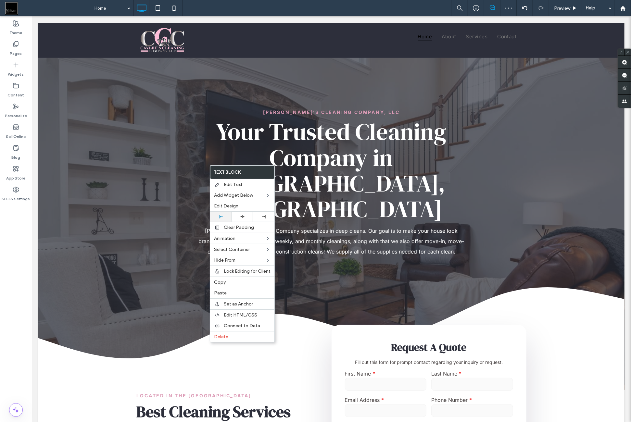
click at [224, 217] on div at bounding box center [220, 217] width 15 height 4
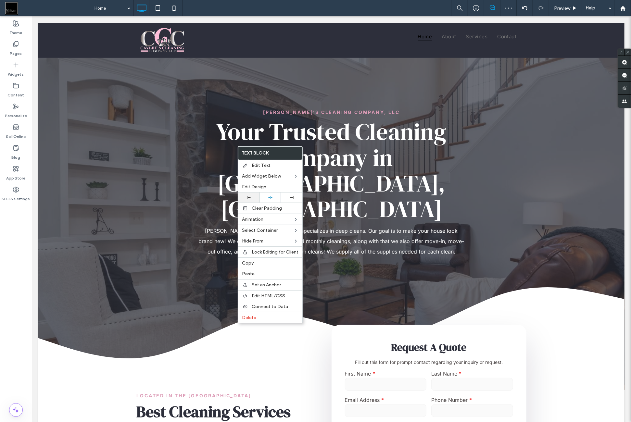
click at [250, 193] on div "Text Block Edit Text Add Widget Below Edit Design Clear Padding Animation Selec…" at bounding box center [270, 234] width 65 height 177
click at [256, 195] on div at bounding box center [248, 198] width 21 height 10
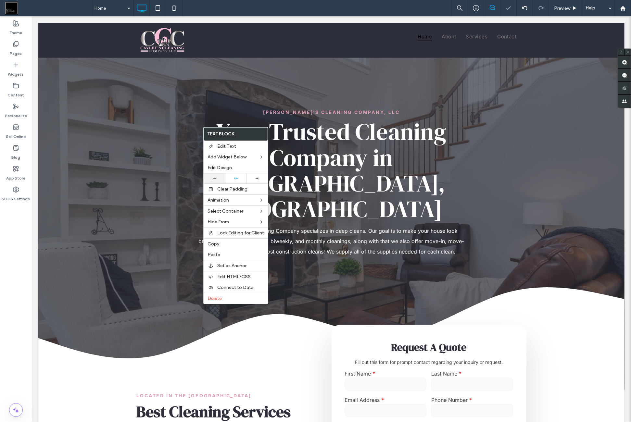
click at [217, 177] on div at bounding box center [214, 179] width 15 height 4
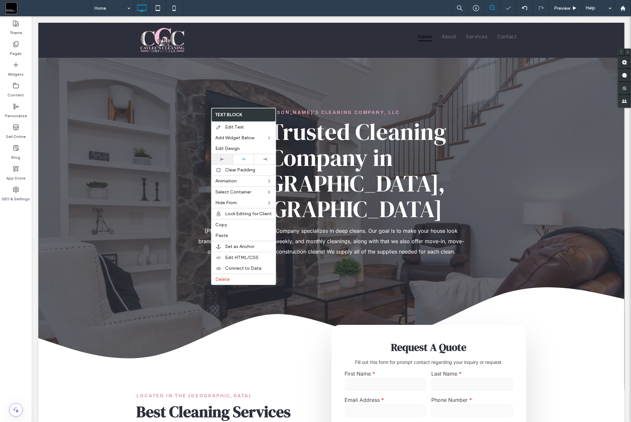
drag, startPoint x: 223, startPoint y: 159, endPoint x: 251, endPoint y: 144, distance: 31.5
click at [223, 159] on icon at bounding box center [223, 160] width 4 height 4
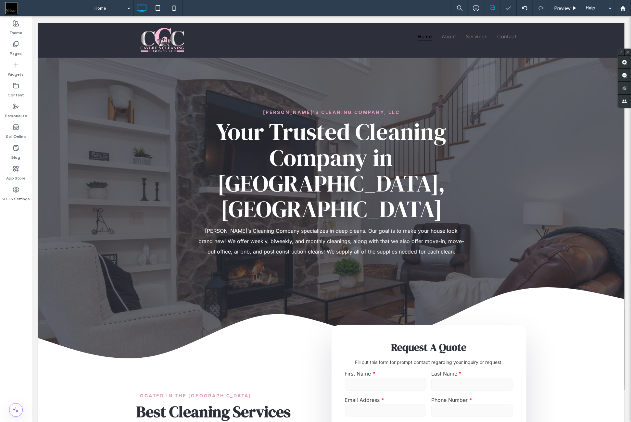
click at [24, 231] on div "Theme Pages Widgets Content Personalize Sell Online Blog App Store SEO & Settin…" at bounding box center [16, 219] width 32 height 406
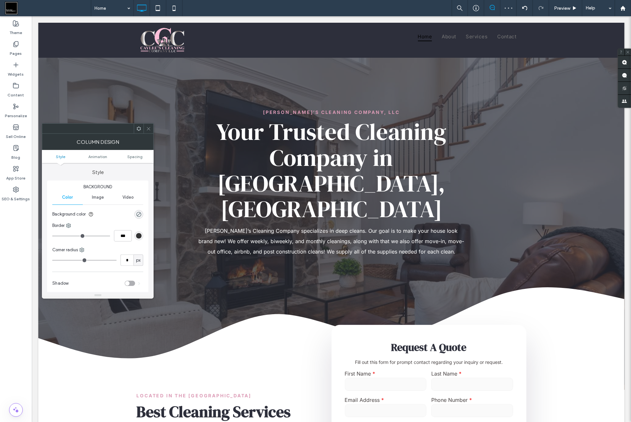
click at [137, 129] on icon at bounding box center [138, 128] width 5 height 5
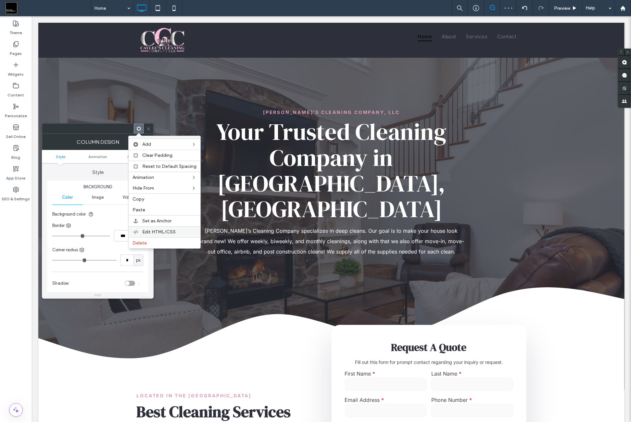
click at [155, 231] on span "Edit HTML/CSS" at bounding box center [158, 232] width 33 height 6
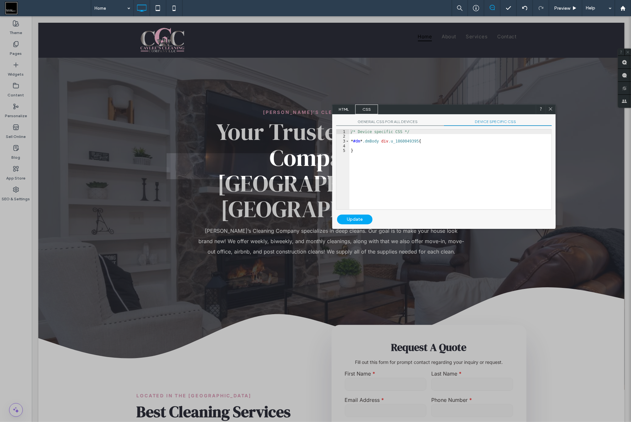
drag, startPoint x: 375, startPoint y: 123, endPoint x: 374, endPoint y: 140, distance: 16.9
click at [375, 124] on span "GENERAL CSS FOR ALL DEVICES" at bounding box center [390, 122] width 108 height 7
click at [375, 142] on div "/* General CSS for all devices */ * #dm * .dmBody div .u_1197250066 { margin : …" at bounding box center [451, 174] width 202 height 89
click at [376, 147] on div "/* General CSS for all devices */ * #dm * .dmBody div .u_1860049395 { }" at bounding box center [451, 174] width 202 height 89
type textarea "**"
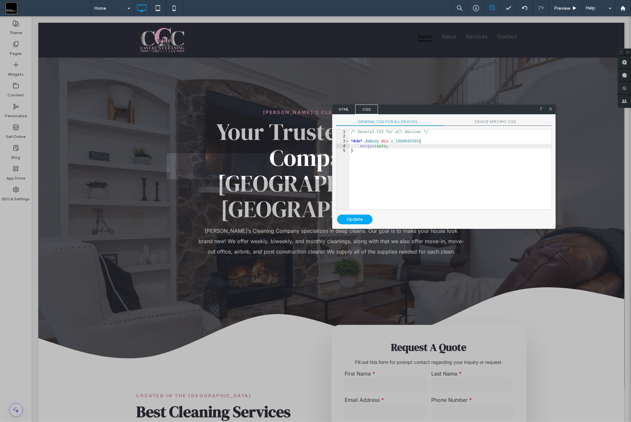
click at [365, 220] on div "Update" at bounding box center [354, 220] width 35 height 10
click at [490, 126] on div "GENERAL CSS FOR ALL DEVICES DEVICE SPECIFIC CSS Use with caution! Make sure you…" at bounding box center [443, 164] width 223 height 100
click at [490, 125] on span "DEVICE SPECIFIC CSS" at bounding box center [498, 122] width 108 height 7
click at [549, 110] on icon at bounding box center [550, 109] width 5 height 5
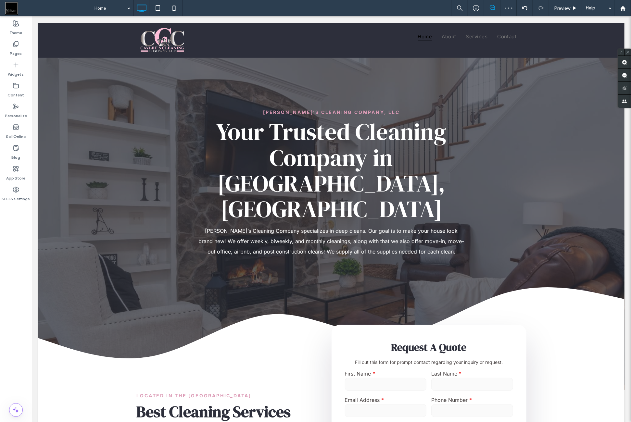
click at [14, 238] on div "Theme Pages Widgets Content Personalize Sell Online Blog App Store SEO & Settin…" at bounding box center [16, 219] width 32 height 406
click at [176, 10] on icon at bounding box center [174, 8] width 13 height 13
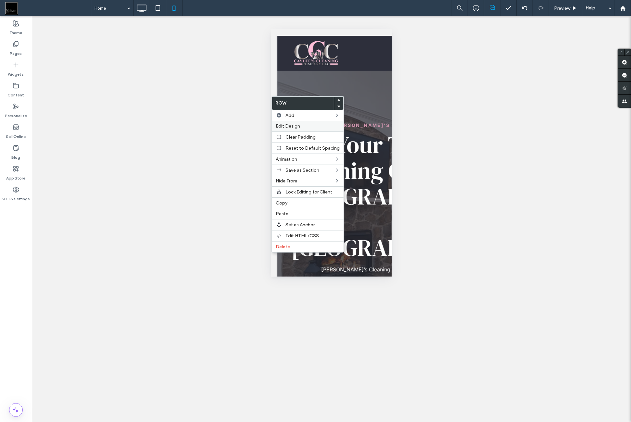
click at [296, 126] on span "Edit Design" at bounding box center [288, 126] width 24 height 6
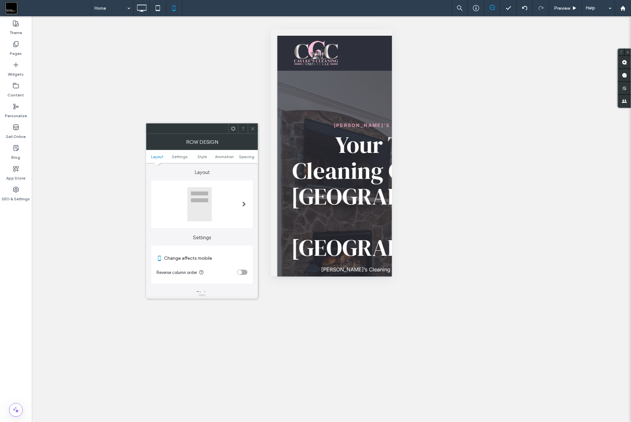
click at [238, 270] on section "Reverse column order" at bounding box center [202, 272] width 91 height 16
click at [239, 272] on div "toggle" at bounding box center [239, 272] width 5 height 5
click at [253, 131] on span at bounding box center [252, 129] width 5 height 10
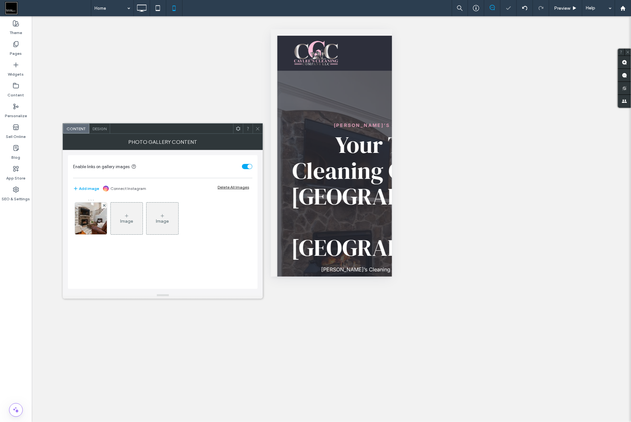
click at [100, 132] on div "Design" at bounding box center [99, 129] width 21 height 10
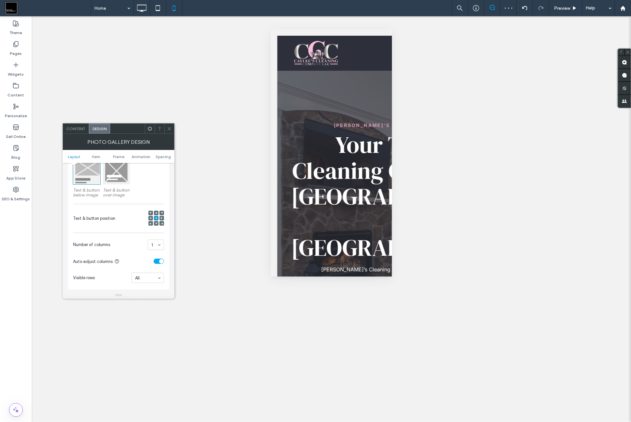
scroll to position [162, 0]
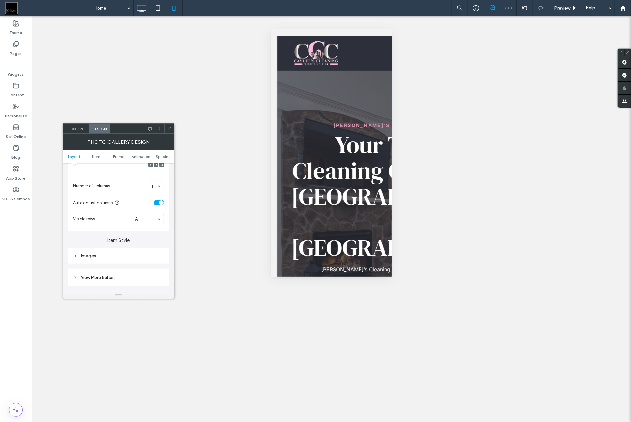
click at [113, 253] on div "Images" at bounding box center [118, 256] width 91 height 9
click at [149, 236] on label "Item Style" at bounding box center [118, 237] width 101 height 12
click at [172, 127] on icon at bounding box center [169, 128] width 5 height 5
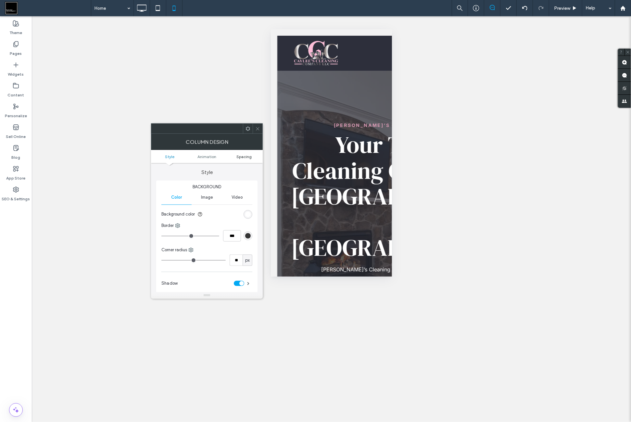
click at [242, 156] on span "Spacing" at bounding box center [243, 156] width 15 height 5
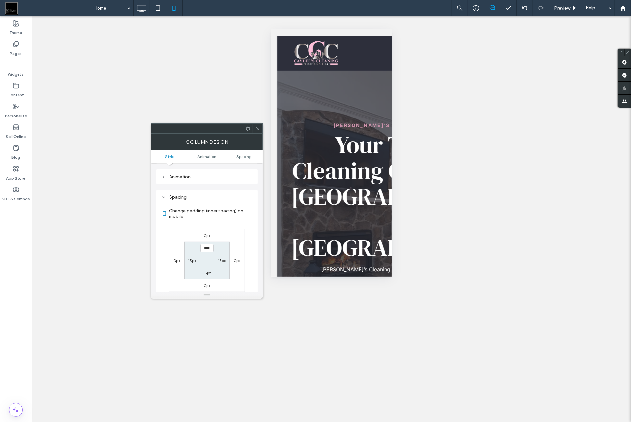
scroll to position [152, 0]
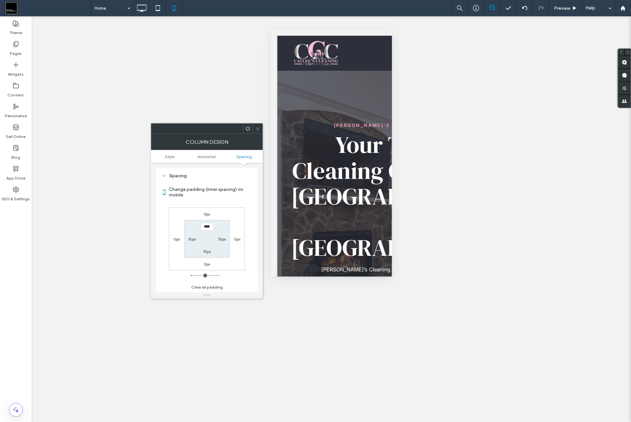
click at [208, 213] on label "0px" at bounding box center [207, 214] width 6 height 5
type input "*"
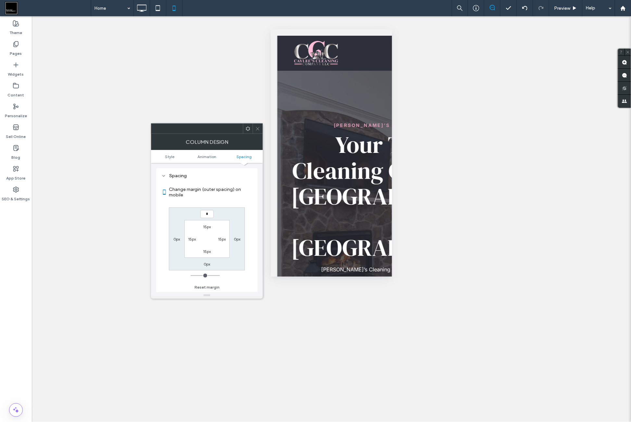
type input "**"
type input "****"
click at [230, 198] on label "Change margin (outer spacing) on mobile" at bounding box center [210, 193] width 83 height 18
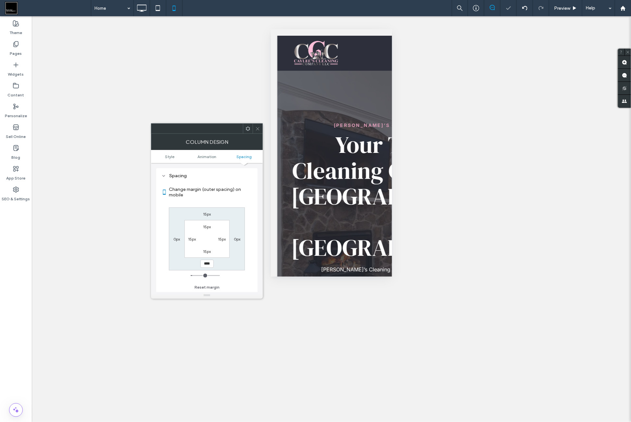
click at [256, 132] on span at bounding box center [257, 129] width 5 height 10
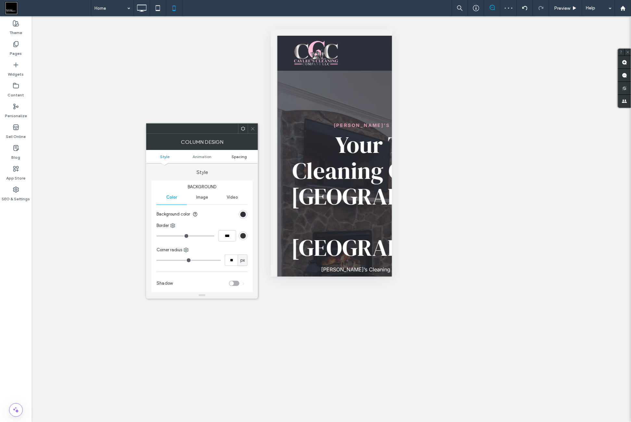
click at [242, 157] on span "Spacing" at bounding box center [239, 156] width 15 height 5
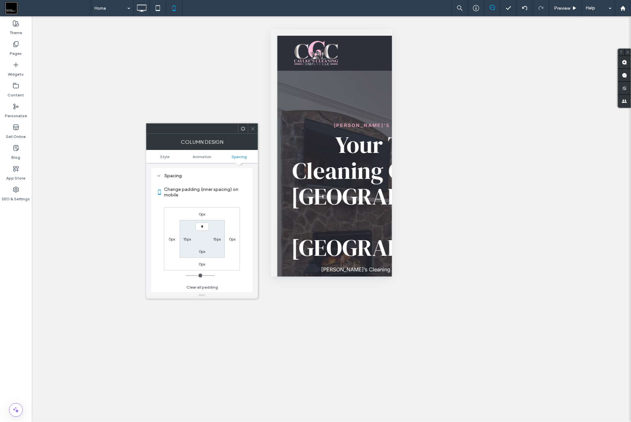
type input "**"
type input "*"
type input "**"
type input "****"
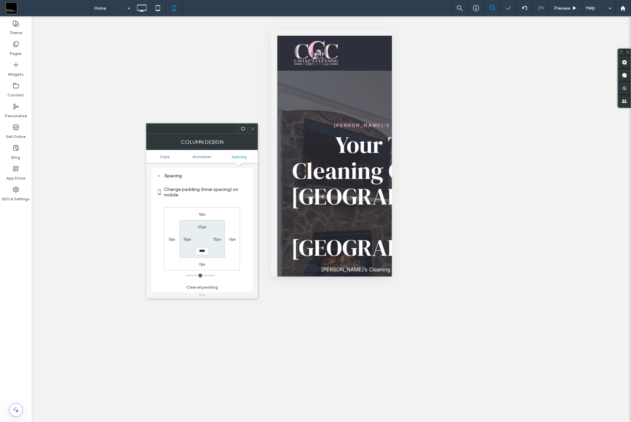
click at [236, 208] on div "0px 0px 0px 0px 25px 15px **** 15px" at bounding box center [202, 239] width 76 height 63
click at [253, 130] on icon at bounding box center [252, 128] width 5 height 5
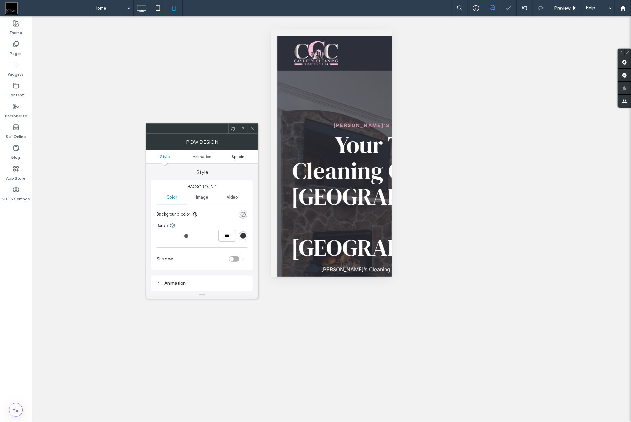
click at [239, 155] on span "Spacing" at bounding box center [239, 156] width 15 height 5
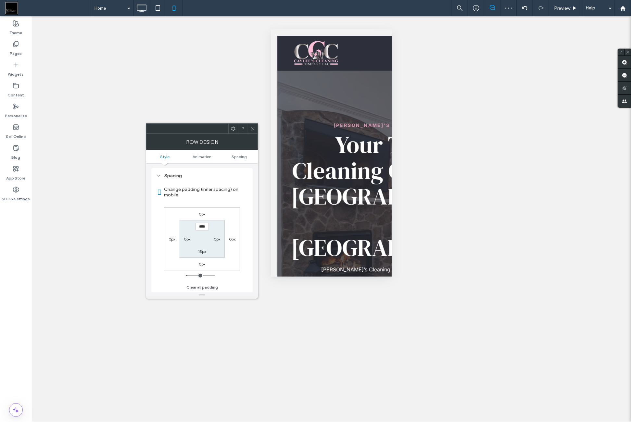
type input "*"
type input "**"
type input "*"
type input "**"
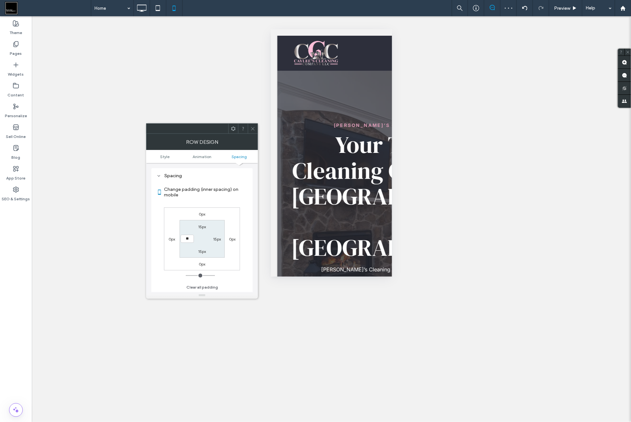
type input "**"
type input "****"
drag, startPoint x: 232, startPoint y: 206, endPoint x: 233, endPoint y: 199, distance: 7.2
click at [232, 206] on div "Change padding (inner spacing) on mobile 0px 0px 0px 0px 15px 15px 15px **** Cl…" at bounding box center [202, 236] width 91 height 112
click at [253, 129] on icon at bounding box center [252, 128] width 5 height 5
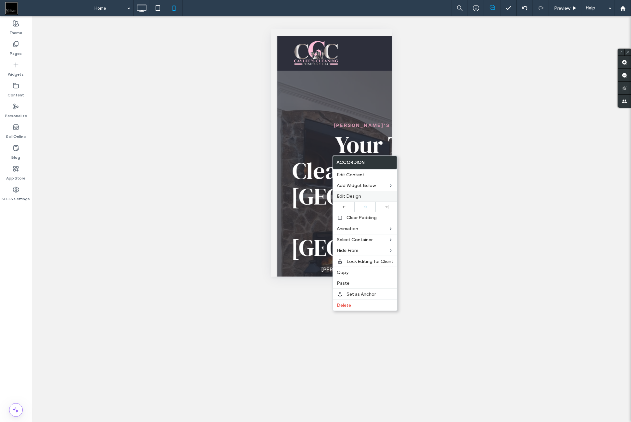
click at [357, 197] on span "Edit Design" at bounding box center [349, 197] width 24 height 6
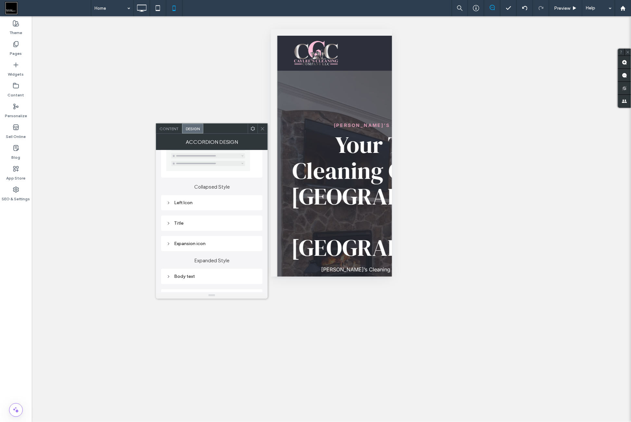
scroll to position [54, 0]
click at [210, 192] on div "Left Icon" at bounding box center [211, 194] width 91 height 6
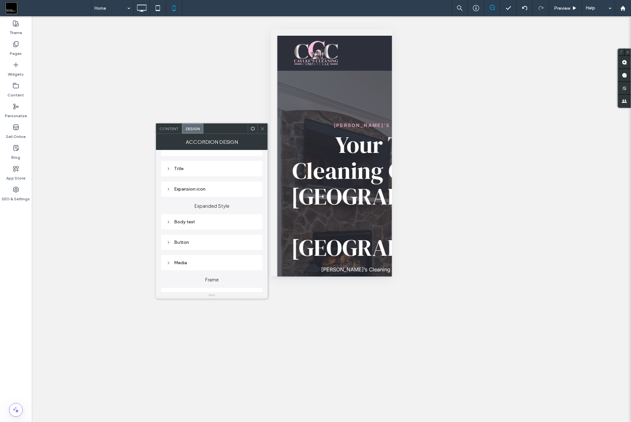
scroll to position [162, 0]
click at [210, 168] on div "Title" at bounding box center [211, 168] width 91 height 6
type input "**"
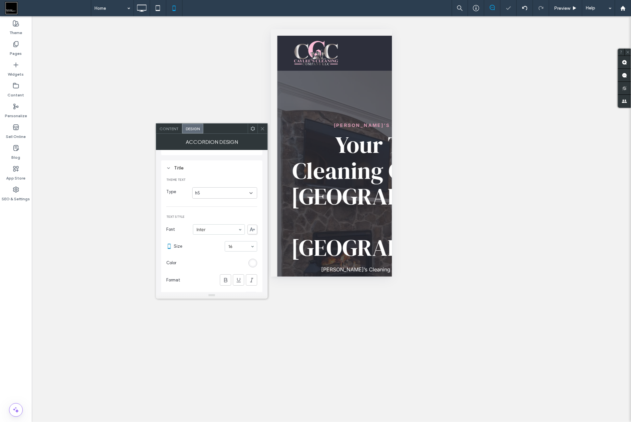
type input "*"
click at [212, 253] on section "Size 14" at bounding box center [215, 246] width 83 height 17
click at [262, 129] on icon at bounding box center [262, 128] width 5 height 5
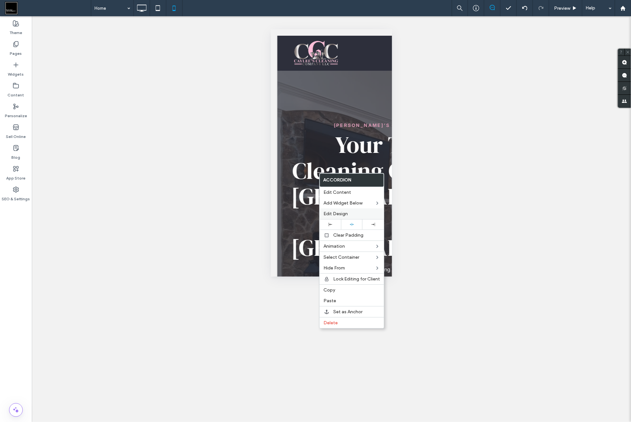
click at [346, 215] on span "Edit Design" at bounding box center [336, 214] width 24 height 6
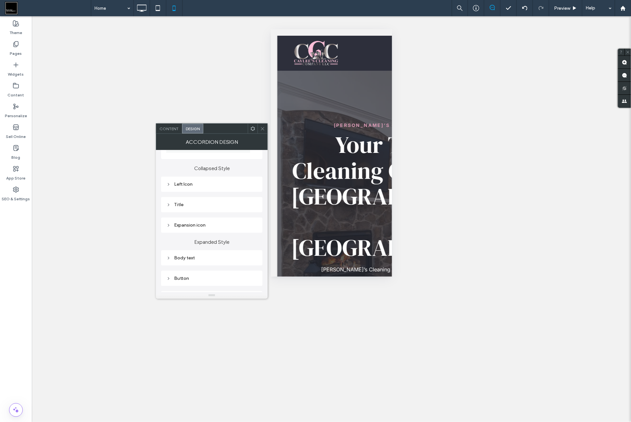
scroll to position [54, 0]
click at [224, 232] on div "Expansion icon" at bounding box center [211, 235] width 91 height 6
click at [246, 273] on input "****" at bounding box center [249, 275] width 16 height 8
type input "**"
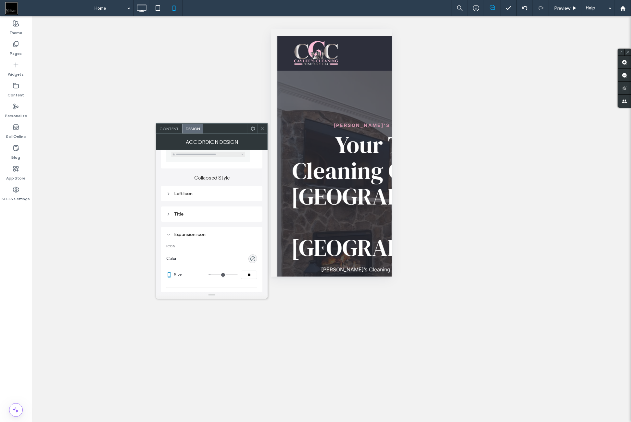
type input "****"
click at [230, 246] on span "Icon" at bounding box center [211, 246] width 91 height 5
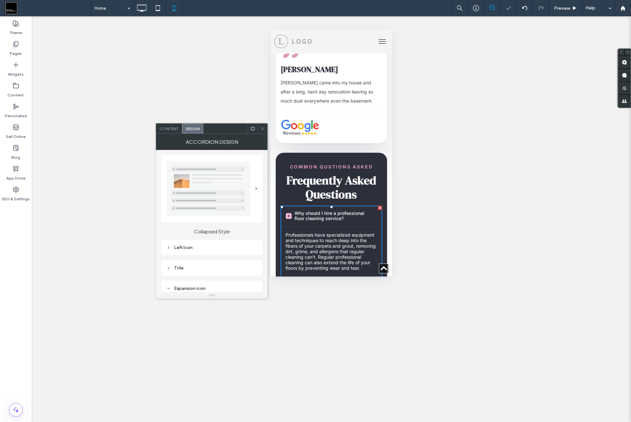
scroll to position [54, 0]
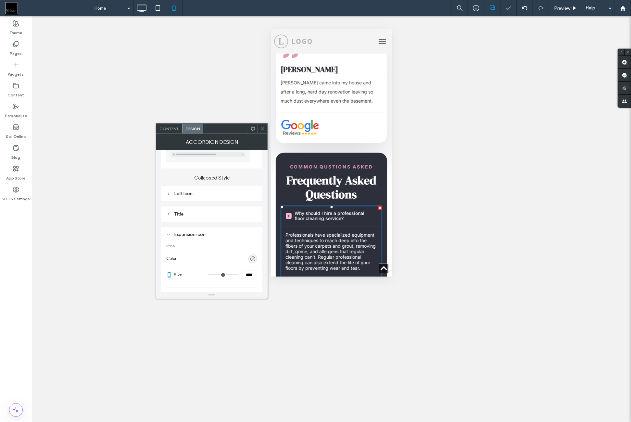
click at [262, 129] on icon at bounding box center [262, 128] width 5 height 5
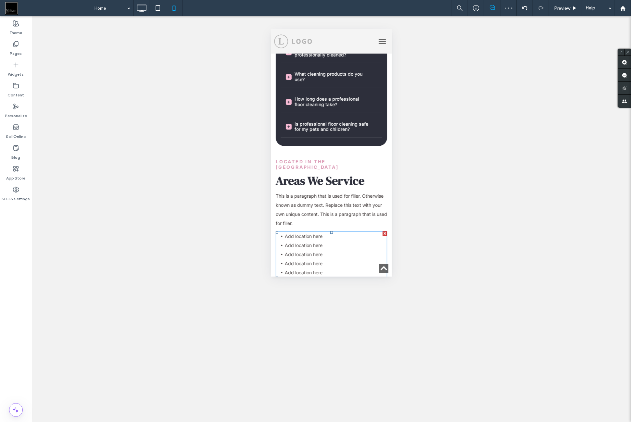
scroll to position [3194, 0]
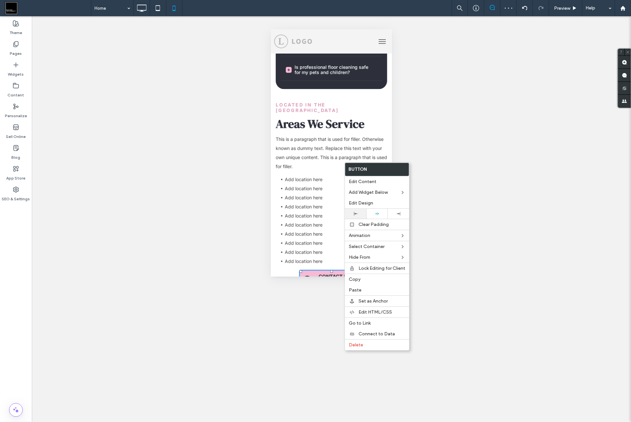
click at [361, 212] on div at bounding box center [355, 214] width 15 height 4
drag, startPoint x: 326, startPoint y: 171, endPoint x: 323, endPoint y: 175, distance: 5.4
click at [326, 273] on span "CONTACT US TODAY" at bounding box center [311, 279] width 45 height 12
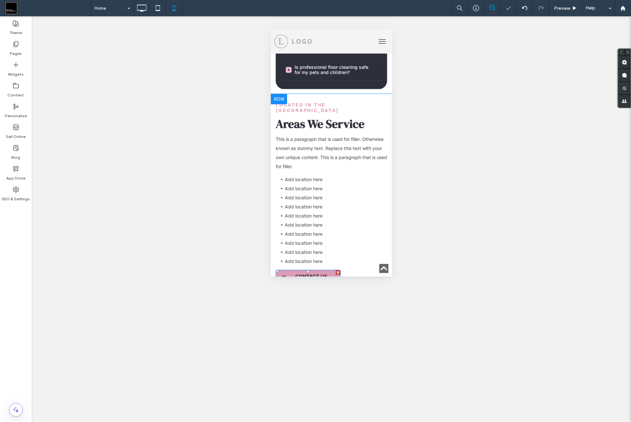
click at [319, 270] on link "CONTACT US TODAY" at bounding box center [307, 279] width 65 height 19
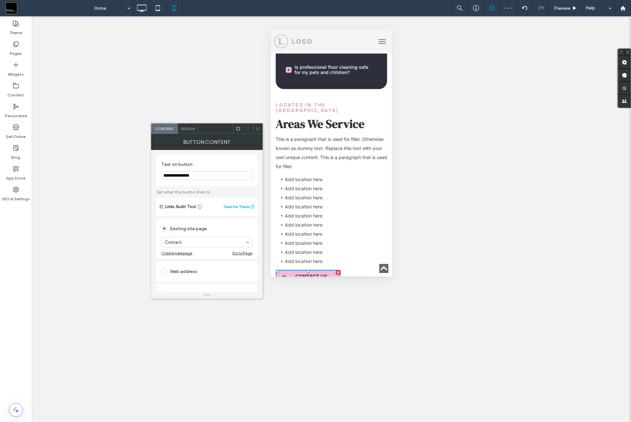
click at [192, 131] on div "Design" at bounding box center [188, 129] width 21 height 10
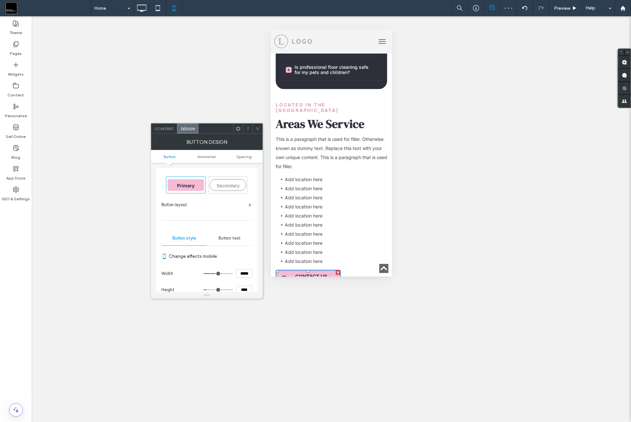
click at [239, 272] on input "*****" at bounding box center [244, 274] width 16 height 8
type input "***"
type input "*****"
click at [240, 260] on label "Change affects mobile" at bounding box center [210, 256] width 83 height 12
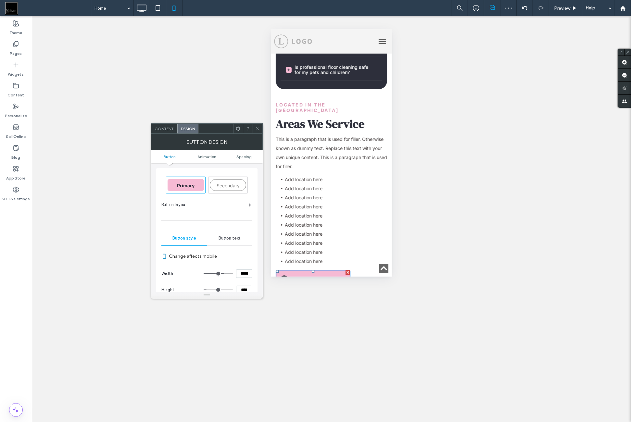
click at [258, 128] on icon at bounding box center [257, 128] width 5 height 5
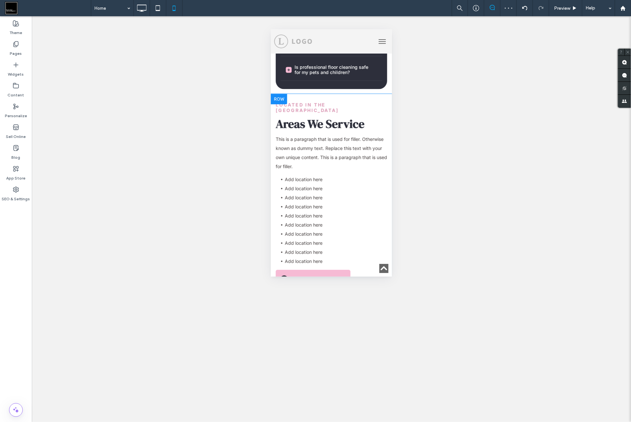
click at [339, 295] on link "*******" at bounding box center [331, 301] width 107 height 13
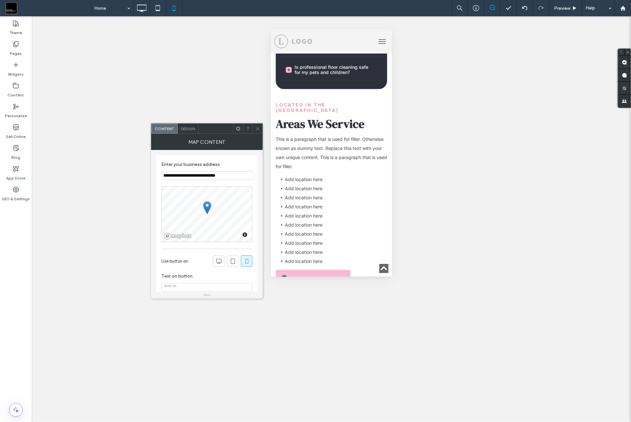
drag, startPoint x: 246, startPoint y: 260, endPoint x: 248, endPoint y: 245, distance: 15.5
click at [246, 260] on icon at bounding box center [247, 261] width 6 height 6
click at [257, 129] on use at bounding box center [257, 128] width 3 height 3
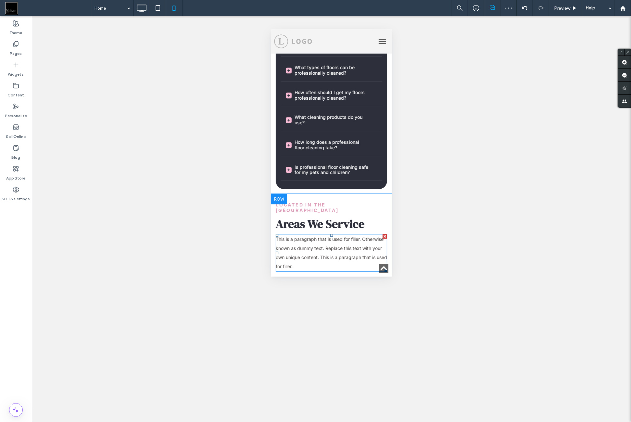
scroll to position [3086, 0]
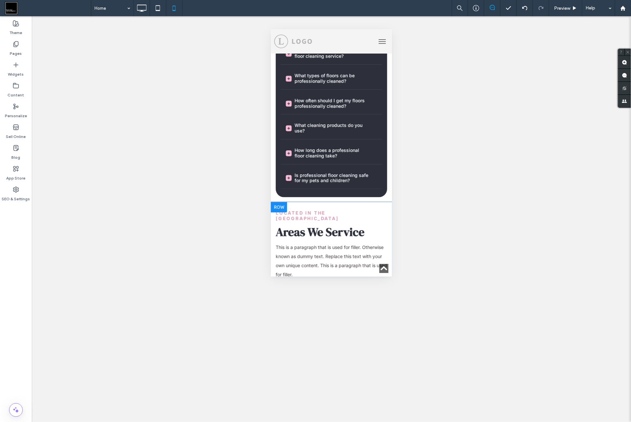
click at [282, 202] on div at bounding box center [279, 207] width 16 height 10
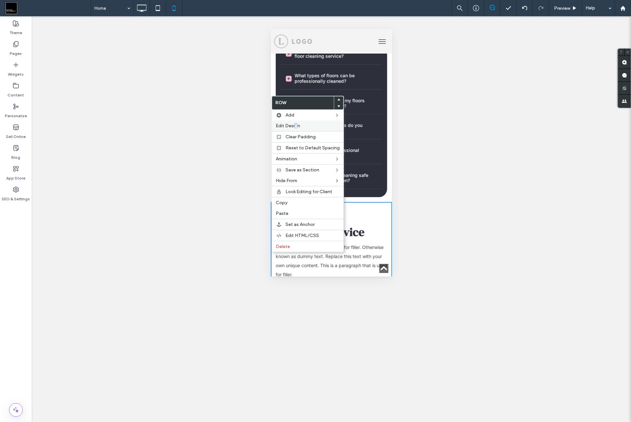
click at [296, 127] on span "Edit Design" at bounding box center [288, 126] width 24 height 6
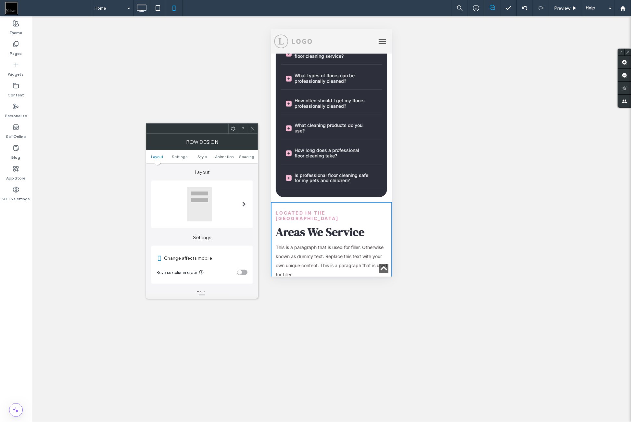
drag, startPoint x: 243, startPoint y: 272, endPoint x: 256, endPoint y: 176, distance: 96.4
click at [243, 272] on div "toggle" at bounding box center [242, 272] width 10 height 5
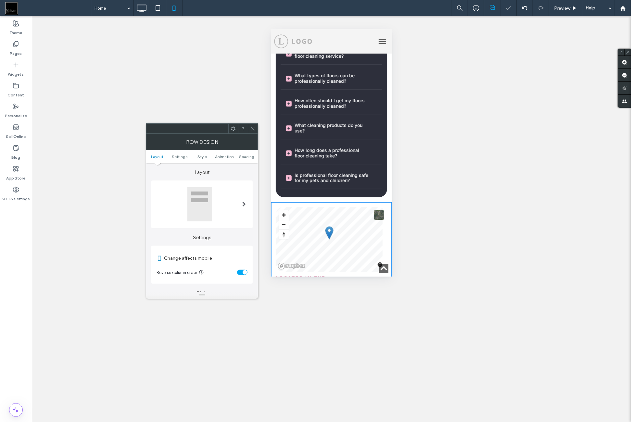
drag, startPoint x: 253, startPoint y: 127, endPoint x: 267, endPoint y: 131, distance: 14.5
click at [253, 128] on icon at bounding box center [252, 128] width 5 height 5
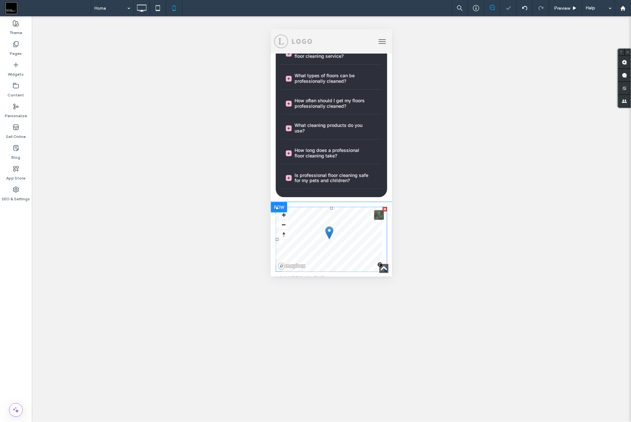
click at [307, 207] on span at bounding box center [330, 239] width 111 height 65
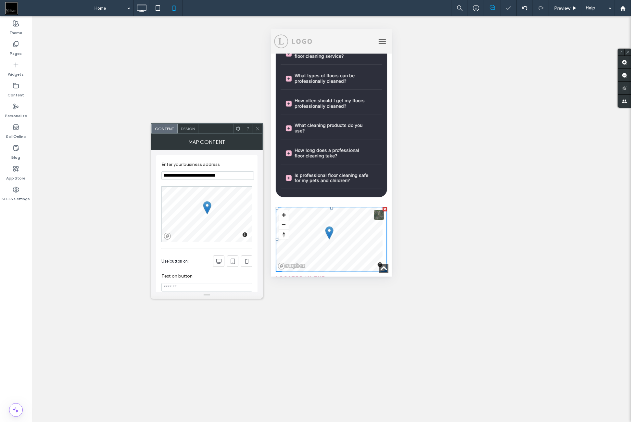
click at [188, 129] on span "Design" at bounding box center [188, 128] width 14 height 5
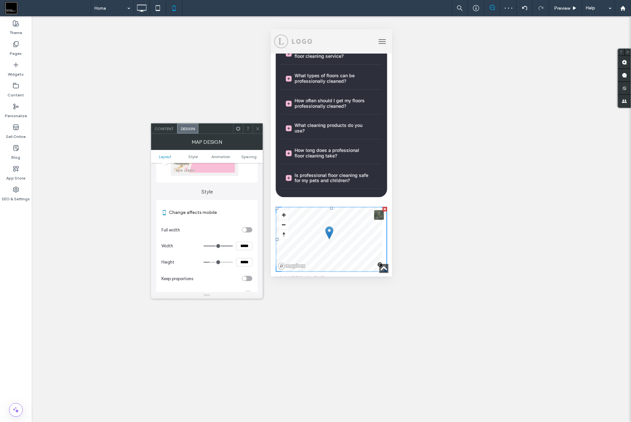
click at [249, 232] on div "toggle" at bounding box center [247, 229] width 10 height 5
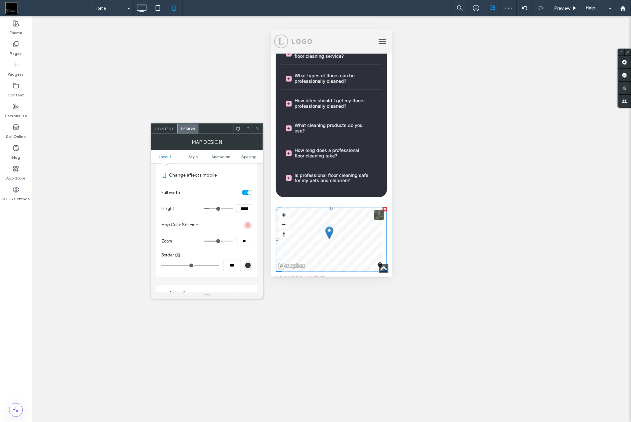
scroll to position [108, 0]
click at [243, 196] on section "Height *****" at bounding box center [206, 192] width 91 height 16
drag, startPoint x: 243, startPoint y: 193, endPoint x: 239, endPoint y: 197, distance: 6.2
click at [243, 193] on input "*****" at bounding box center [244, 192] width 16 height 8
type input "***"
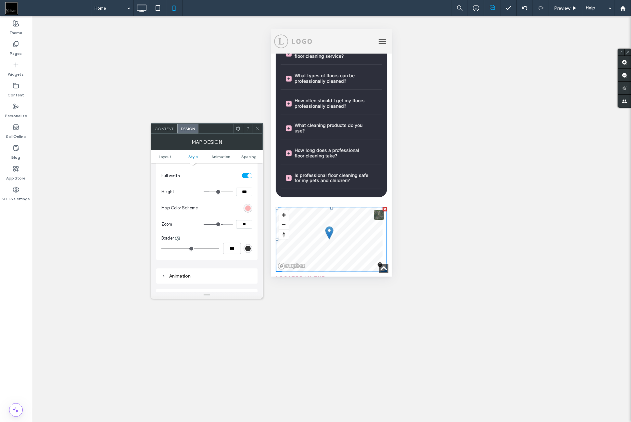
type input "***"
type input "*****"
drag, startPoint x: 231, startPoint y: 208, endPoint x: 236, endPoint y: 192, distance: 16.0
click at [231, 208] on section "Map Color Scheme" at bounding box center [206, 208] width 91 height 16
click at [257, 129] on icon at bounding box center [257, 128] width 5 height 5
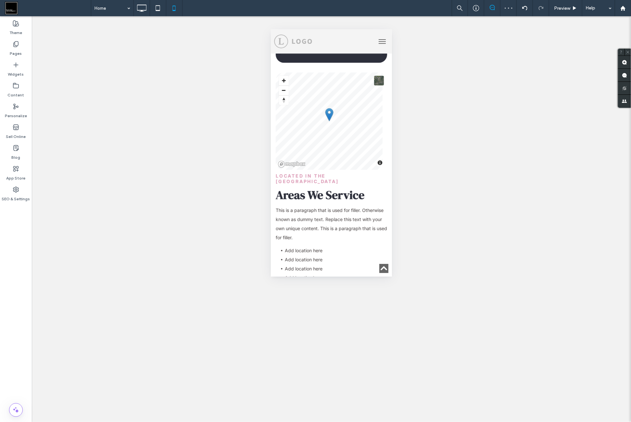
scroll to position [3194, 0]
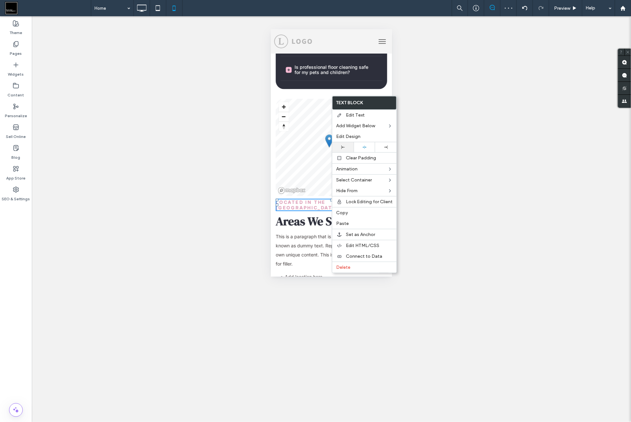
drag, startPoint x: 348, startPoint y: 147, endPoint x: 344, endPoint y: 147, distance: 3.9
click at [348, 147] on div at bounding box center [343, 148] width 15 height 4
click at [321, 213] on span "Areas We Service" at bounding box center [319, 221] width 89 height 16
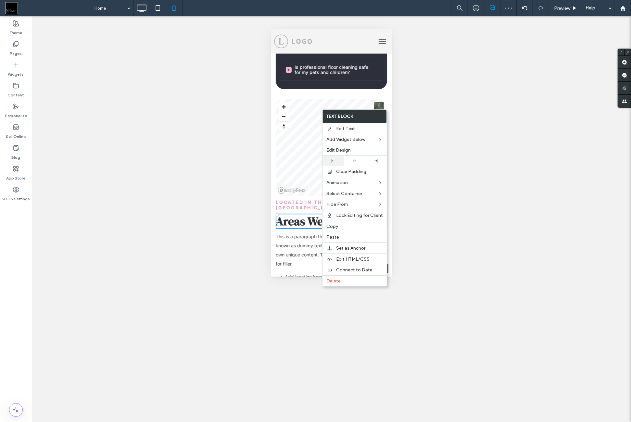
click at [335, 160] on div at bounding box center [333, 161] width 15 height 4
click at [306, 234] on span "This is a paragraph that is used for filler. Otherwise known as dummy text. Rep…" at bounding box center [330, 250] width 111 height 33
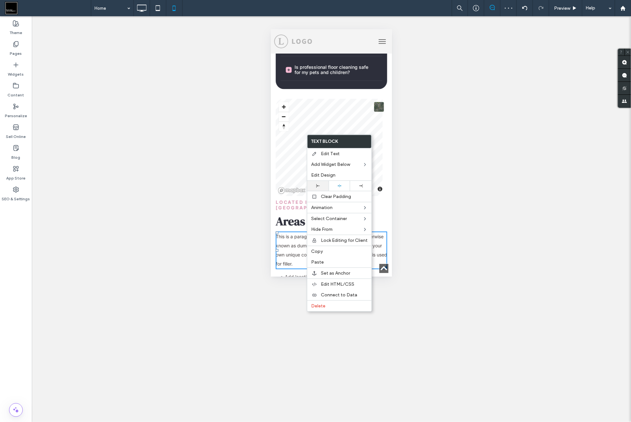
drag, startPoint x: 317, startPoint y: 179, endPoint x: 317, endPoint y: 187, distance: 8.1
click at [317, 179] on div "Edit Design" at bounding box center [339, 175] width 64 height 11
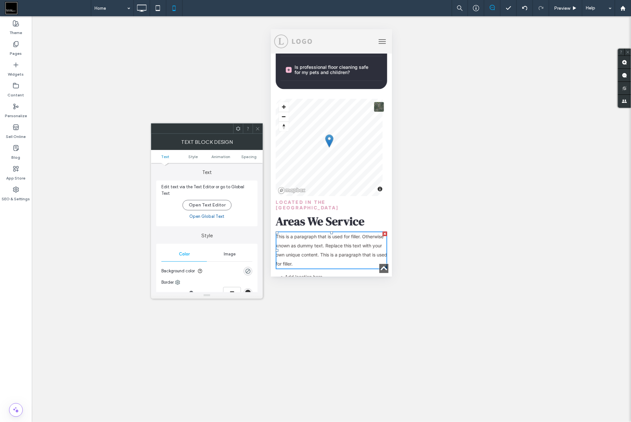
drag, startPoint x: 239, startPoint y: 128, endPoint x: 240, endPoint y: 134, distance: 6.0
click at [239, 129] on icon at bounding box center [238, 128] width 5 height 5
click at [244, 154] on div at bounding box center [237, 155] width 18 height 10
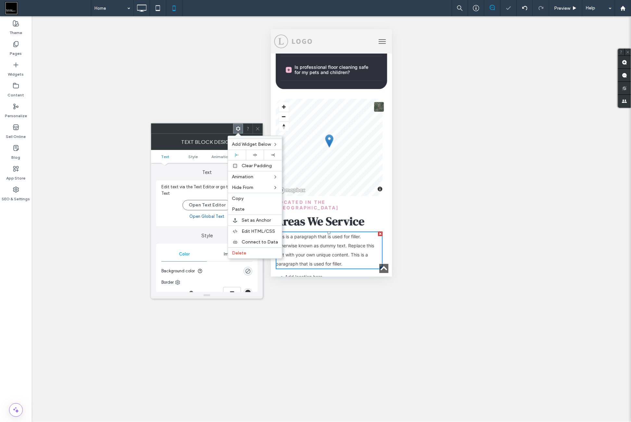
click at [258, 129] on icon at bounding box center [257, 128] width 5 height 5
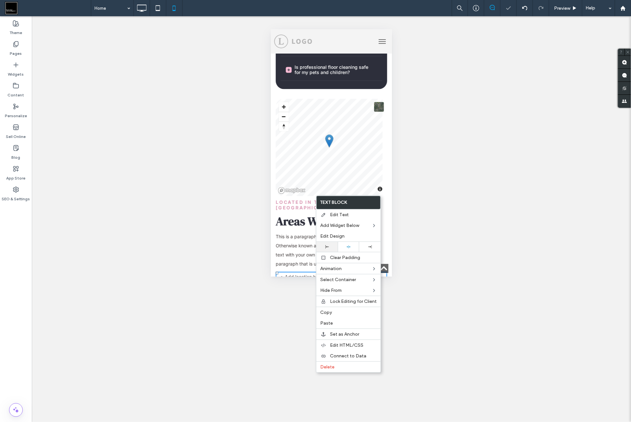
click at [331, 243] on div at bounding box center [326, 247] width 21 height 10
click at [337, 281] on li "Add location here" at bounding box center [334, 285] width 98 height 9
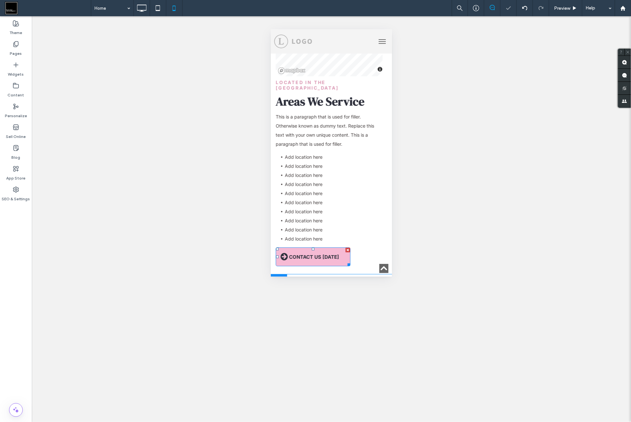
scroll to position [3356, 0]
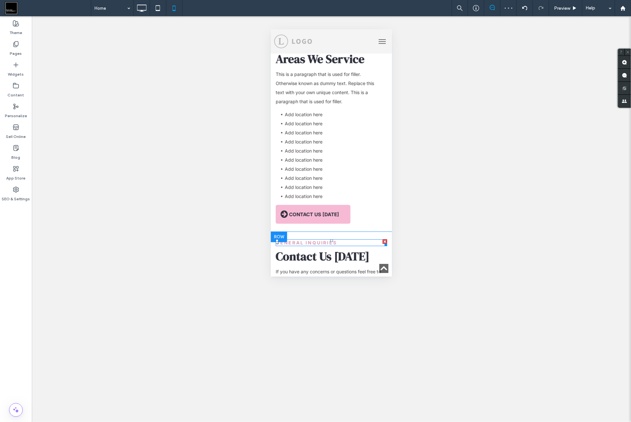
click at [344, 240] on h6 "General Inquiries" at bounding box center [330, 243] width 111 height 6
type input "*****"
type input "**"
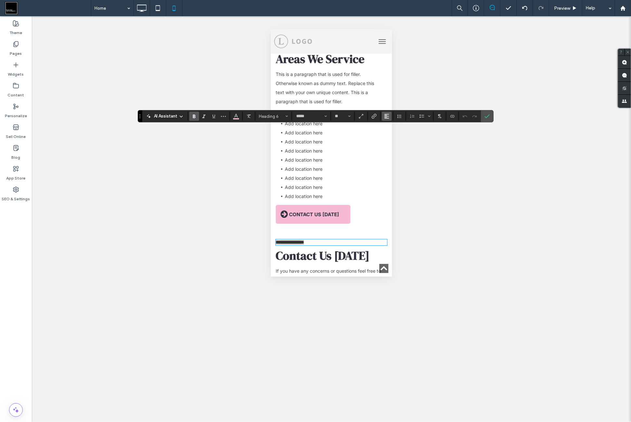
click at [385, 117] on use "Alignment" at bounding box center [387, 116] width 5 height 5
click at [392, 138] on icon "ui.textEditor.alignment.center" at bounding box center [391, 136] width 5 height 5
click at [365, 248] on h2 "Contact Us [DATE]" at bounding box center [330, 255] width 111 height 14
click at [365, 249] on h2 "Contact Us [DATE]" at bounding box center [330, 256] width 111 height 14
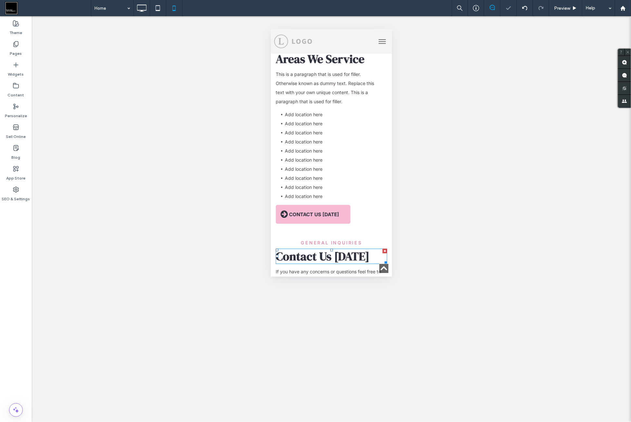
type input "**********"
type input "**"
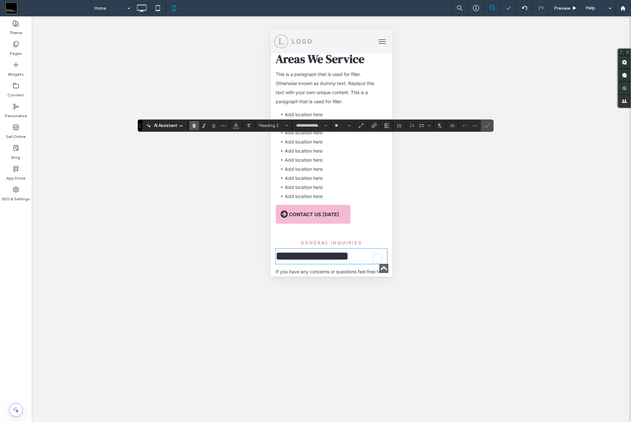
drag, startPoint x: 390, startPoint y: 127, endPoint x: 117, endPoint y: 112, distance: 273.6
click at [390, 127] on section at bounding box center [387, 125] width 13 height 9
drag, startPoint x: 383, startPoint y: 123, endPoint x: 384, endPoint y: 129, distance: 5.3
click at [384, 125] on icon "Alignment" at bounding box center [386, 125] width 5 height 5
click at [395, 142] on section at bounding box center [393, 151] width 23 height 38
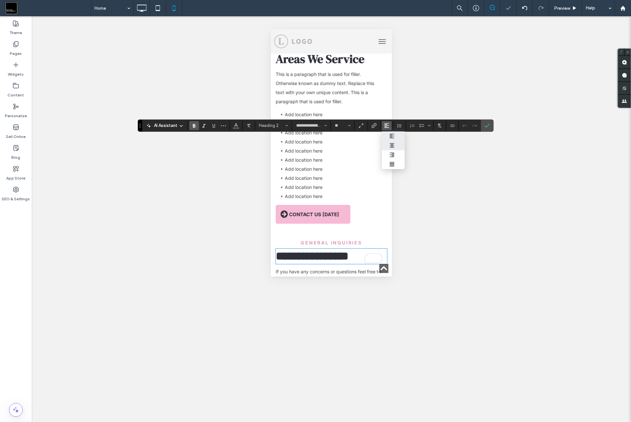
click at [393, 146] on icon "ui.textEditor.alignment.center" at bounding box center [391, 145] width 5 height 5
drag, startPoint x: 486, startPoint y: 124, endPoint x: 398, endPoint y: 150, distance: 92.4
click at [486, 125] on icon "Confirm" at bounding box center [487, 125] width 5 height 5
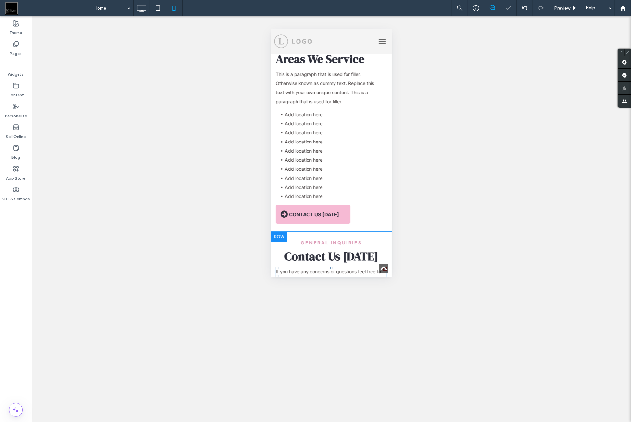
click at [351, 269] on span "If you have any concerns or questions feel free to contact us." at bounding box center [327, 276] width 105 height 15
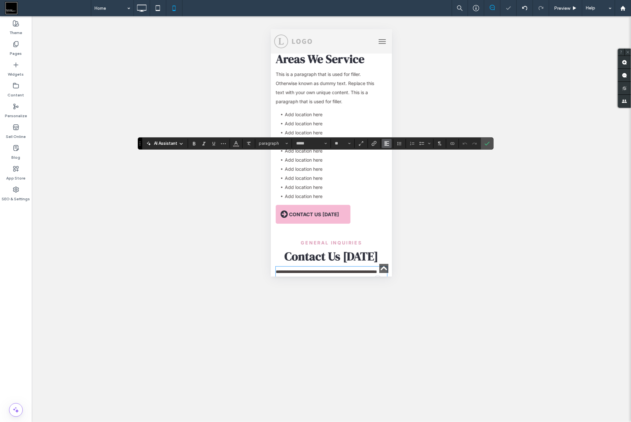
click at [385, 144] on icon "Alignment" at bounding box center [386, 143] width 5 height 5
drag, startPoint x: 399, startPoint y: 163, endPoint x: 411, endPoint y: 165, distance: 11.9
click at [399, 164] on label "ui.textEditor.alignment.center" at bounding box center [393, 163] width 23 height 9
click at [487, 145] on icon "Confirm" at bounding box center [487, 143] width 5 height 5
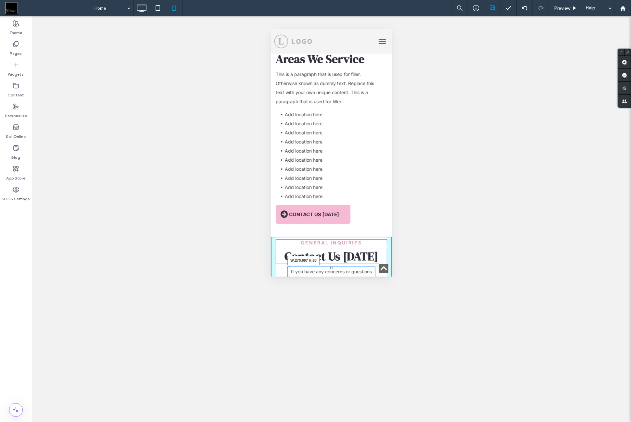
drag, startPoint x: 380, startPoint y: 171, endPoint x: 371, endPoint y: 167, distance: 10.3
click at [371, 266] on div "If you have any concerns or questions feel free to contact us. W:270.667 H:60" at bounding box center [331, 275] width 88 height 19
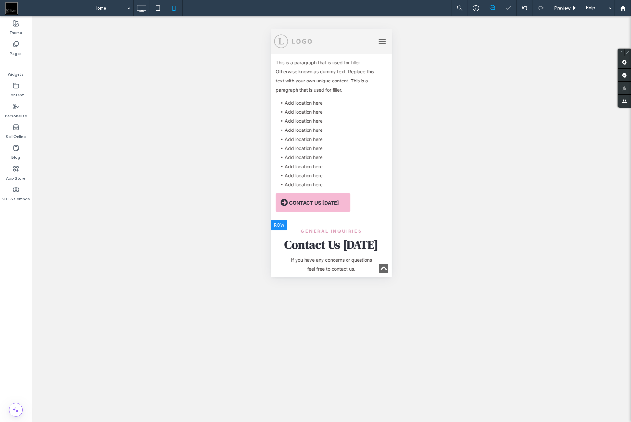
scroll to position [3411, 0]
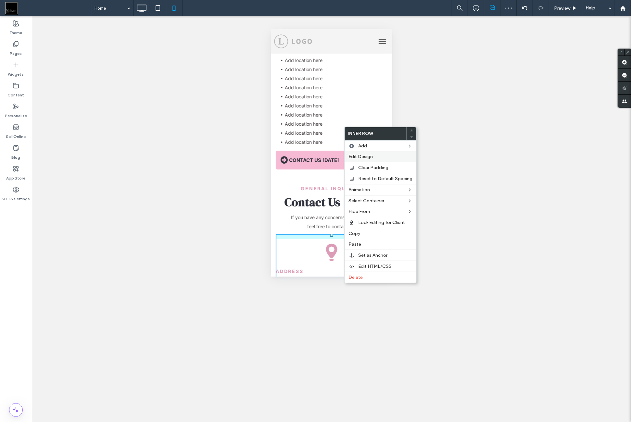
drag, startPoint x: 359, startPoint y: 166, endPoint x: 356, endPoint y: 159, distance: 6.8
click at [360, 166] on span "Clear Padding" at bounding box center [373, 168] width 30 height 6
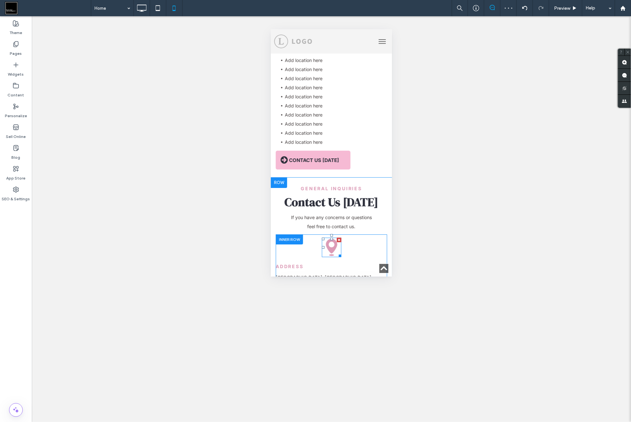
click at [335, 237] on icon at bounding box center [331, 246] width 19 height 19
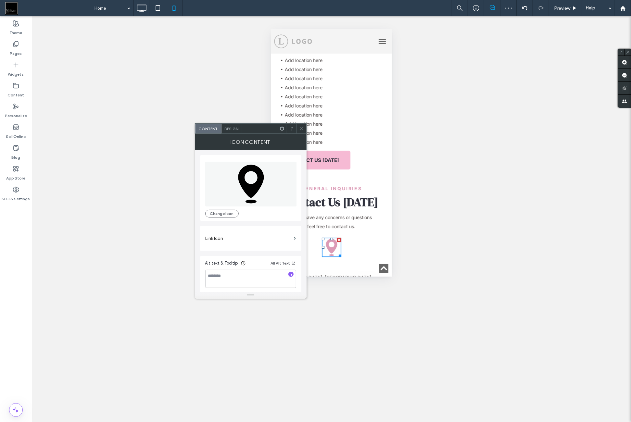
click at [238, 130] on span "Design" at bounding box center [232, 128] width 14 height 5
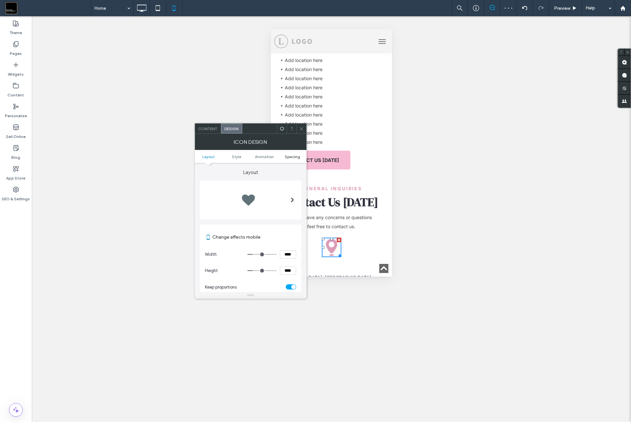
click at [292, 157] on span "Spacing" at bounding box center [292, 156] width 15 height 5
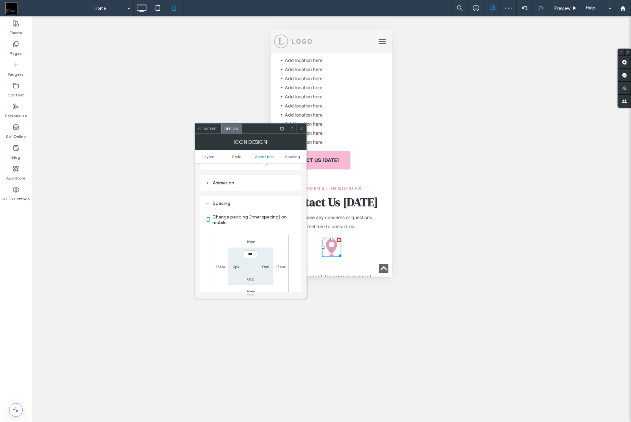
scroll to position [299, 0]
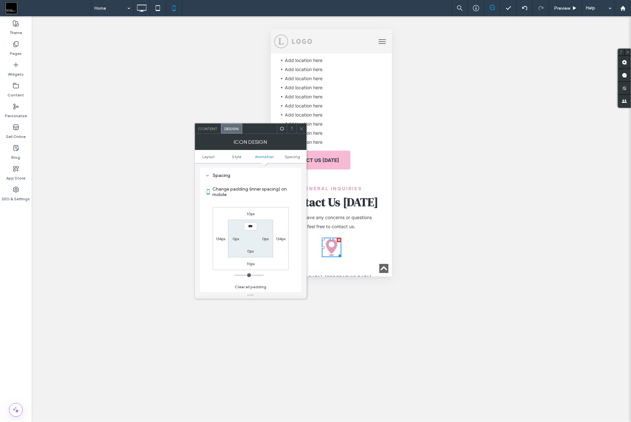
drag, startPoint x: 250, startPoint y: 213, endPoint x: 250, endPoint y: 220, distance: 7.5
click at [250, 213] on label "10px" at bounding box center [251, 213] width 8 height 5
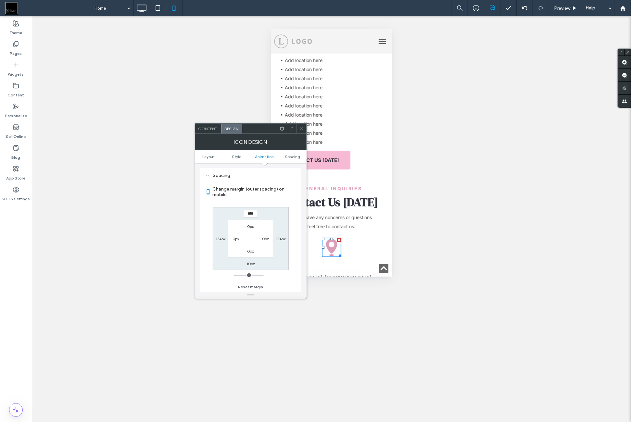
drag, startPoint x: 248, startPoint y: 288, endPoint x: 258, endPoint y: 257, distance: 33.1
click at [248, 288] on button "Reset margin" at bounding box center [250, 287] width 25 height 8
type input "*"
type input "***"
click at [282, 132] on span at bounding box center [282, 129] width 5 height 10
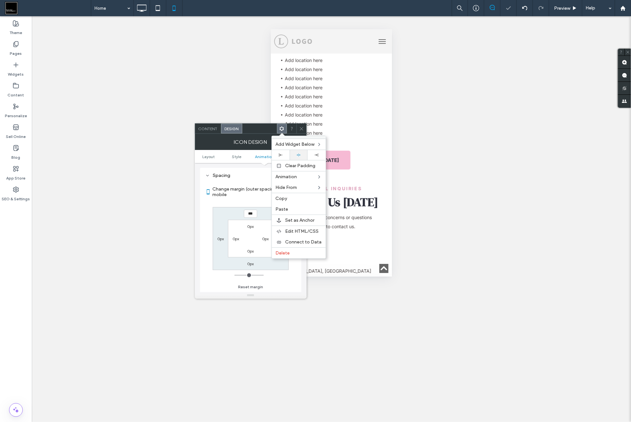
click at [298, 154] on icon at bounding box center [299, 155] width 4 height 4
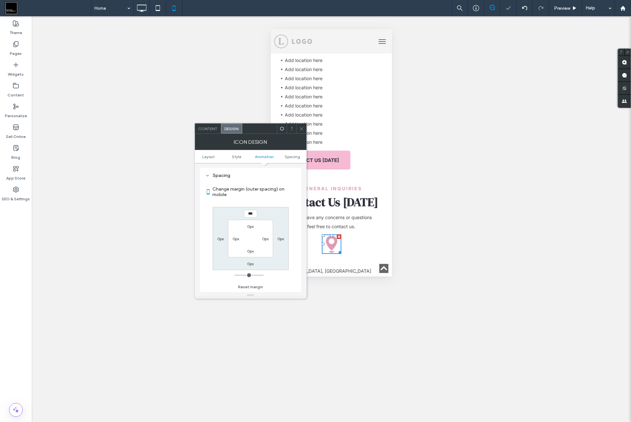
drag, startPoint x: 302, startPoint y: 130, endPoint x: 36, endPoint y: 130, distance: 265.7
click at [302, 130] on icon at bounding box center [301, 128] width 5 height 5
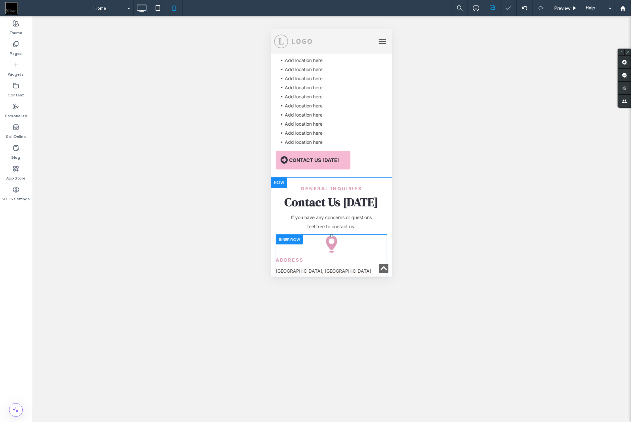
click at [331, 257] on h6 "Address" at bounding box center [330, 260] width 111 height 6
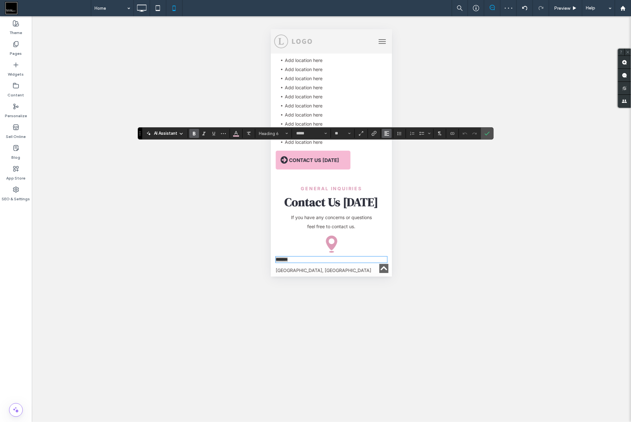
click at [386, 134] on icon "Alignment" at bounding box center [386, 133] width 5 height 5
click at [398, 154] on label "ui.textEditor.alignment.center" at bounding box center [393, 153] width 23 height 9
click at [346, 266] on p "[GEOGRAPHIC_DATA], [GEOGRAPHIC_DATA]" at bounding box center [330, 270] width 111 height 9
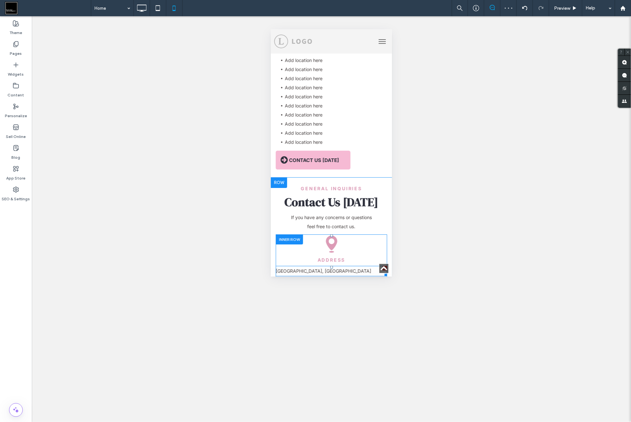
click at [346, 266] on p "[GEOGRAPHIC_DATA], [GEOGRAPHIC_DATA]" at bounding box center [330, 270] width 111 height 9
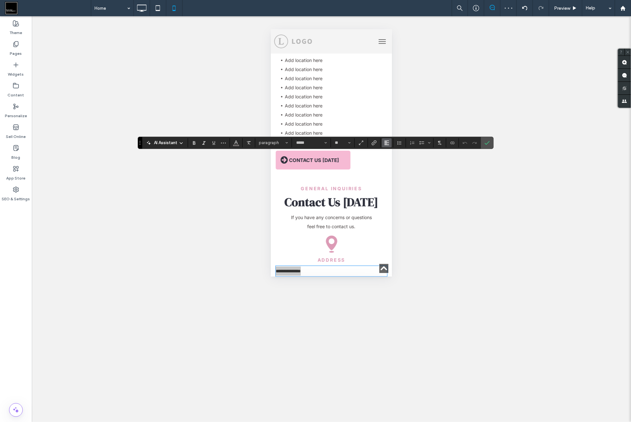
click at [387, 143] on icon "Alignment" at bounding box center [386, 142] width 5 height 5
click at [397, 160] on label "ui.textEditor.alignment.center" at bounding box center [393, 162] width 23 height 9
drag, startPoint x: 481, startPoint y: 145, endPoint x: 481, endPoint y: 150, distance: 5.6
click at [482, 145] on label "Confirm" at bounding box center [487, 143] width 10 height 12
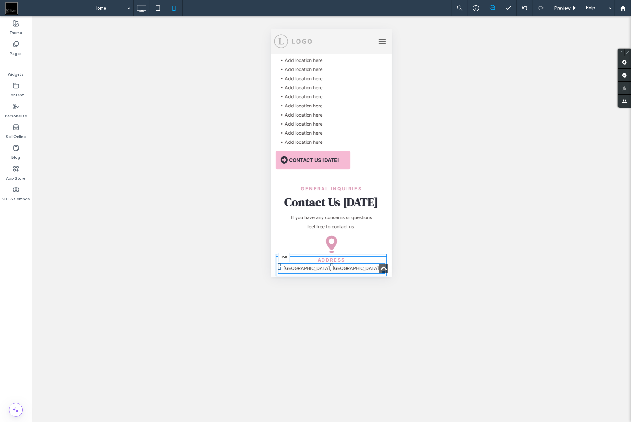
drag, startPoint x: 328, startPoint y: 154, endPoint x: 451, endPoint y: 134, distance: 124.0
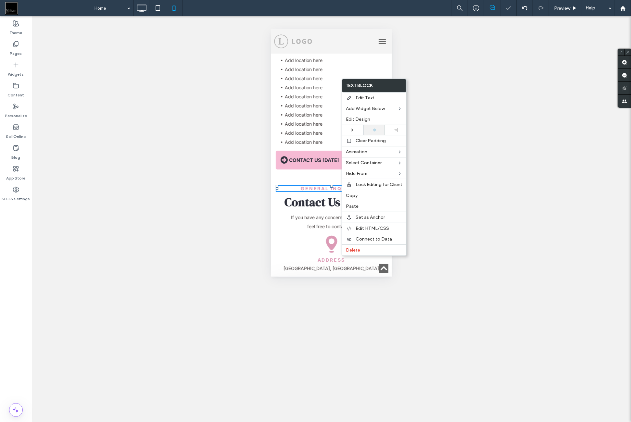
click at [379, 130] on div at bounding box center [374, 130] width 15 height 4
click at [330, 194] on span "Contact Us [DATE]" at bounding box center [332, 202] width 94 height 16
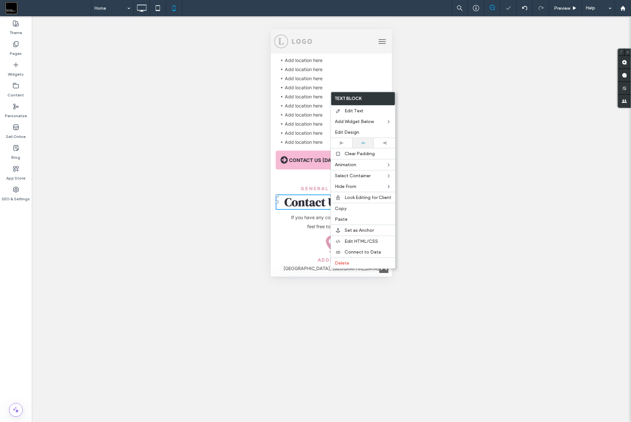
click at [364, 143] on icon at bounding box center [363, 143] width 4 height 4
click at [366, 194] on span "Contact Us [DATE]" at bounding box center [332, 202] width 94 height 16
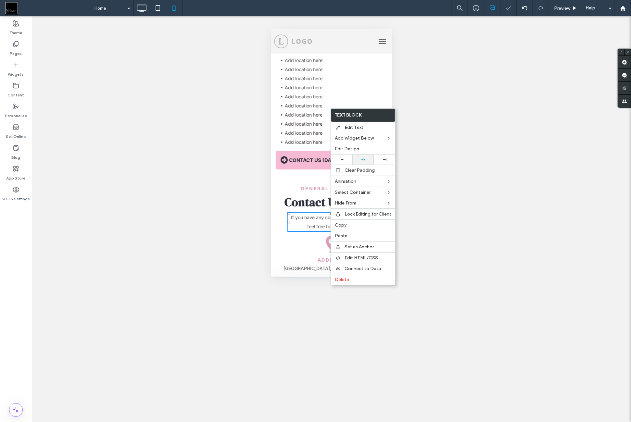
click at [368, 159] on div at bounding box center [363, 160] width 15 height 4
click at [327, 234] on icon at bounding box center [331, 243] width 19 height 19
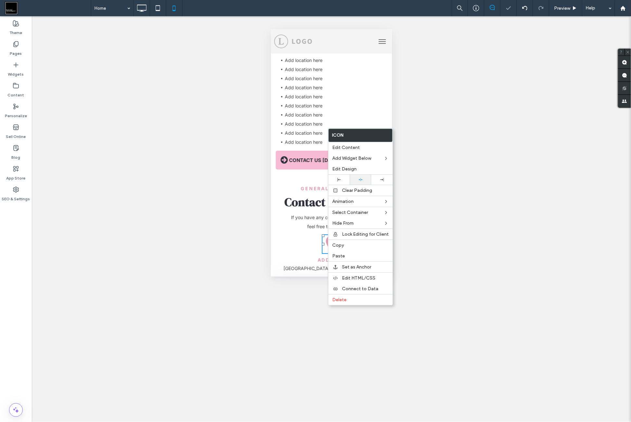
click at [364, 180] on div at bounding box center [360, 180] width 15 height 4
click at [323, 257] on span "Address" at bounding box center [331, 260] width 28 height 6
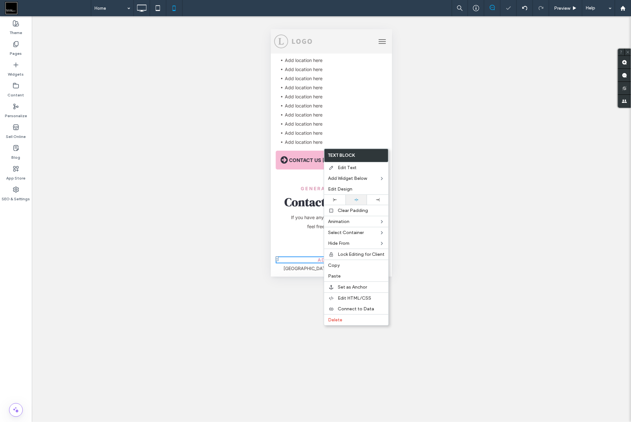
click at [363, 198] on div at bounding box center [356, 200] width 15 height 4
click at [318, 265] on span "[GEOGRAPHIC_DATA], [GEOGRAPHIC_DATA]" at bounding box center [331, 268] width 95 height 6
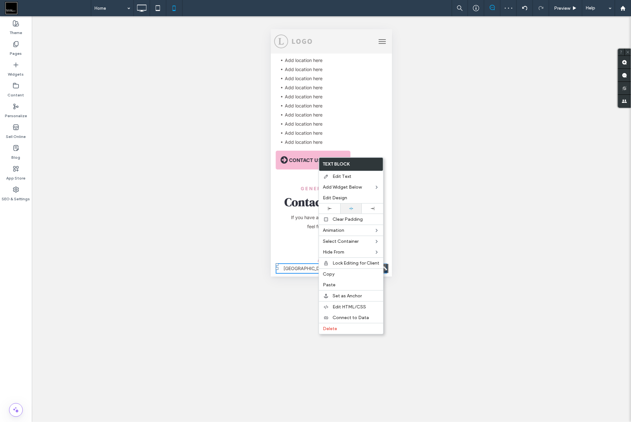
click at [358, 207] on div at bounding box center [350, 209] width 21 height 10
click at [331, 235] on icon at bounding box center [330, 242] width 11 height 15
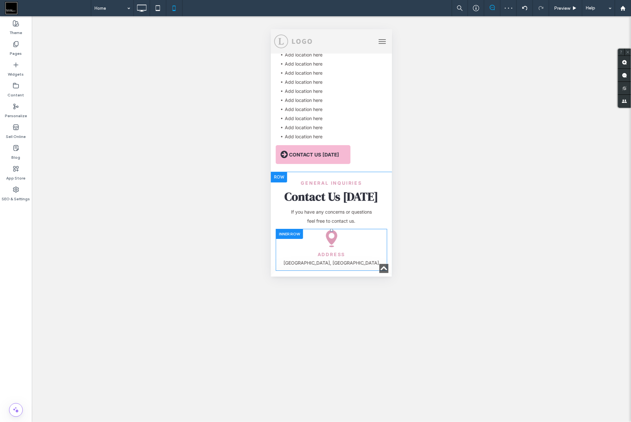
scroll to position [3411, 0]
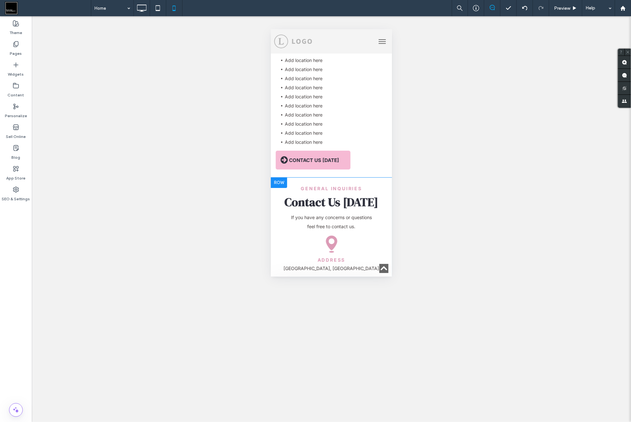
click at [351, 177] on div "**********" at bounding box center [331, 343] width 121 height 332
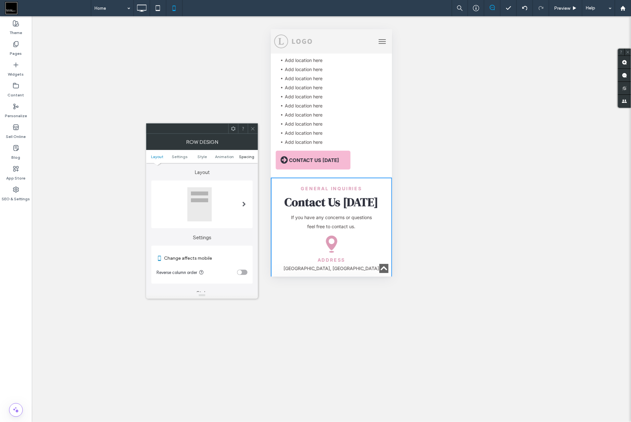
click at [251, 158] on span "Spacing" at bounding box center [246, 156] width 15 height 5
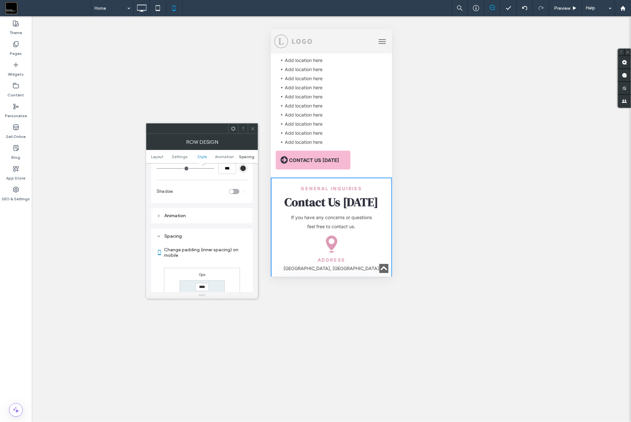
scroll to position [249, 0]
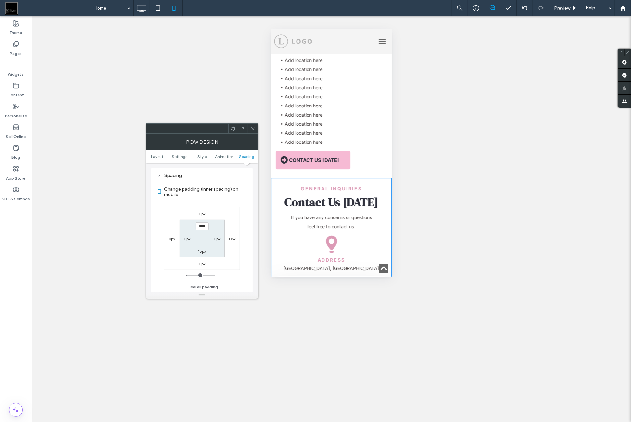
type input "*"
type input "**"
type input "*"
type input "**"
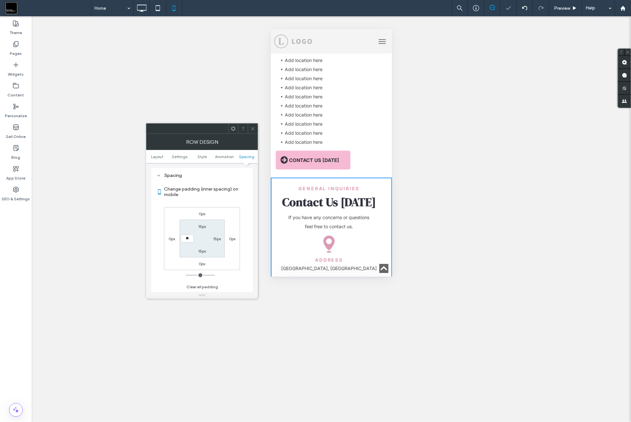
type input "****"
click at [229, 213] on div "0px 0px 0px 0px 15px 15px 15px ****" at bounding box center [202, 238] width 76 height 63
click at [249, 127] on div at bounding box center [253, 129] width 10 height 10
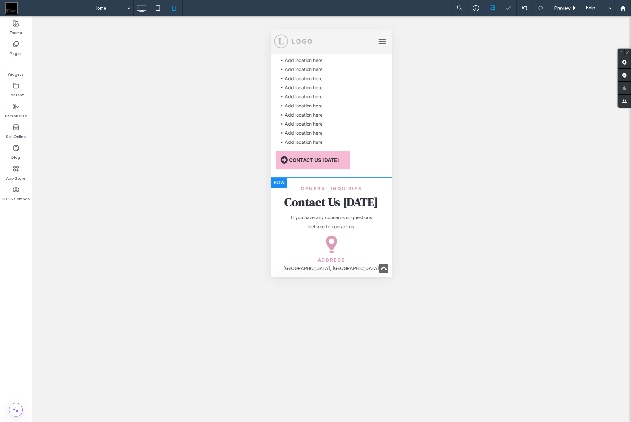
click at [314, 276] on div "**********" at bounding box center [330, 390] width 111 height 228
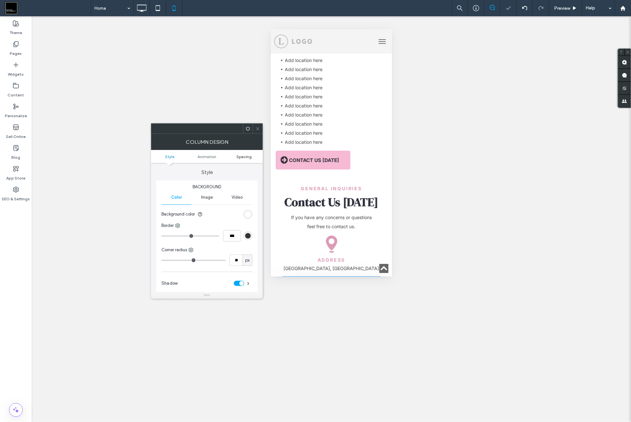
click at [247, 154] on span "Spacing" at bounding box center [243, 156] width 15 height 5
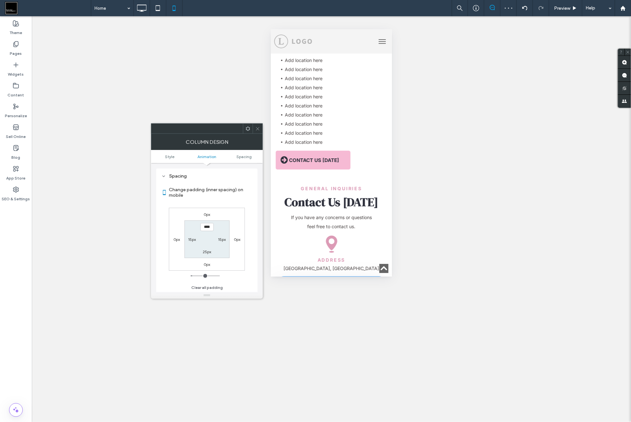
scroll to position [152, 0]
type input "*"
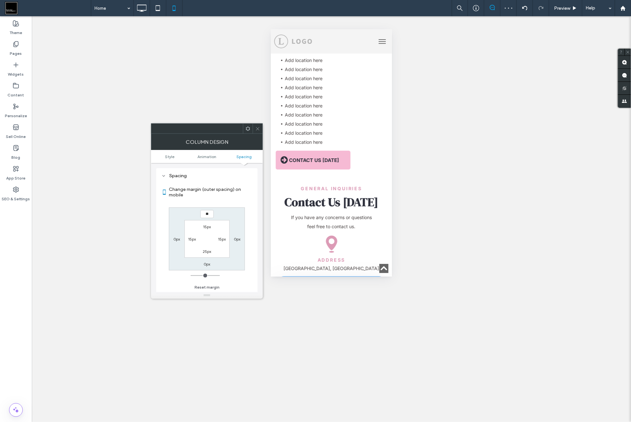
type input "**"
type input "****"
click at [230, 206] on div "Change margin (outer spacing) on mobile **** 0px 0px 0px 15px 15px 25px 15px Re…" at bounding box center [206, 236] width 91 height 112
click at [258, 129] on icon at bounding box center [257, 128] width 5 height 5
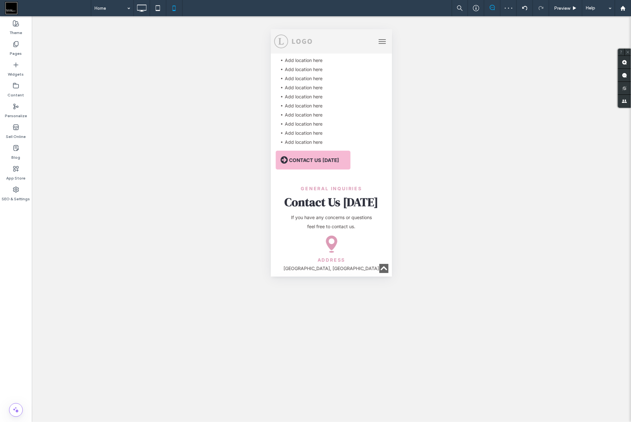
drag, startPoint x: 195, startPoint y: 59, endPoint x: 269, endPoint y: 96, distance: 82.5
click at [198, 60] on div "Unhide? Yes Unhide? Yes Unhide? Yes Unhide? Yes Unhide? Yes Unhide? Yes Unhide?…" at bounding box center [331, 219] width 599 height 406
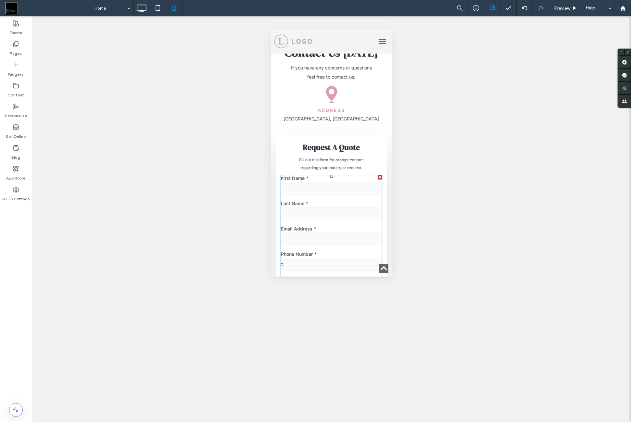
scroll to position [3573, 0]
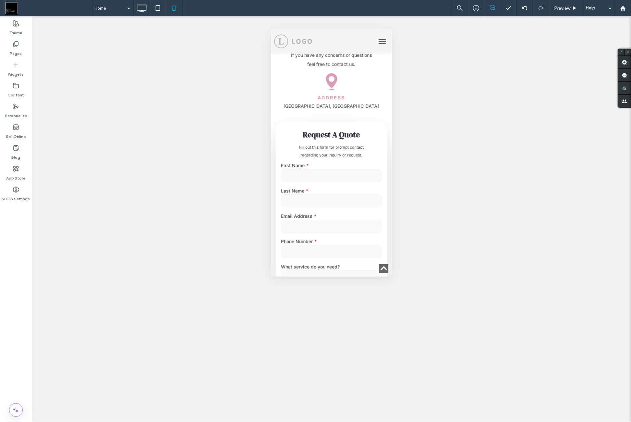
click at [199, 111] on div "Unhide? Yes Unhide? Yes Unhide? Yes Unhide? Yes Unhide? Yes Unhide? Yes Unhide?…" at bounding box center [331, 219] width 599 height 406
click at [145, 5] on icon at bounding box center [141, 8] width 13 height 13
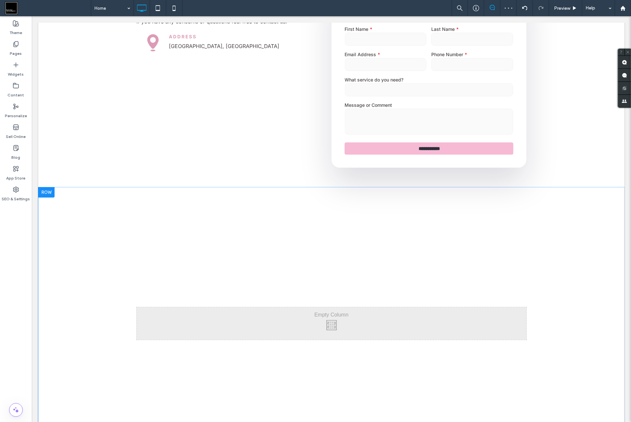
scroll to position [2274, 0]
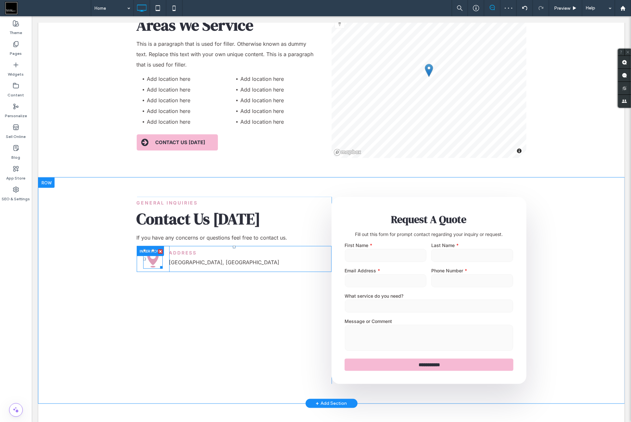
click at [150, 246] on div at bounding box center [149, 251] width 27 height 10
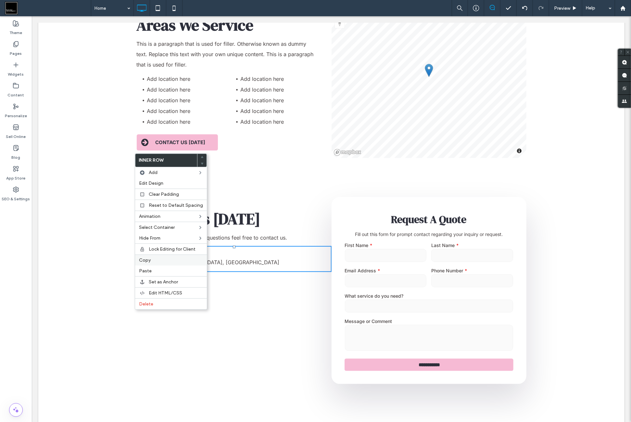
drag, startPoint x: 152, startPoint y: 257, endPoint x: 153, endPoint y: 239, distance: 17.9
click at [151, 258] on label "Copy" at bounding box center [171, 261] width 64 height 6
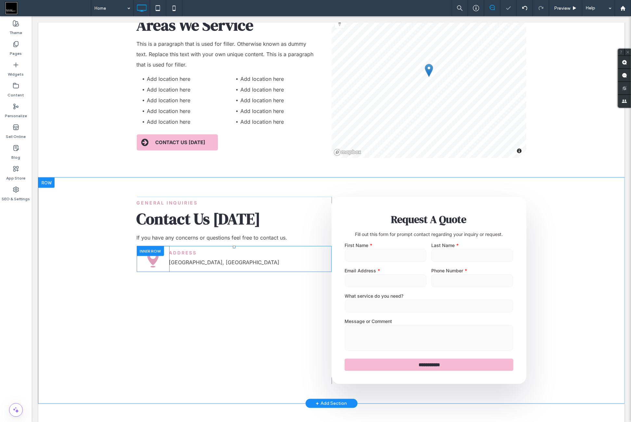
click at [145, 246] on div at bounding box center [149, 251] width 27 height 10
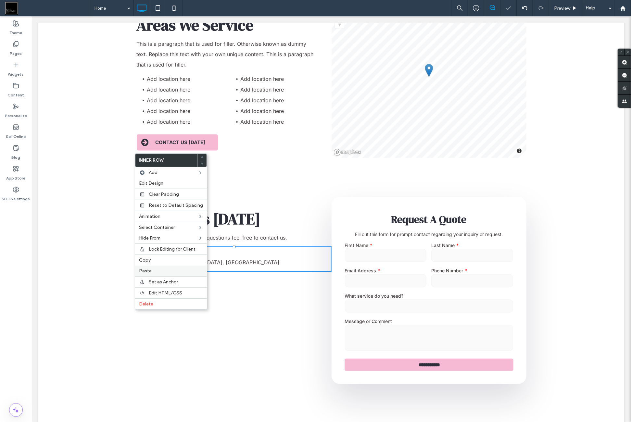
click at [154, 270] on label "Paste" at bounding box center [171, 271] width 64 height 6
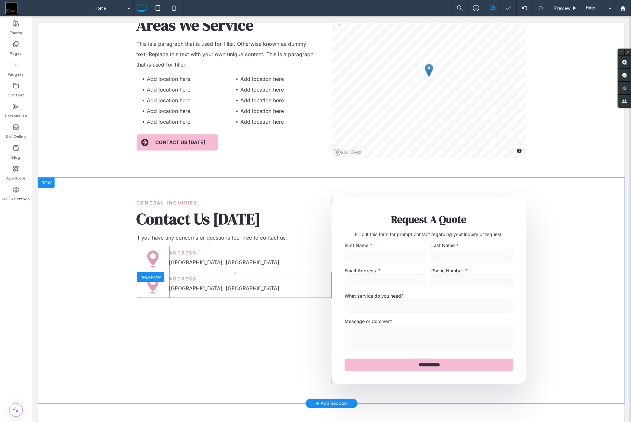
click at [144, 272] on div at bounding box center [149, 277] width 27 height 10
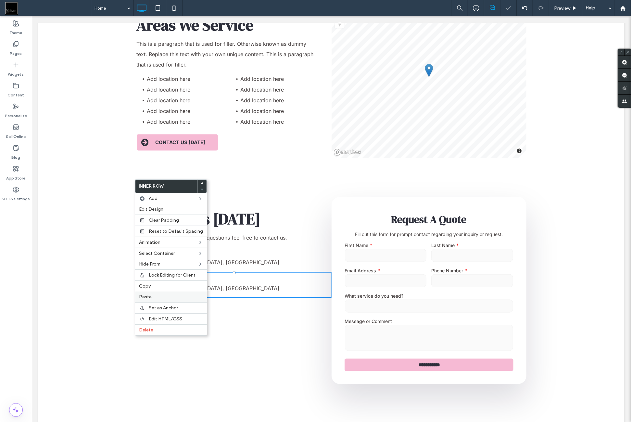
click at [155, 295] on label "Paste" at bounding box center [171, 297] width 64 height 6
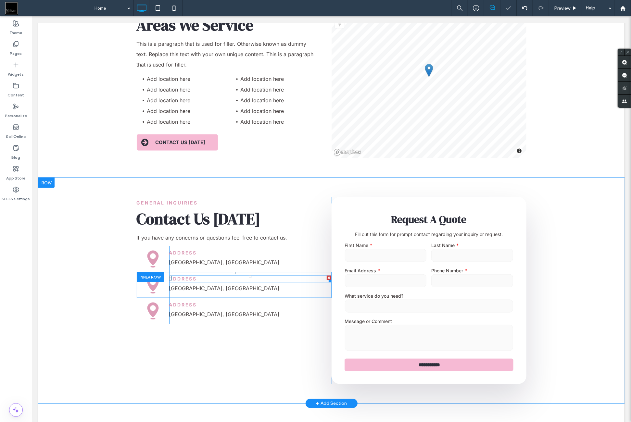
click at [206, 276] on h6 "Address" at bounding box center [250, 279] width 162 height 6
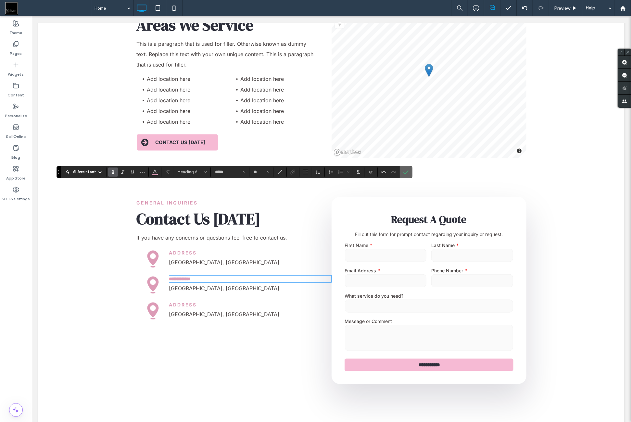
drag, startPoint x: 403, startPoint y: 173, endPoint x: 349, endPoint y: 129, distance: 69.5
click at [404, 173] on use "Confirm" at bounding box center [406, 172] width 5 height 4
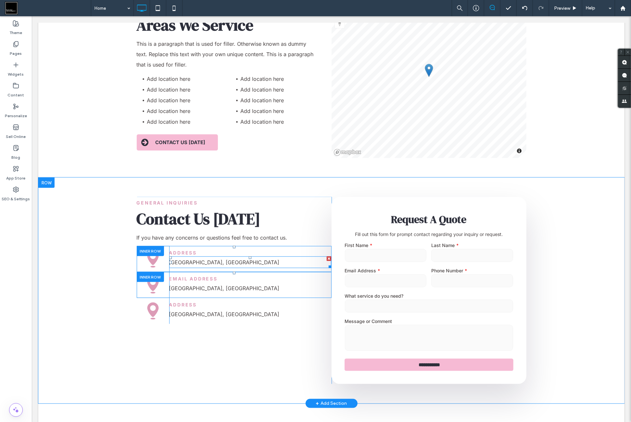
click at [210, 257] on p "[GEOGRAPHIC_DATA], [GEOGRAPHIC_DATA]" at bounding box center [250, 262] width 162 height 10
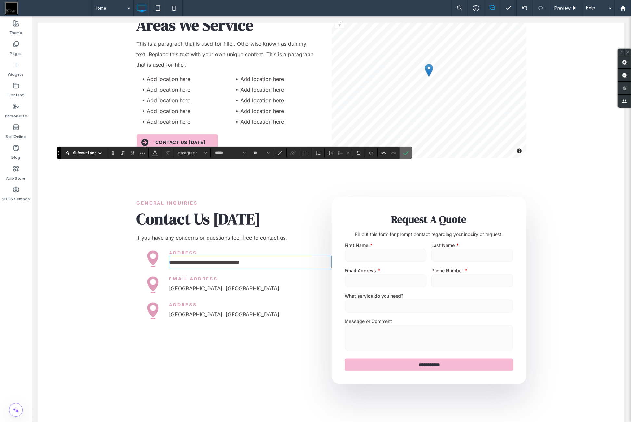
drag, startPoint x: 401, startPoint y: 154, endPoint x: 352, endPoint y: 144, distance: 49.6
click at [401, 154] on label "Confirm" at bounding box center [406, 153] width 10 height 12
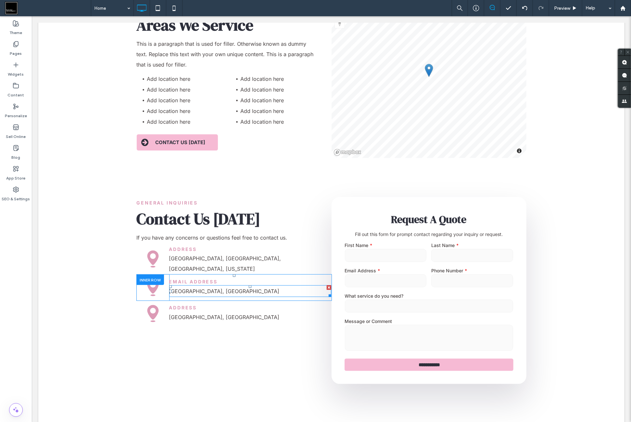
click at [211, 286] on p "[GEOGRAPHIC_DATA], [GEOGRAPHIC_DATA]" at bounding box center [250, 291] width 162 height 10
type input "*****"
type input "**"
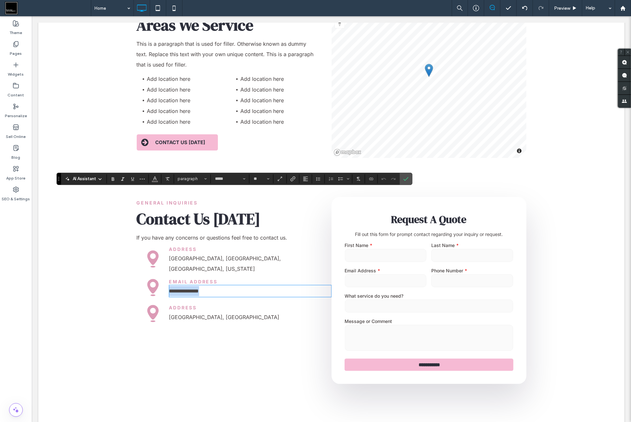
paste div
click at [403, 178] on icon "Confirm" at bounding box center [405, 178] width 5 height 5
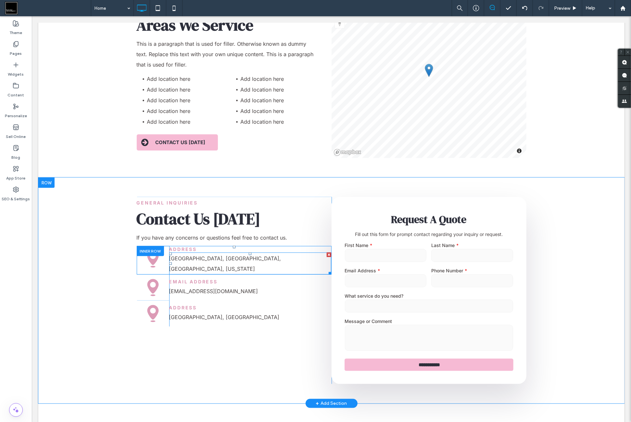
click at [241, 255] on span "Westerville, OH, United States, Ohio" at bounding box center [225, 263] width 112 height 17
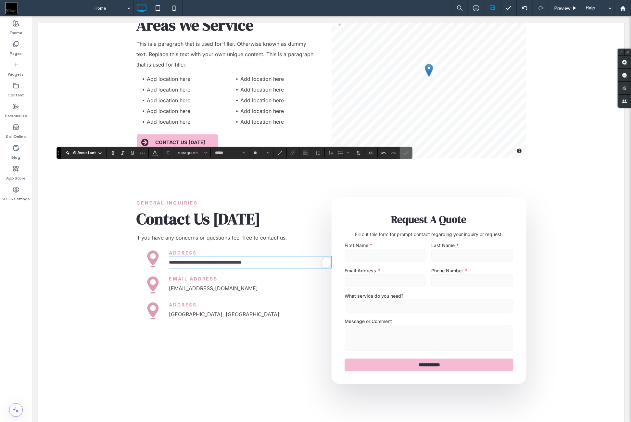
click at [404, 154] on icon "Confirm" at bounding box center [405, 152] width 5 height 5
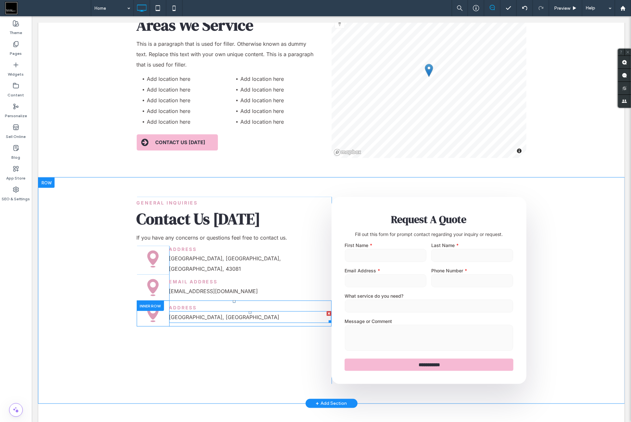
click at [226, 312] on p "[GEOGRAPHIC_DATA], [GEOGRAPHIC_DATA]" at bounding box center [250, 317] width 162 height 10
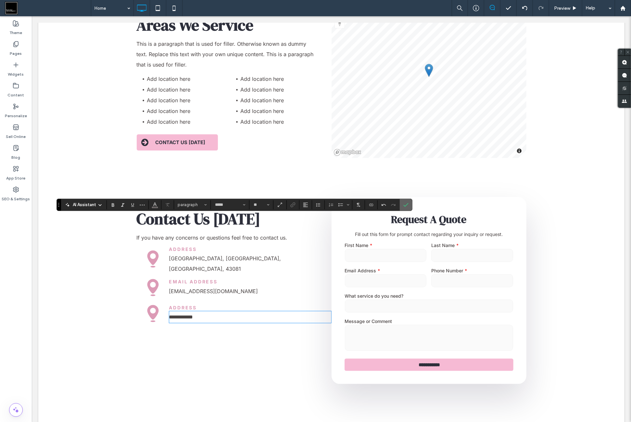
click at [406, 206] on icon "Confirm" at bounding box center [405, 204] width 5 height 5
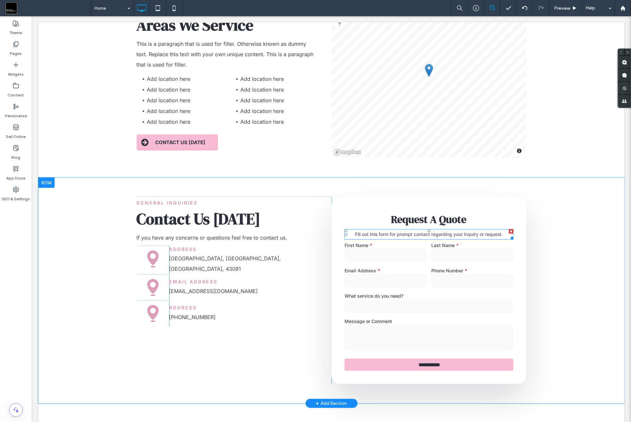
click at [509, 229] on div at bounding box center [511, 231] width 5 height 5
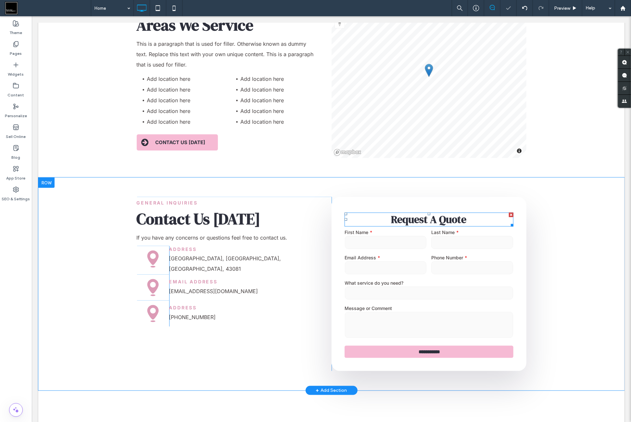
click at [509, 212] on div at bounding box center [511, 214] width 5 height 5
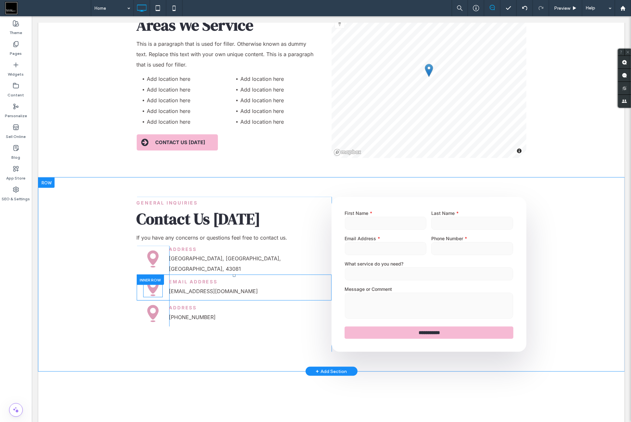
click at [148, 278] on icon at bounding box center [152, 287] width 19 height 19
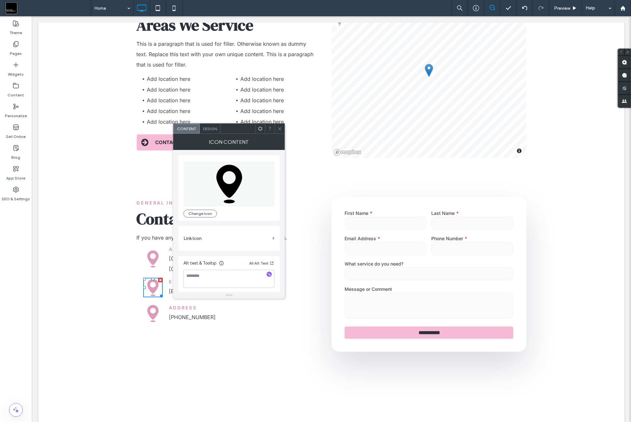
drag, startPoint x: 204, startPoint y: 175, endPoint x: 272, endPoint y: 195, distance: 71.4
click at [204, 175] on icon at bounding box center [230, 184] width 92 height 45
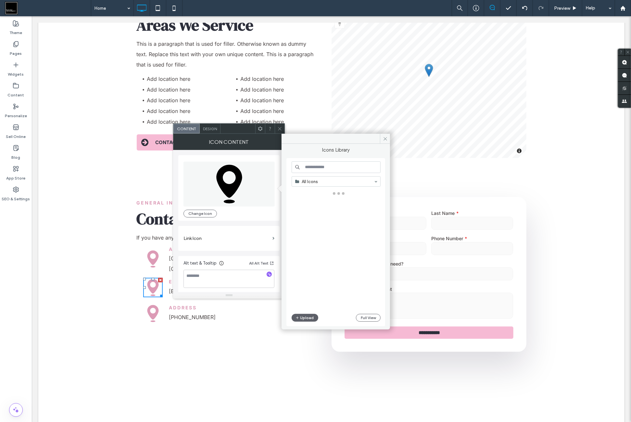
click at [329, 169] on input at bounding box center [336, 167] width 89 height 12
type input "********"
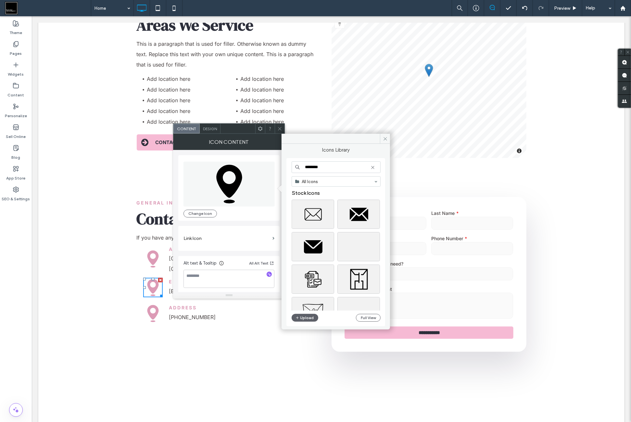
click at [337, 230] on div at bounding box center [339, 216] width 94 height 32
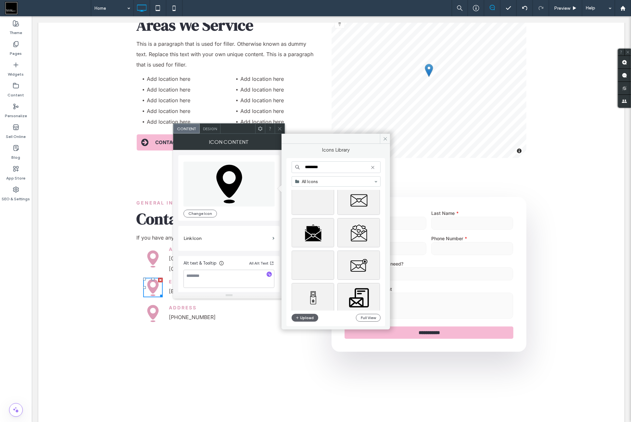
scroll to position [1952, 0]
